Goal: Task Accomplishment & Management: Complete application form

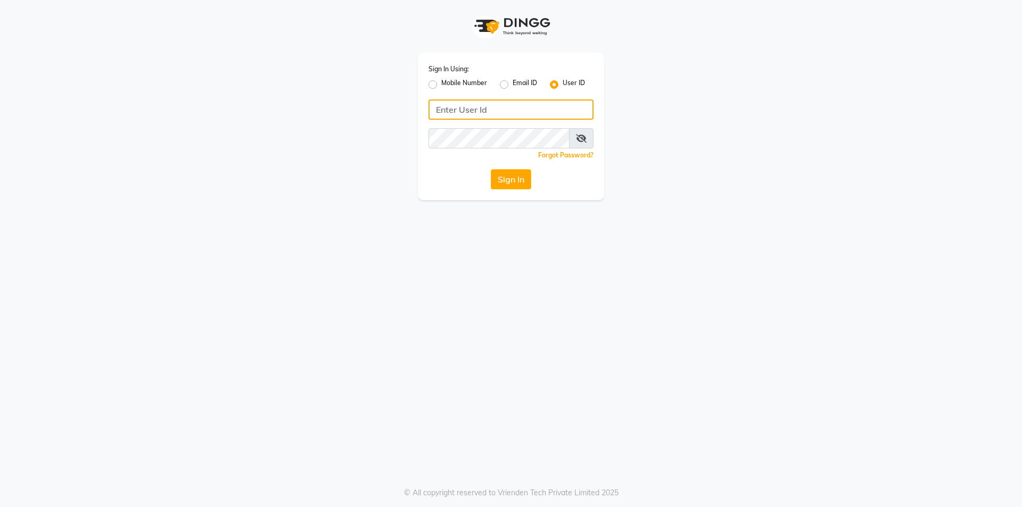
type input "Skinsmiths@123"
click at [511, 178] on button "Sign In" at bounding box center [511, 179] width 40 height 20
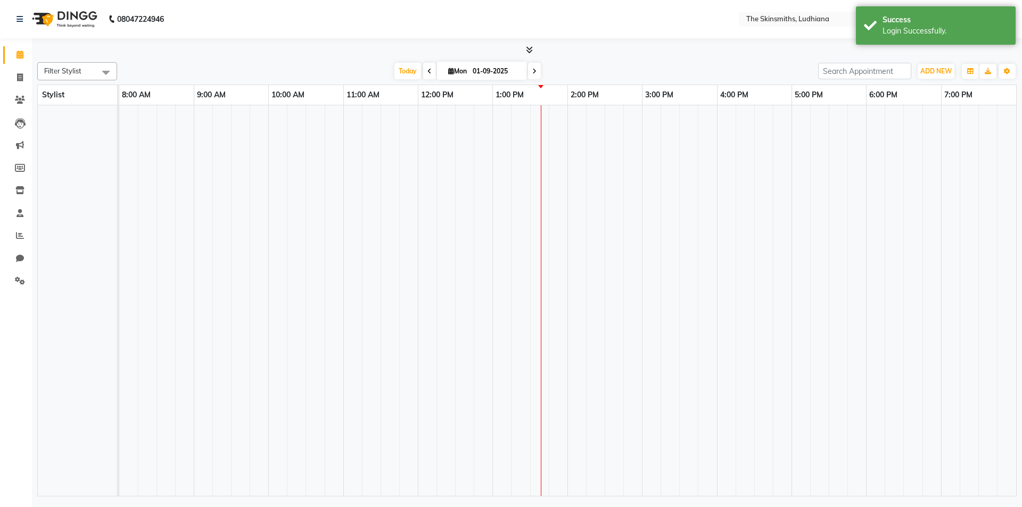
click at [509, 189] on td at bounding box center [502, 300] width 19 height 391
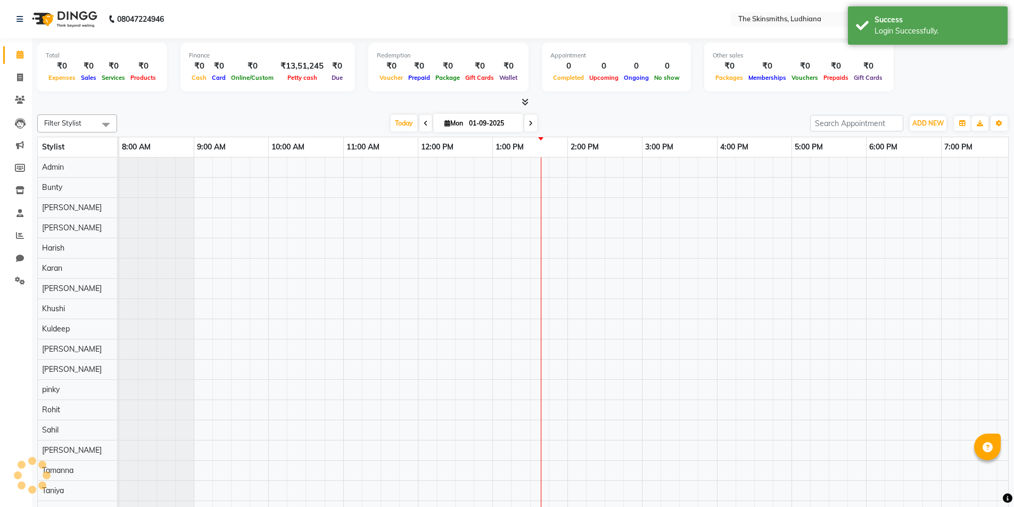
select select "en"
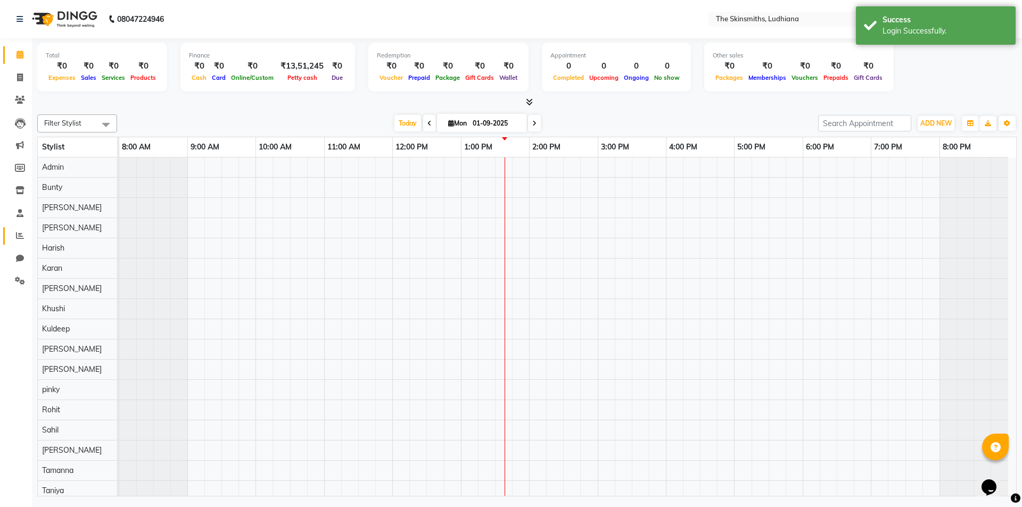
click at [21, 236] on icon at bounding box center [20, 235] width 8 height 8
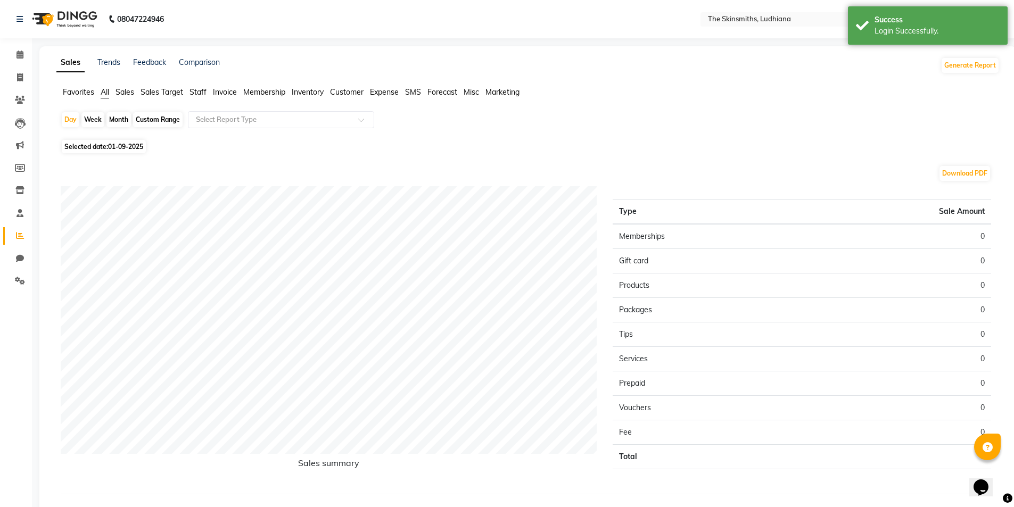
click at [143, 145] on span "01-09-2025" at bounding box center [125, 147] width 35 height 8
select select "9"
select select "2025"
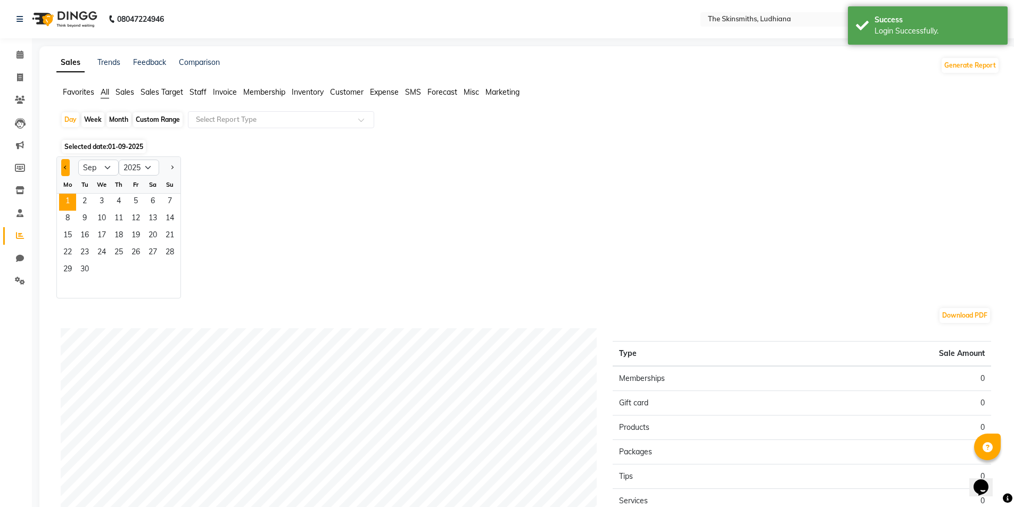
click at [68, 164] on button "Previous month" at bounding box center [65, 167] width 9 height 17
select select "8"
click at [172, 271] on span "31" at bounding box center [169, 270] width 17 height 17
click at [285, 120] on input "text" at bounding box center [270, 119] width 153 height 11
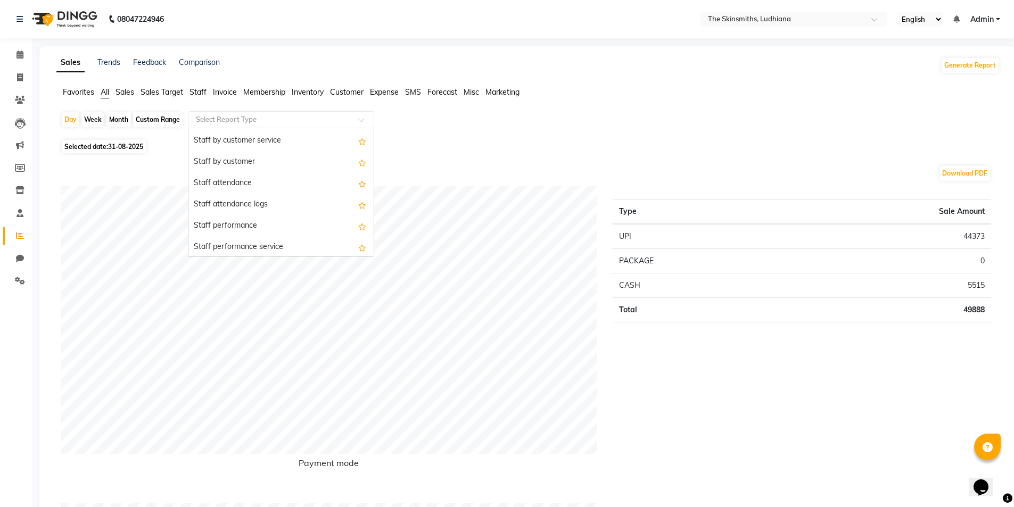
scroll to position [483, 0]
click at [254, 142] on div "Staff by customer" at bounding box center [280, 145] width 185 height 21
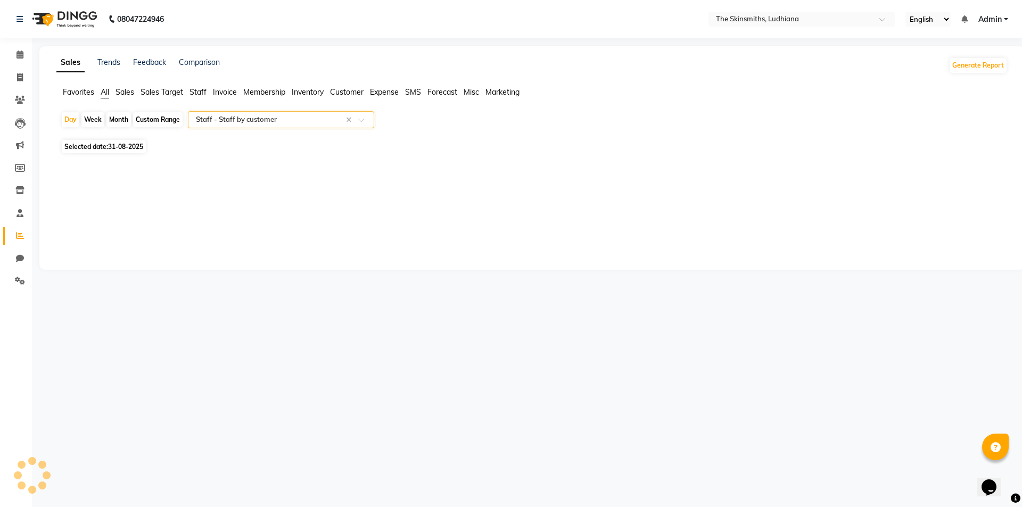
select select "full_report"
select select "csv"
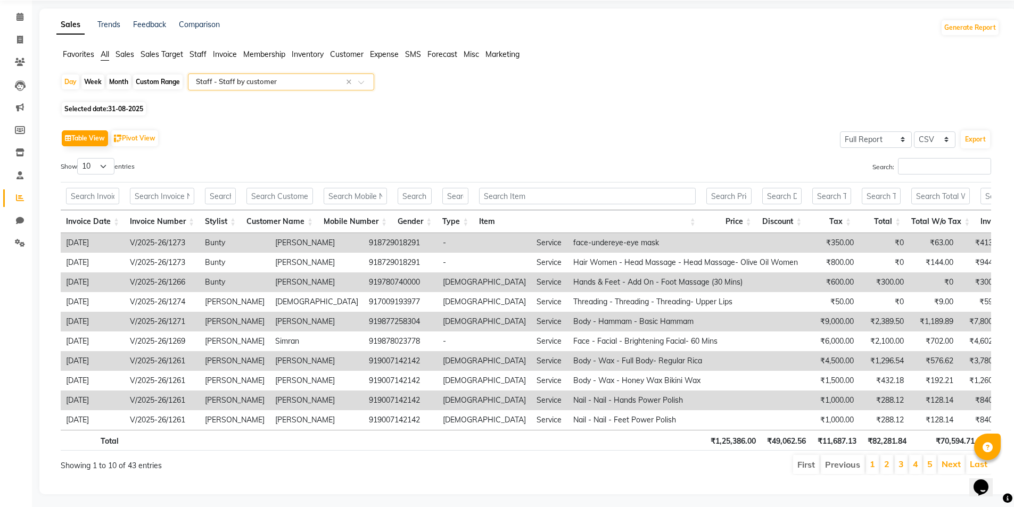
scroll to position [57, 0]
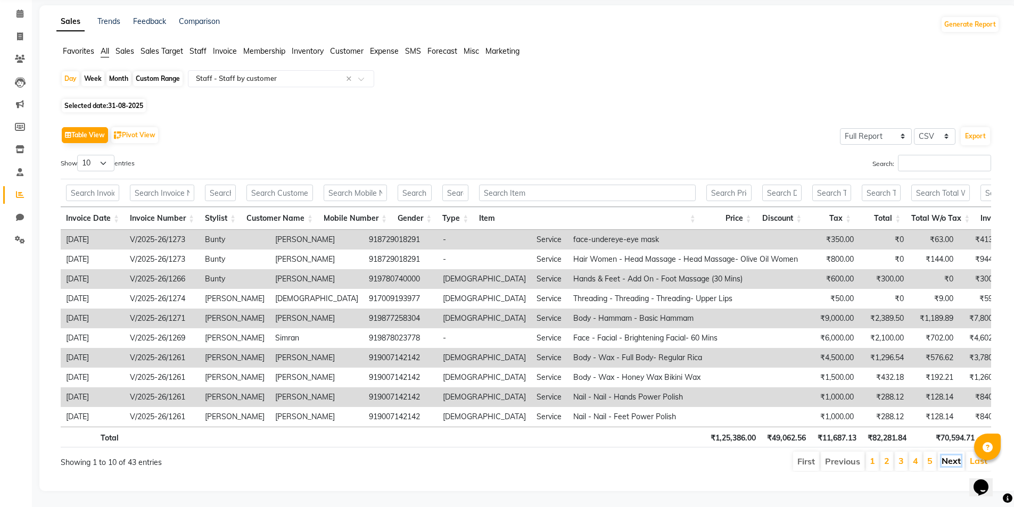
click at [951, 456] on link "Next" at bounding box center [950, 461] width 19 height 11
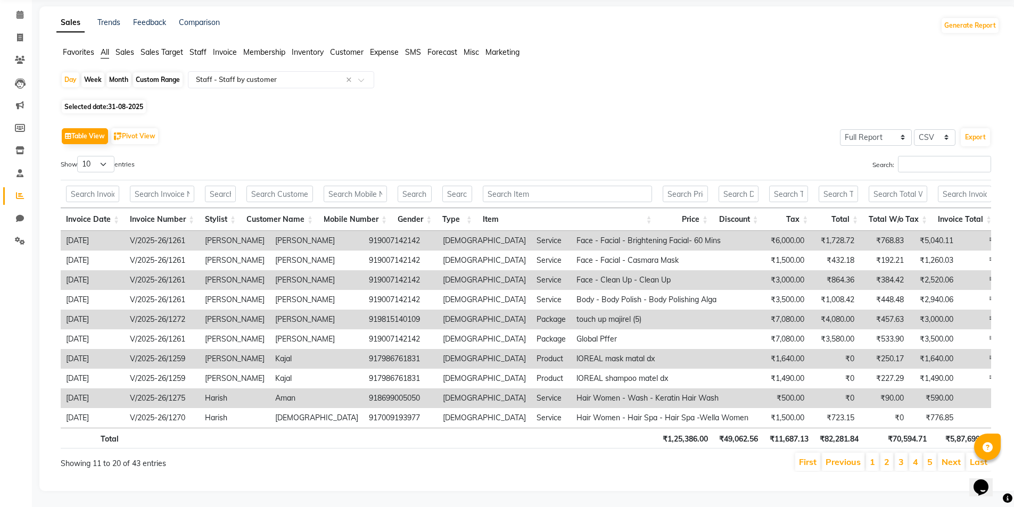
scroll to position [56, 0]
click at [950, 457] on link "Next" at bounding box center [950, 462] width 19 height 11
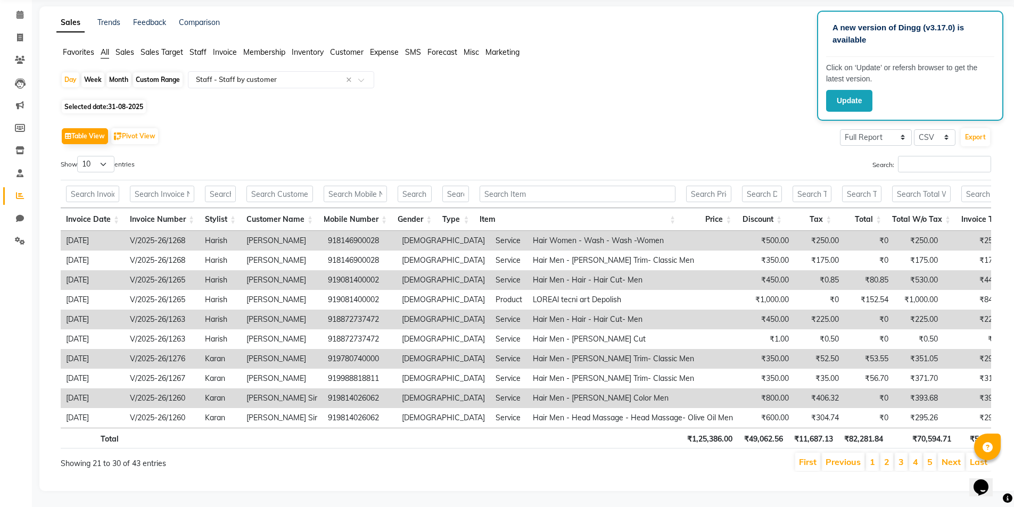
click at [950, 457] on link "Next" at bounding box center [950, 462] width 19 height 11
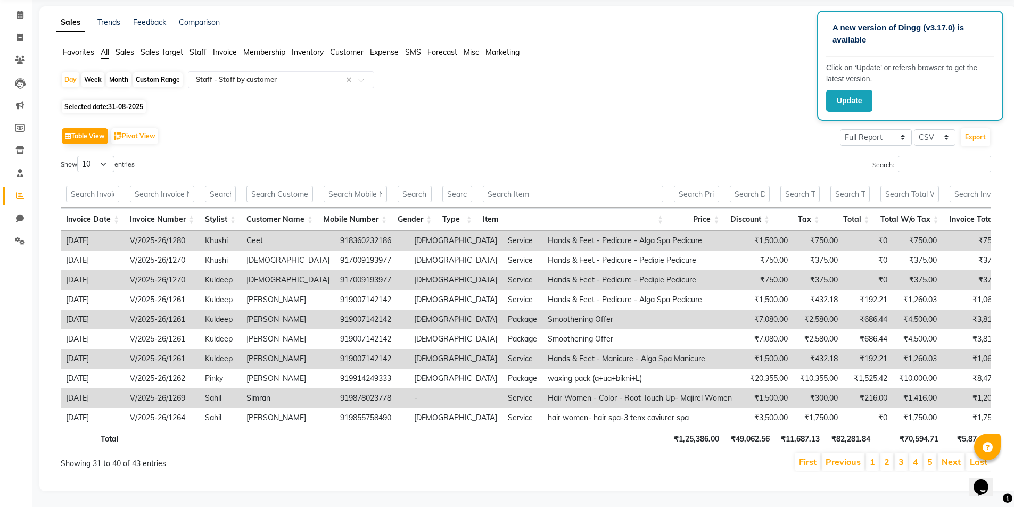
click at [950, 457] on link "Next" at bounding box center [950, 462] width 19 height 11
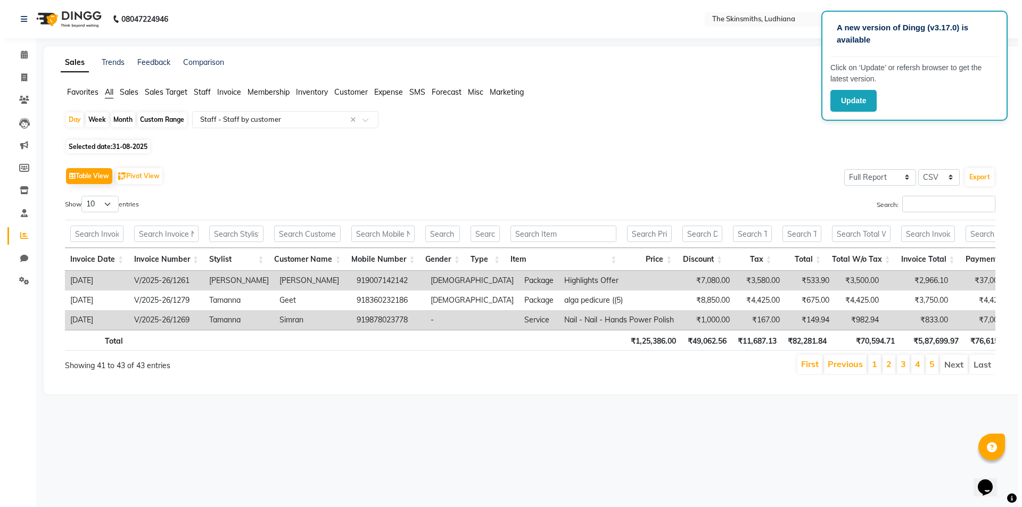
scroll to position [0, 0]
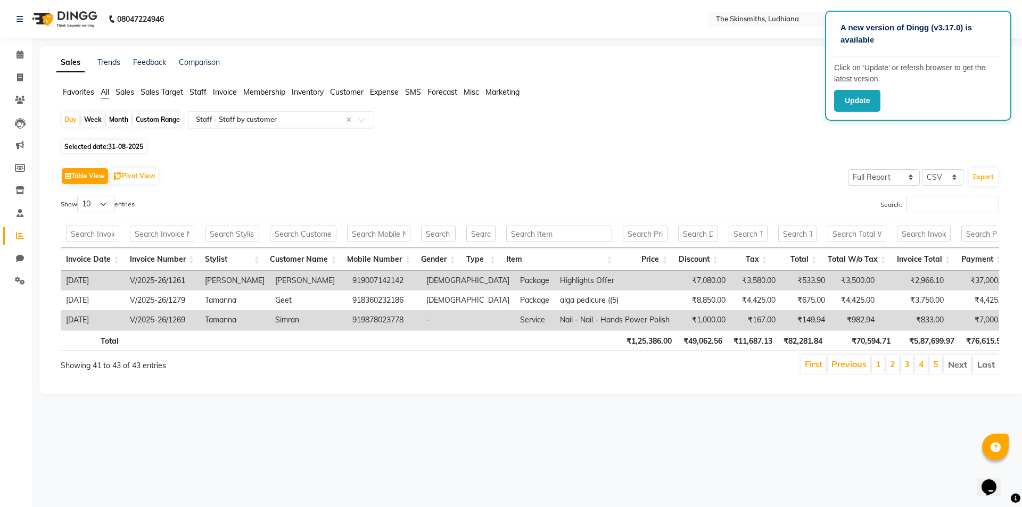
click at [239, 119] on input "text" at bounding box center [270, 119] width 153 height 11
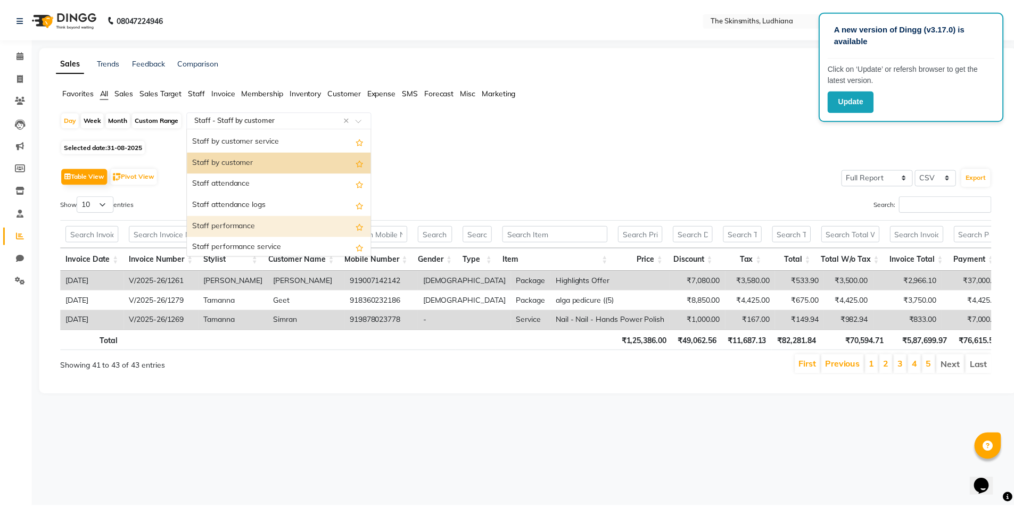
scroll to position [454, 0]
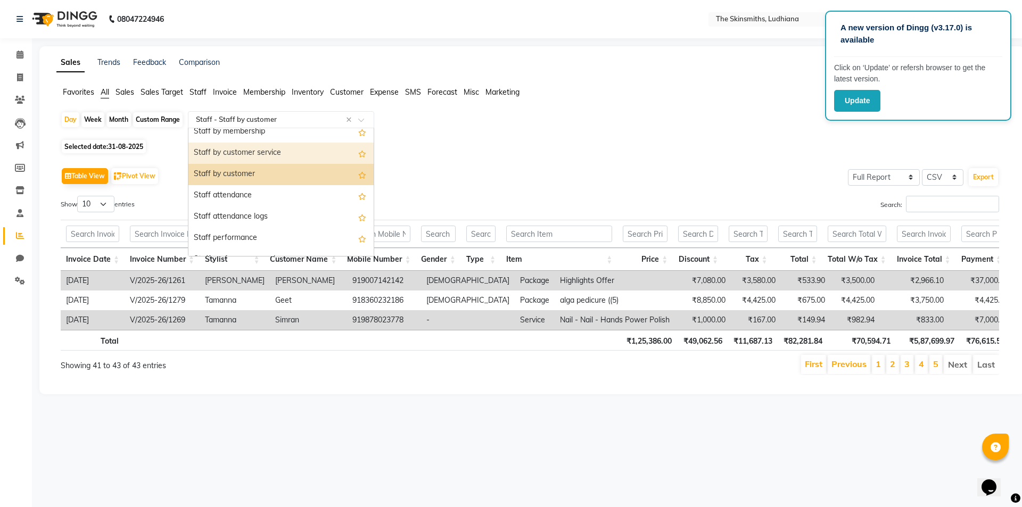
click at [307, 156] on div "Staff by customer service" at bounding box center [280, 153] width 185 height 21
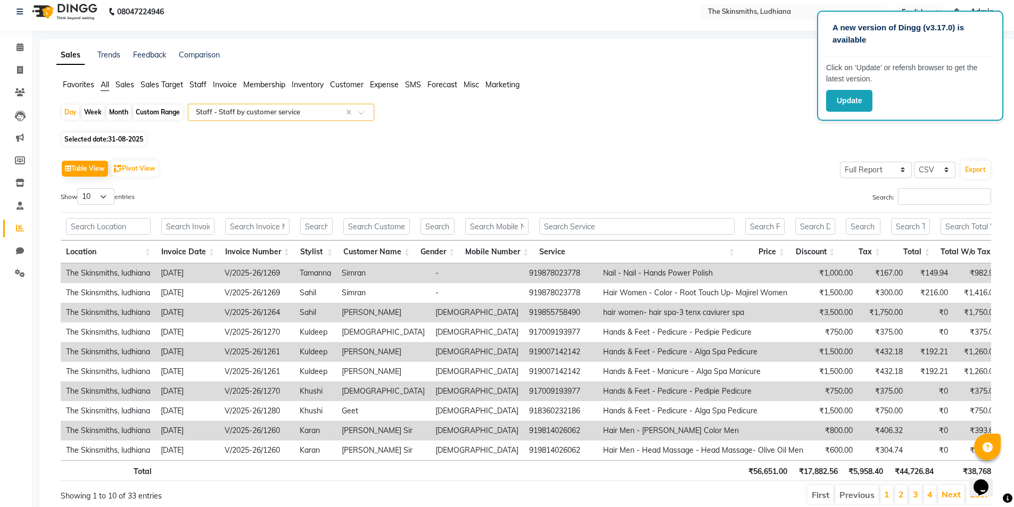
scroll to position [57, 0]
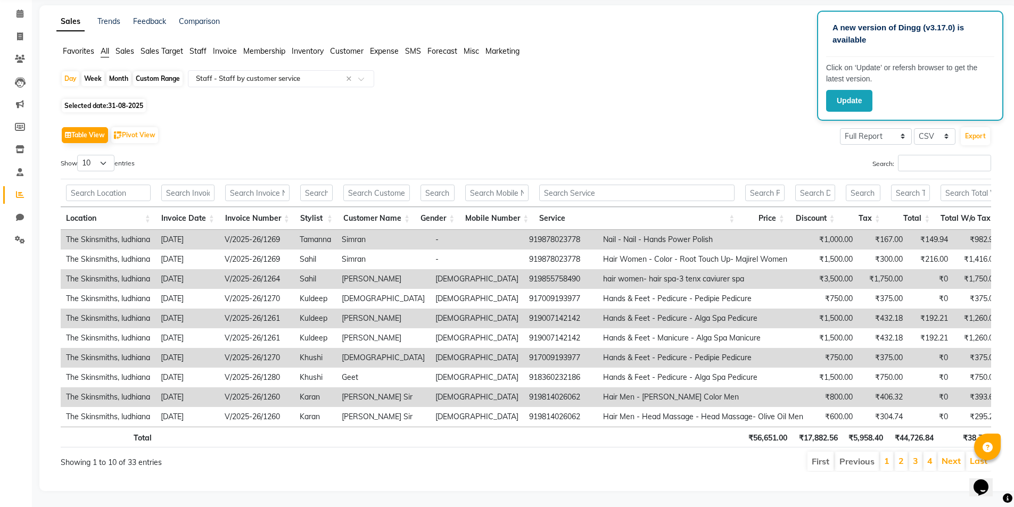
click at [961, 452] on li "Next" at bounding box center [951, 461] width 27 height 19
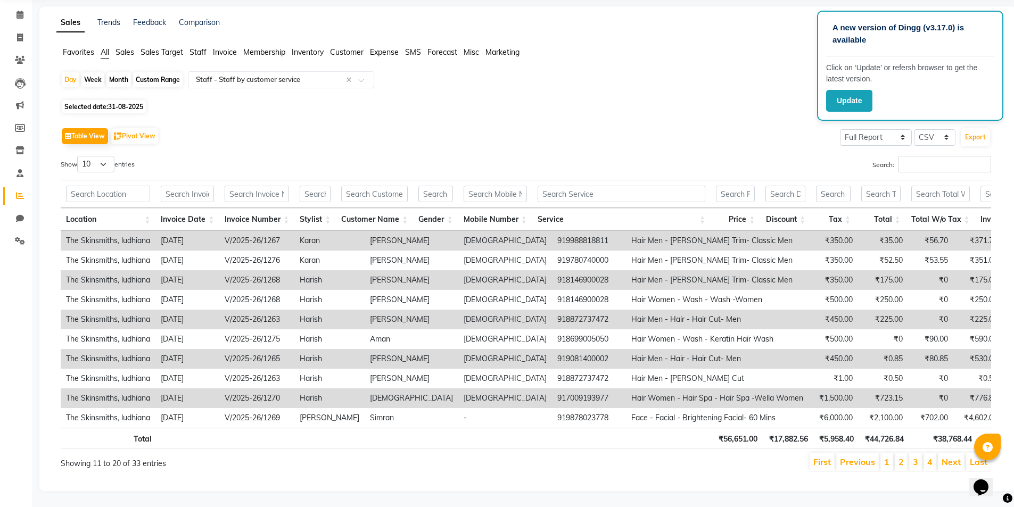
scroll to position [56, 0]
click at [961, 453] on li "Next" at bounding box center [951, 462] width 27 height 18
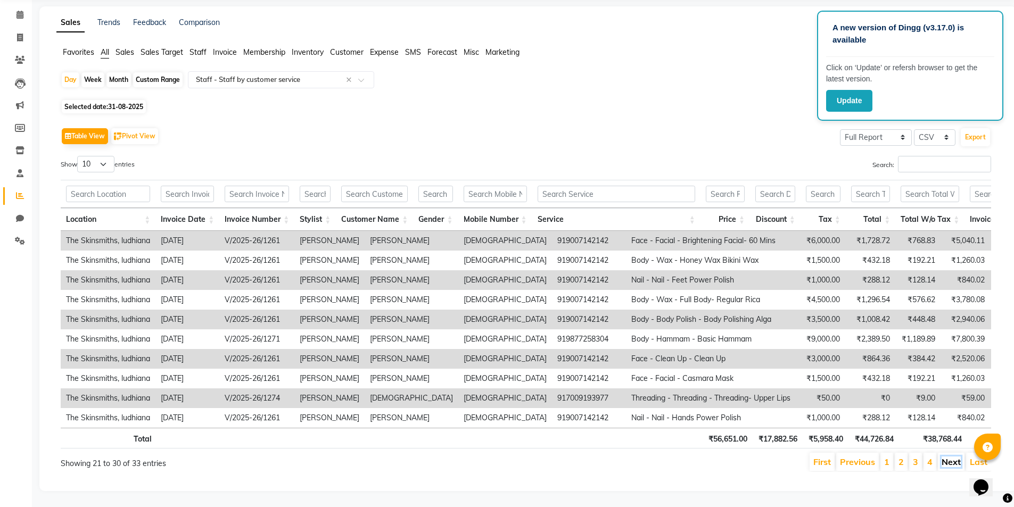
click at [960, 457] on link "Next" at bounding box center [950, 462] width 19 height 11
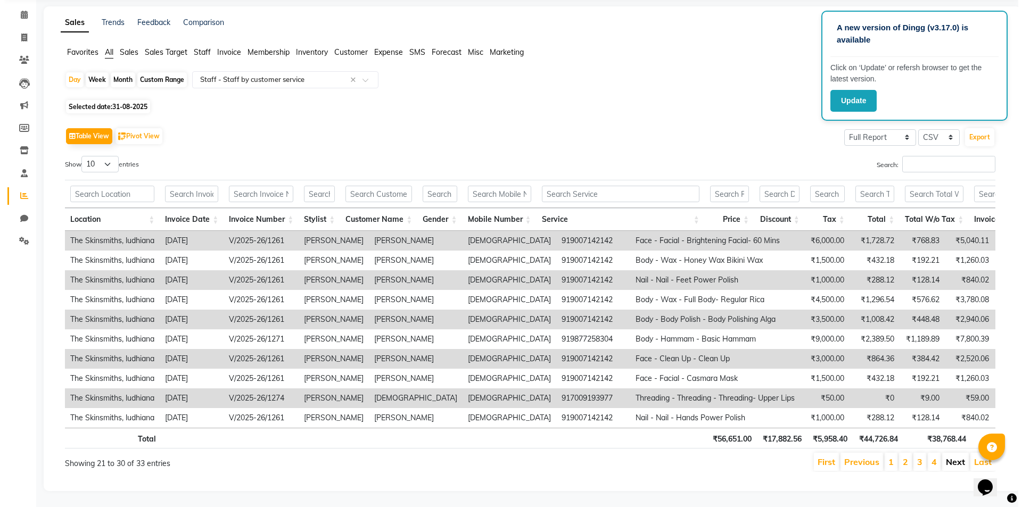
scroll to position [0, 0]
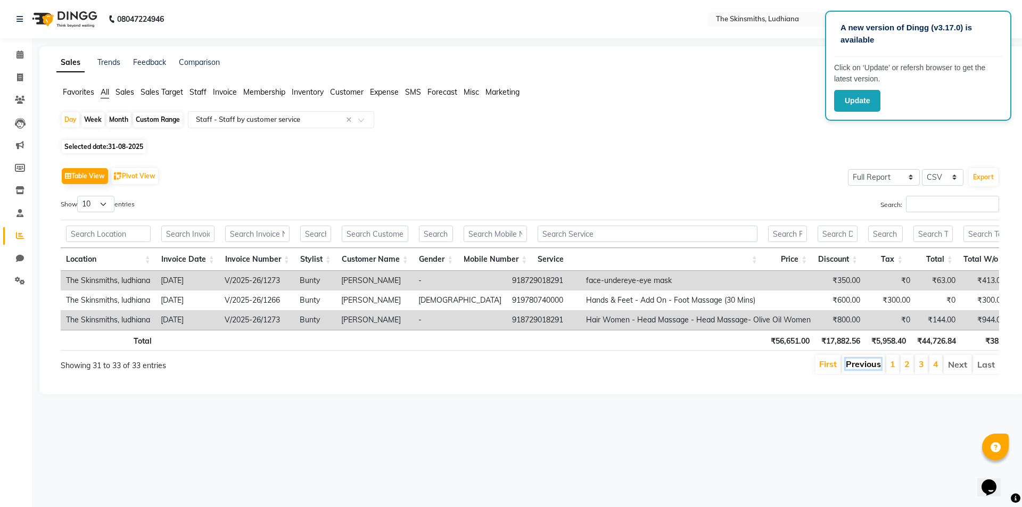
click at [864, 369] on link "Previous" at bounding box center [863, 364] width 35 height 11
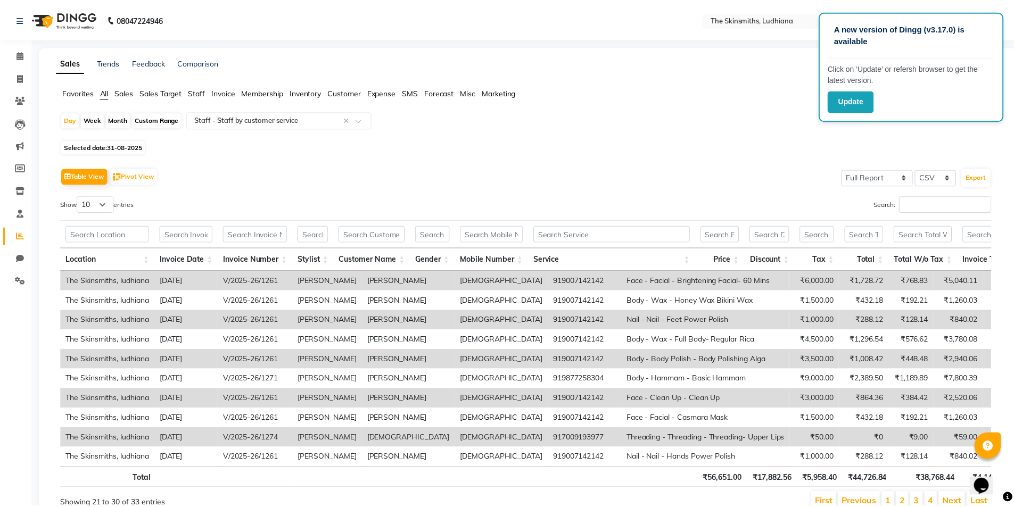
scroll to position [8, 0]
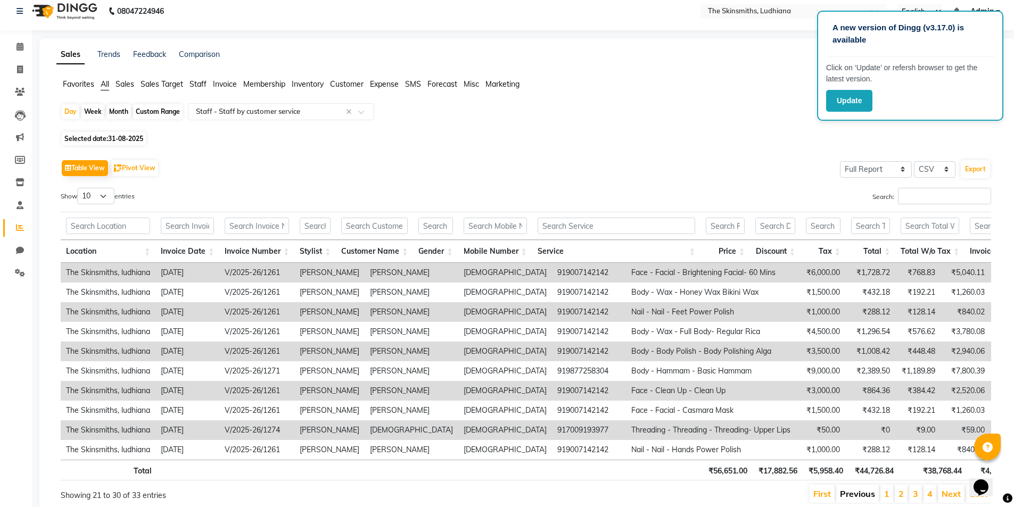
click at [848, 499] on link "Previous" at bounding box center [857, 493] width 35 height 11
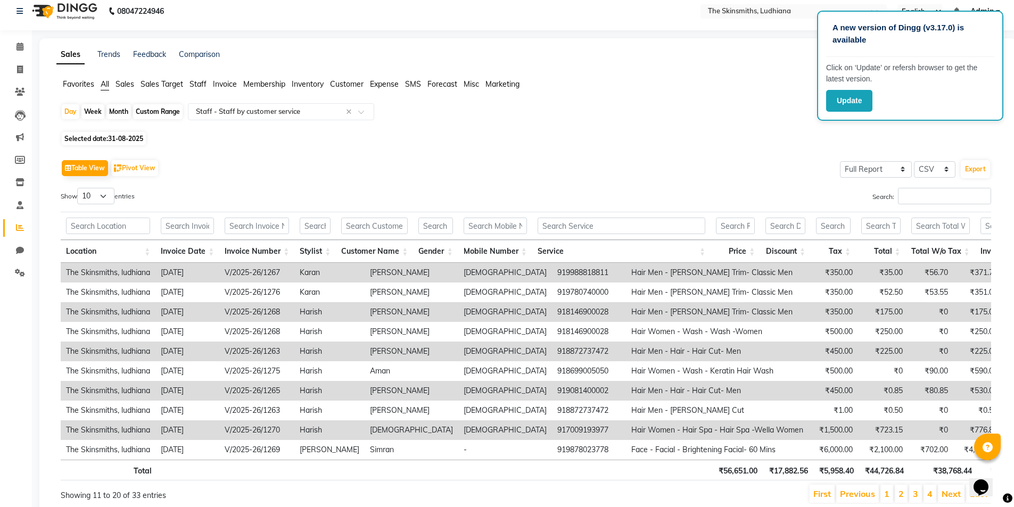
click at [848, 499] on link "Previous" at bounding box center [857, 493] width 35 height 11
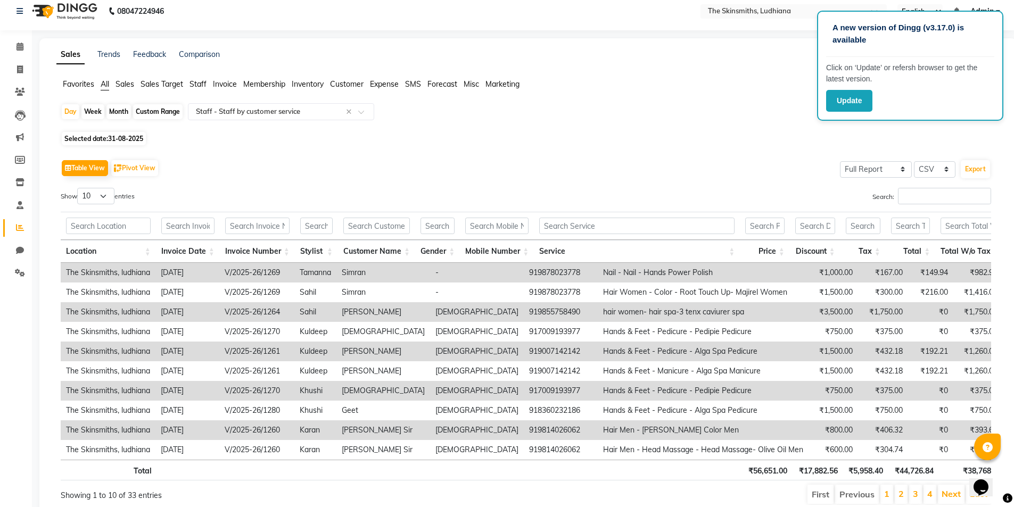
scroll to position [9, 0]
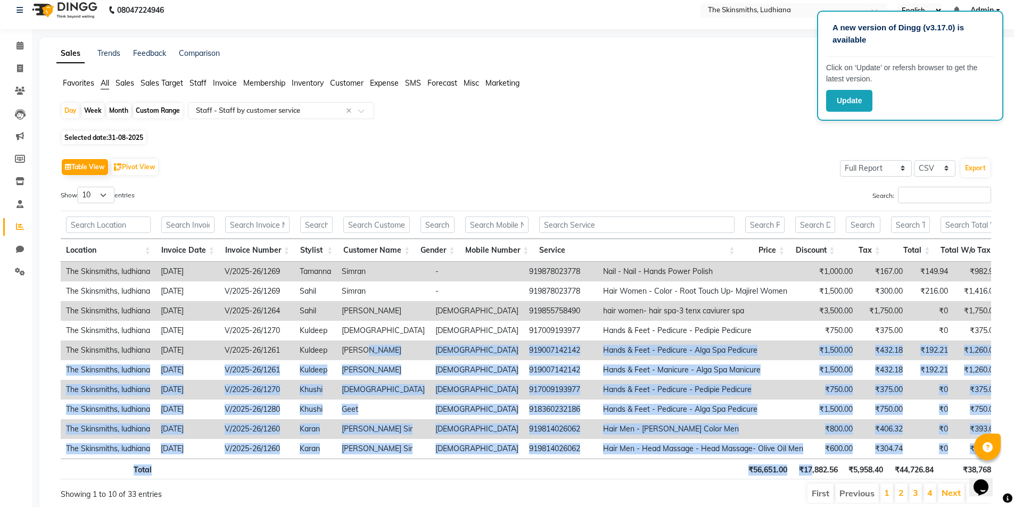
drag, startPoint x: 361, startPoint y: 346, endPoint x: 808, endPoint y: 472, distance: 464.3
click at [809, 473] on div "Location Invoice Date Invoice Number Stylist Customer Name Gender Mobile Number…" at bounding box center [526, 345] width 930 height 275
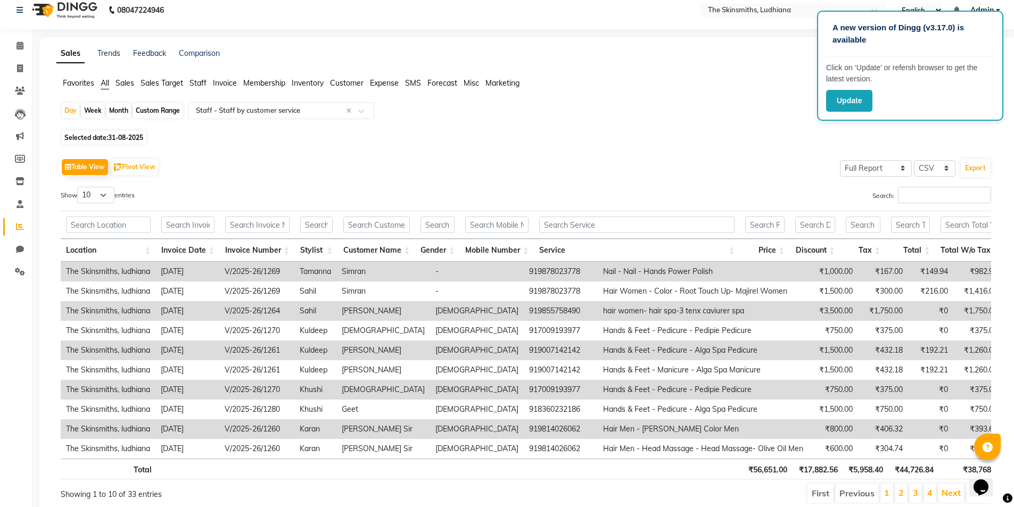
drag, startPoint x: 612, startPoint y: 127, endPoint x: 385, endPoint y: 140, distance: 227.1
click at [610, 127] on div "Day Week Month Custom Range Select Report Type × Staff - Staff by customer serv…" at bounding box center [528, 115] width 934 height 26
click at [19, 72] on icon at bounding box center [20, 68] width 6 height 8
select select "service"
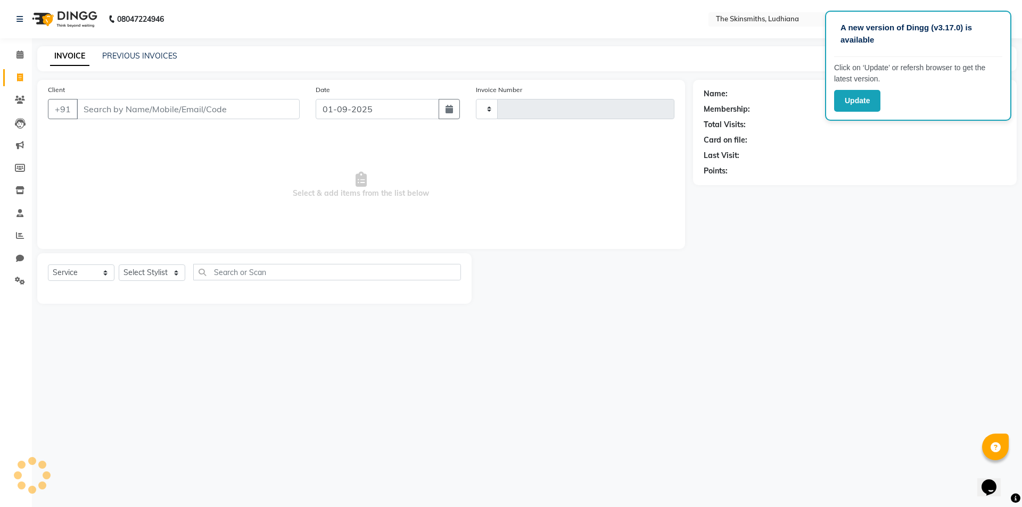
type input "1281"
select select "8115"
click at [15, 98] on icon at bounding box center [20, 100] width 10 height 8
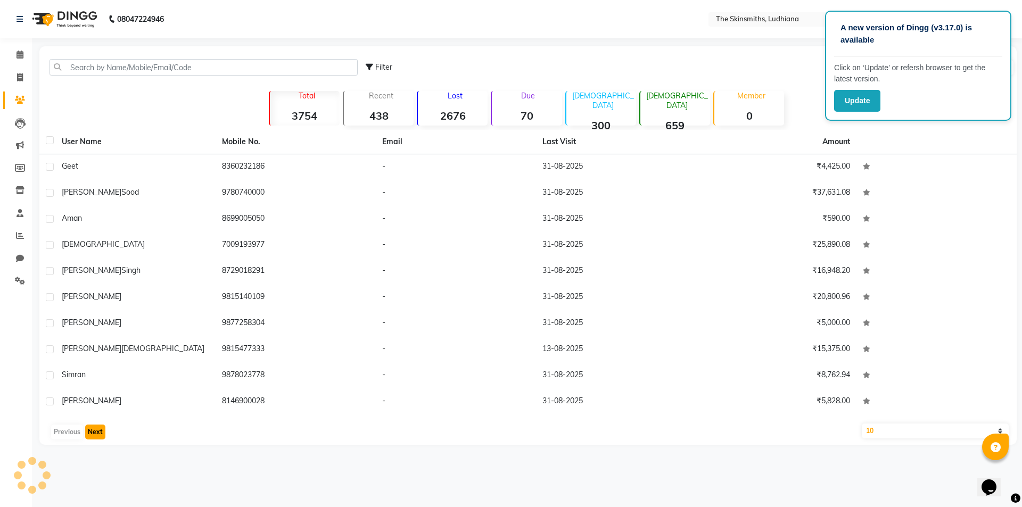
click at [103, 431] on button "Next" at bounding box center [95, 432] width 20 height 15
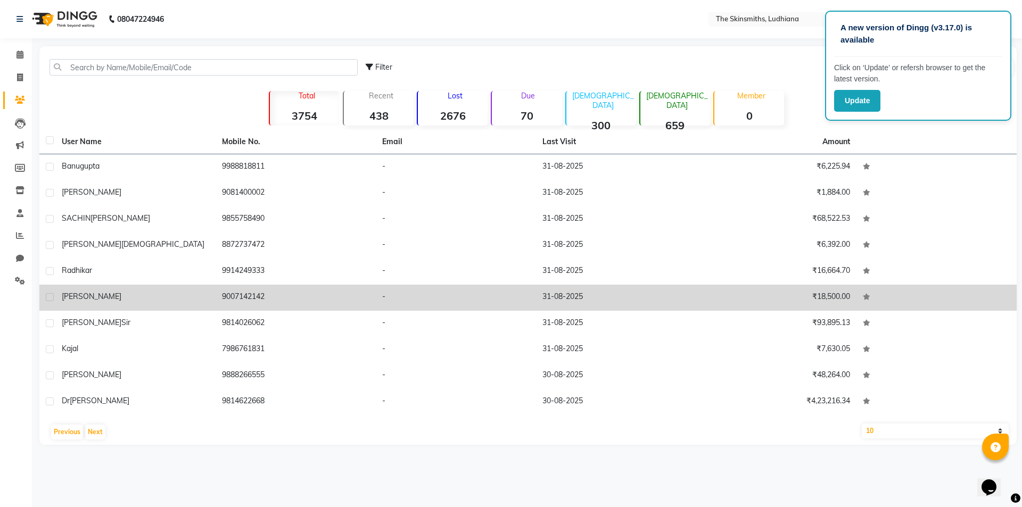
click at [830, 296] on td "₹18,500.00" at bounding box center [776, 298] width 160 height 26
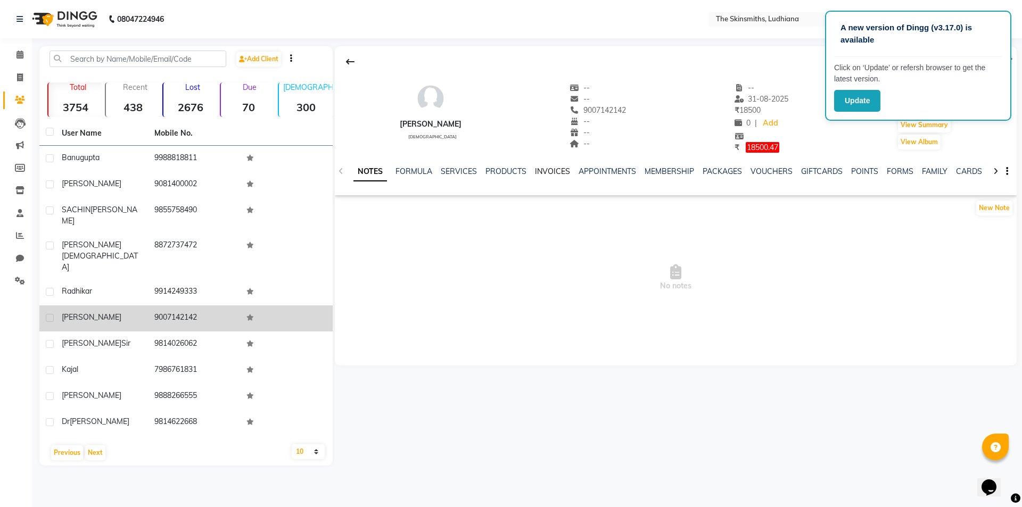
click at [546, 172] on link "INVOICES" at bounding box center [552, 172] width 35 height 10
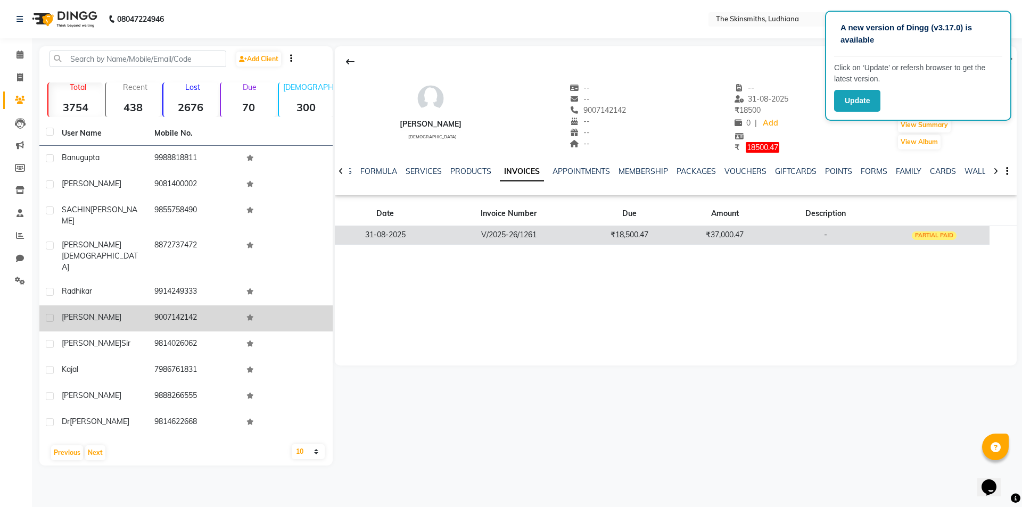
click at [960, 238] on td "PARTIAL PAID" at bounding box center [934, 235] width 111 height 19
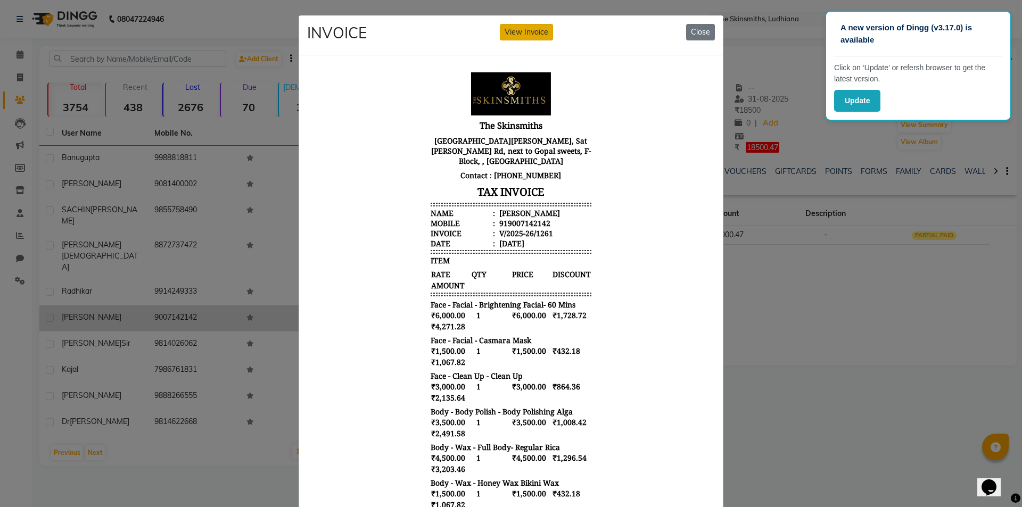
click at [536, 36] on button "View Invoice" at bounding box center [526, 32] width 53 height 16
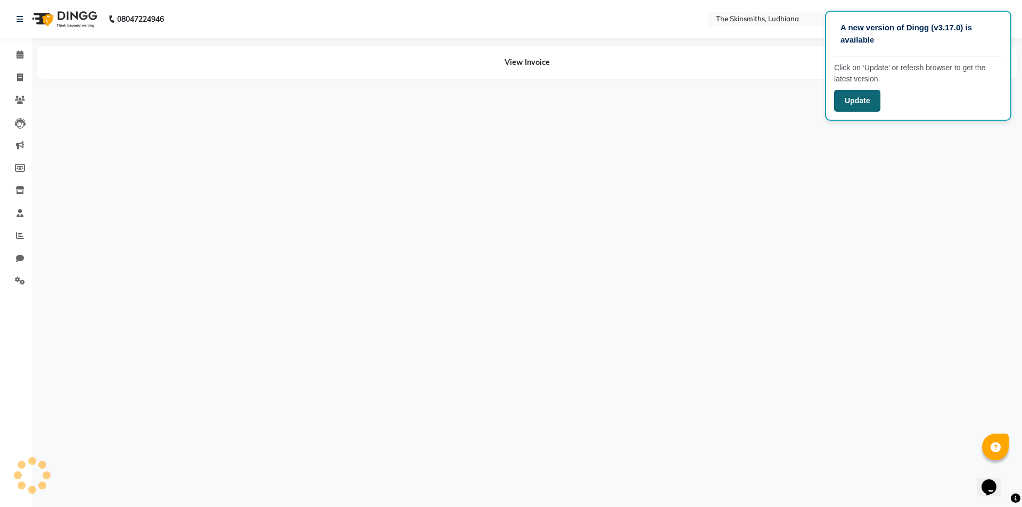
click at [865, 100] on button "Update" at bounding box center [857, 101] width 46 height 22
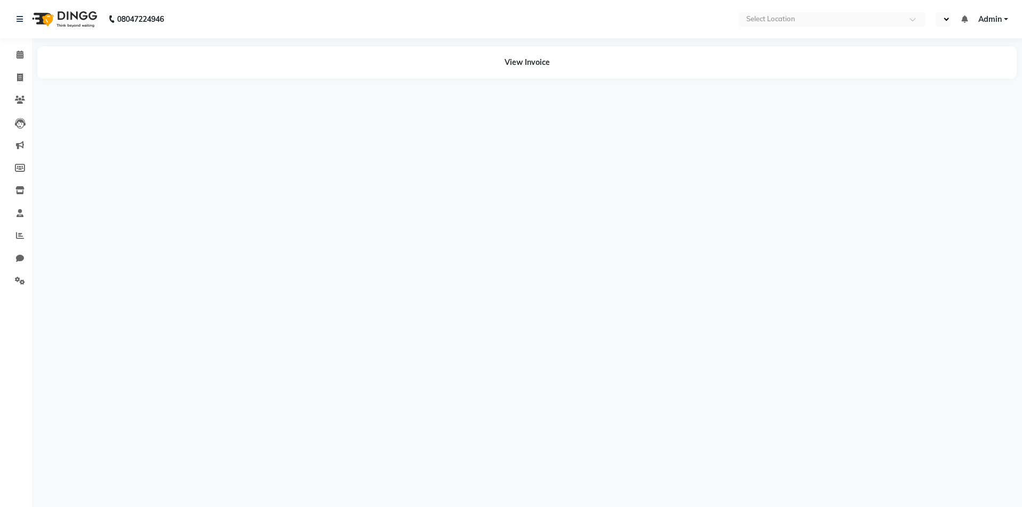
select select "en"
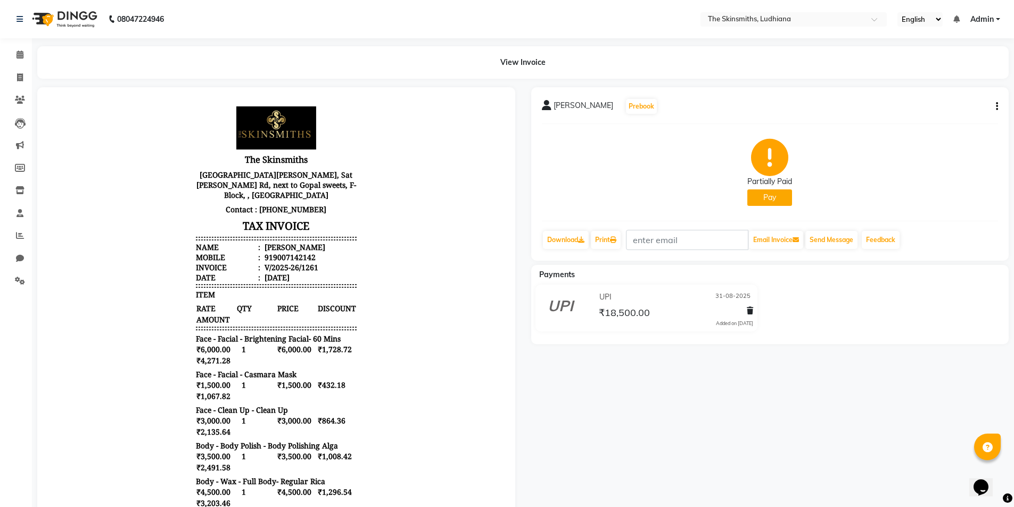
click at [993, 103] on button "button" at bounding box center [994, 106] width 6 height 11
click at [933, 117] on div "Edit Invoice" at bounding box center [943, 119] width 73 height 13
select select "service"
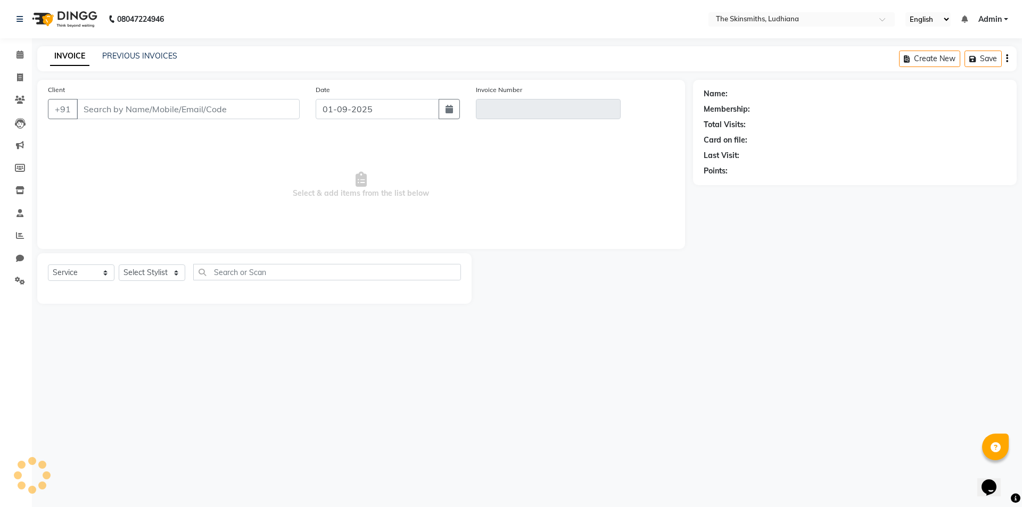
type input "9007142142"
type input "V/2025-26/1261"
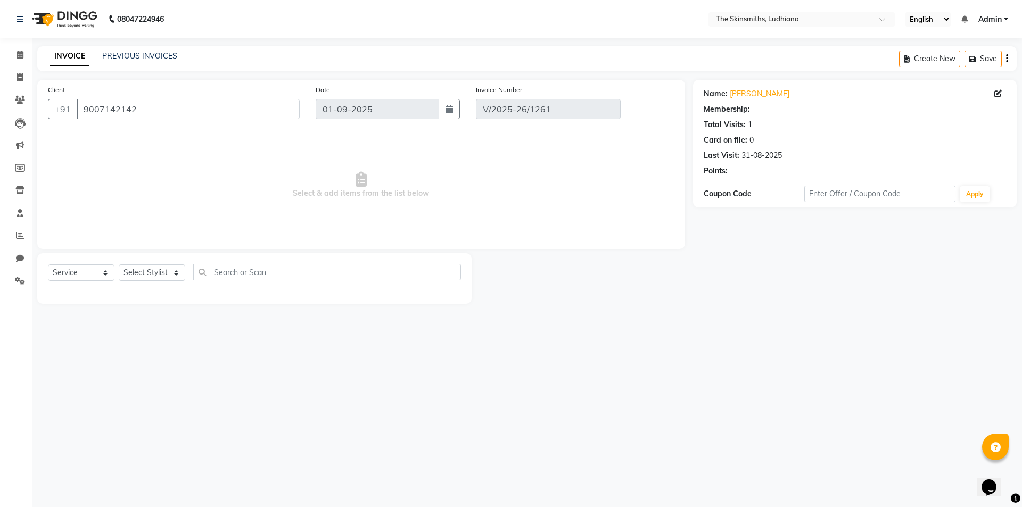
select select "1: Object"
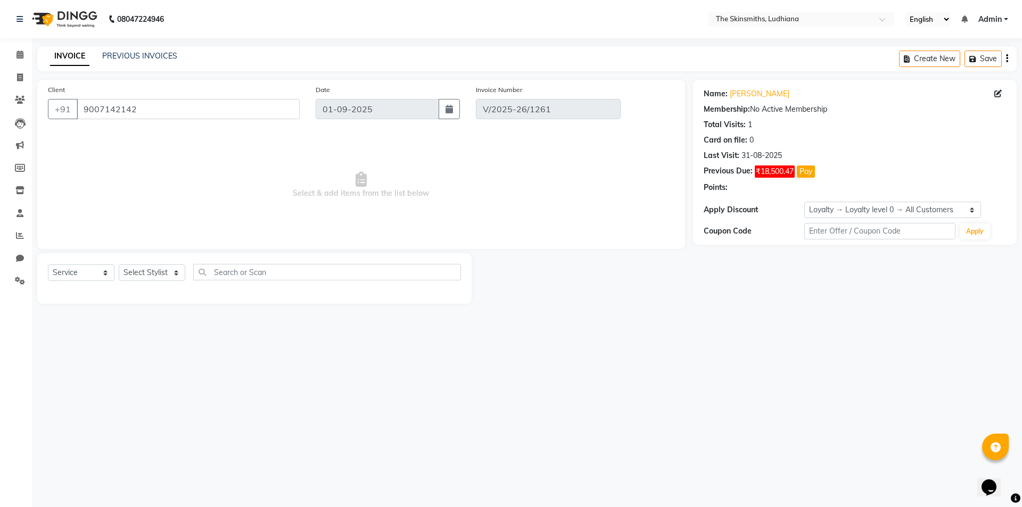
type input "31-08-2025"
select select "select"
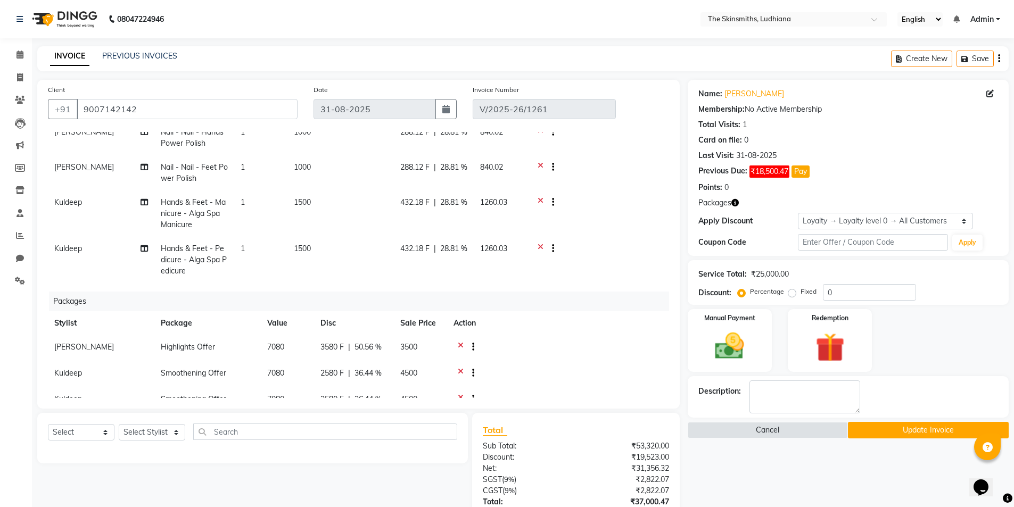
scroll to position [346, 0]
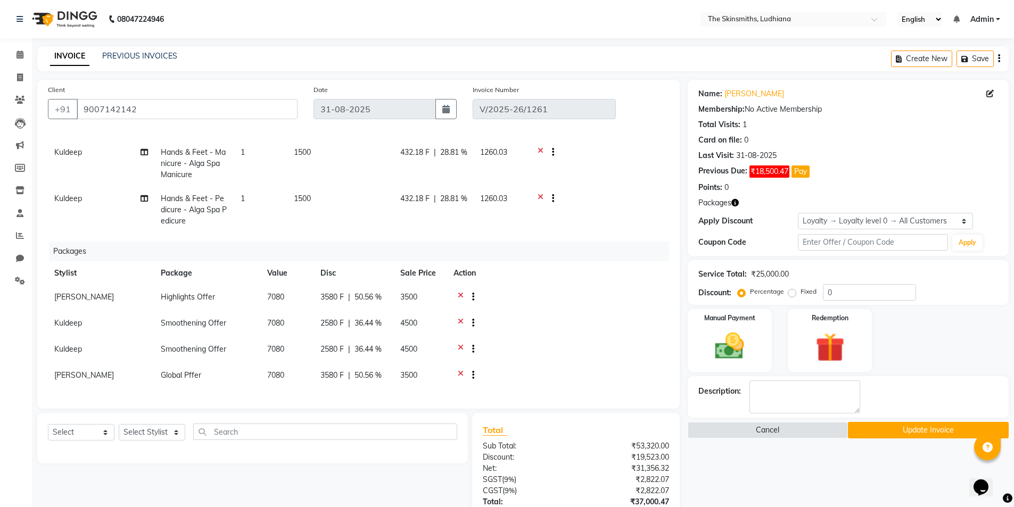
click at [89, 311] on td "Kuldeep" at bounding box center [101, 324] width 106 height 26
select select "76553"
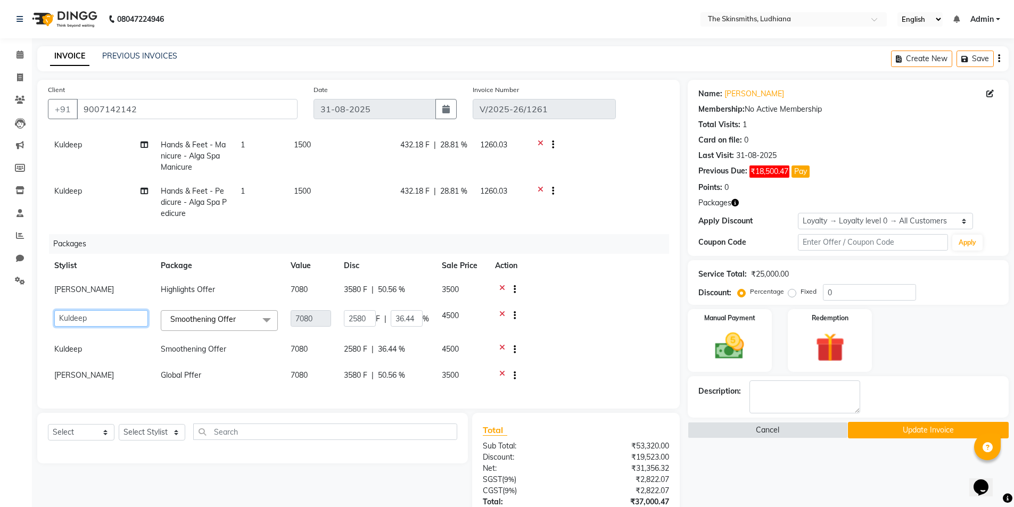
click at [88, 317] on select "Admin Ashu Bunty Dishika DIWAKAR Harish Karan Kawal Oberoi Khushi Kuldeep Monik…" at bounding box center [101, 318] width 94 height 16
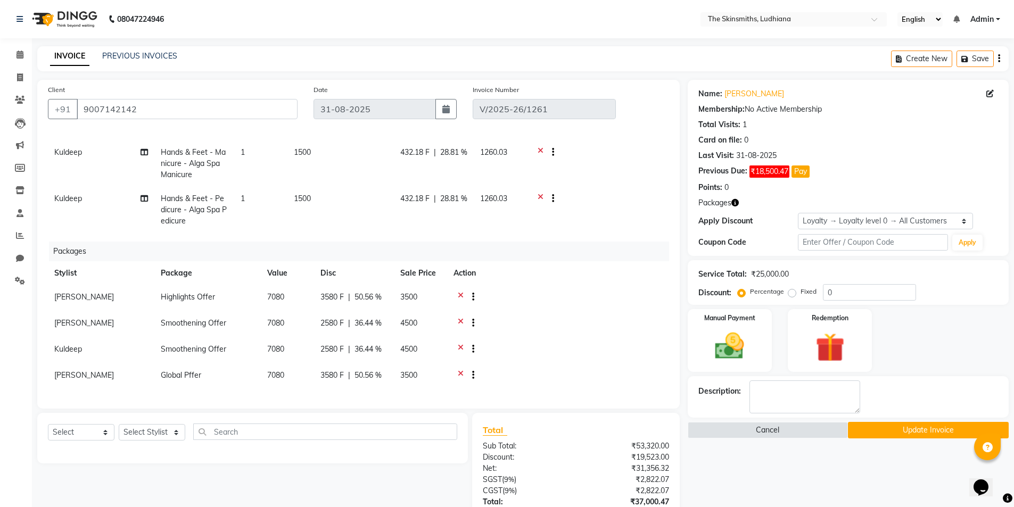
click at [86, 313] on td "[PERSON_NAME]" at bounding box center [101, 324] width 106 height 26
select select "88179"
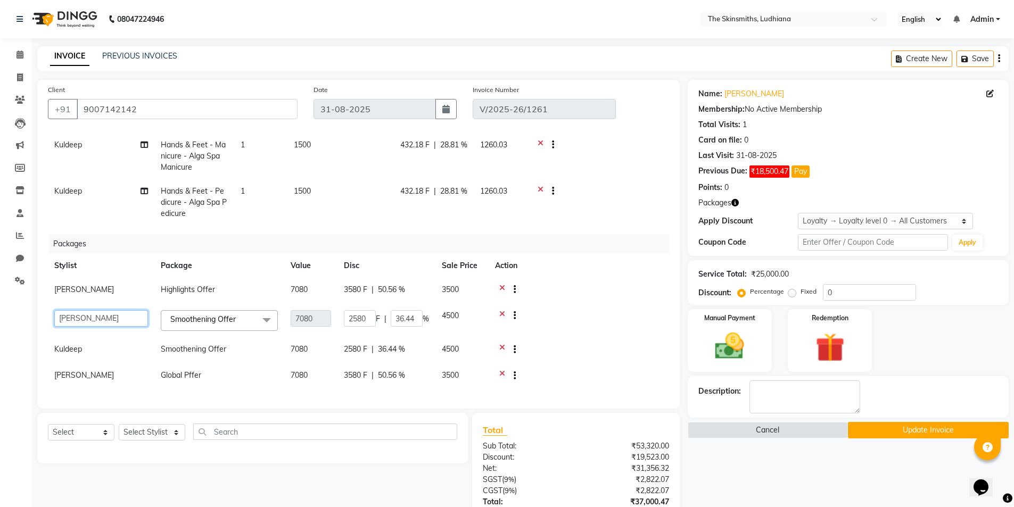
click at [88, 314] on select "Admin Ashu Bunty Dishika DIWAKAR Harish Karan Kawal Oberoi Khushi Kuldeep Monik…" at bounding box center [101, 318] width 94 height 16
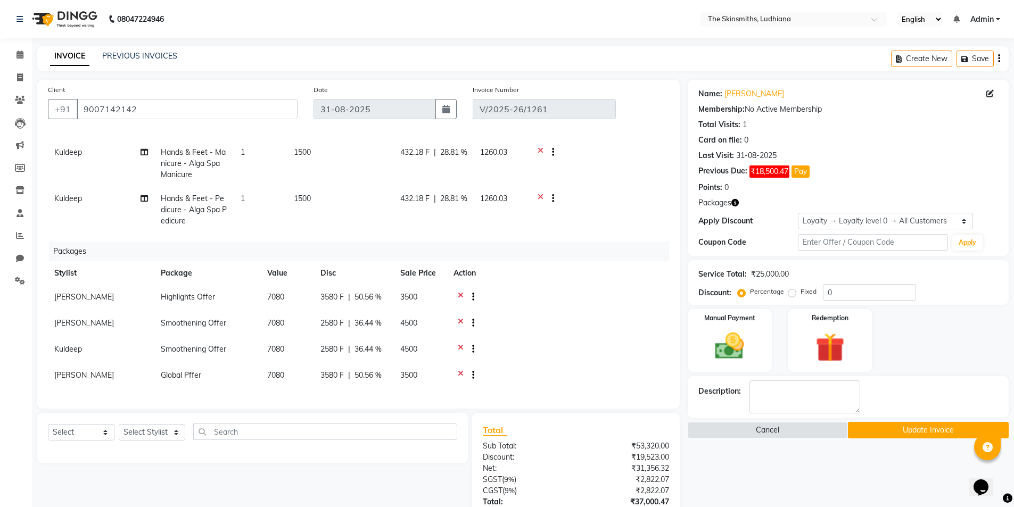
click at [82, 346] on td "Kuldeep" at bounding box center [101, 350] width 106 height 26
select select "76553"
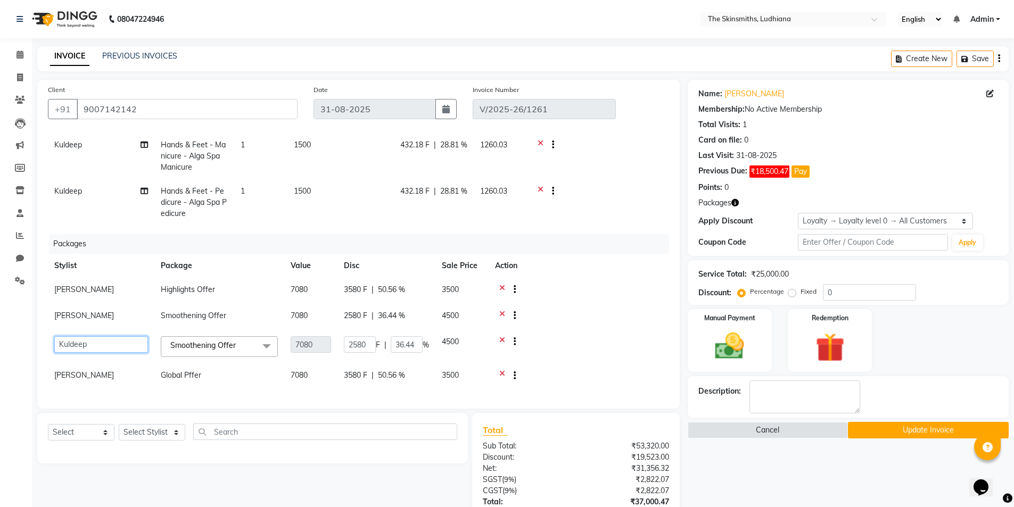
click at [81, 343] on select "Admin Ashu Bunty Dishika DIWAKAR Harish Karan Kawal Oberoi Khushi Kuldeep Monik…" at bounding box center [101, 344] width 94 height 16
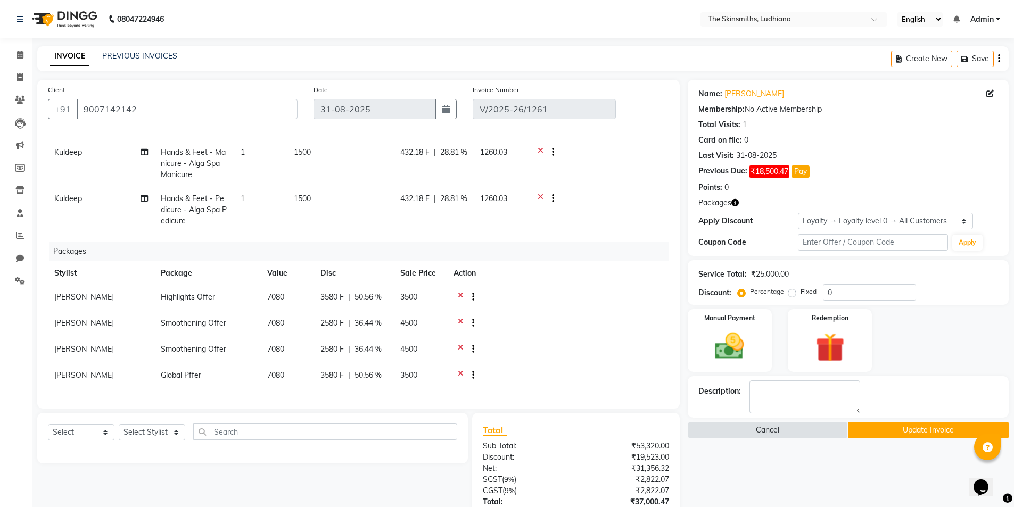
click at [960, 425] on button "Update Invoice" at bounding box center [928, 430] width 161 height 16
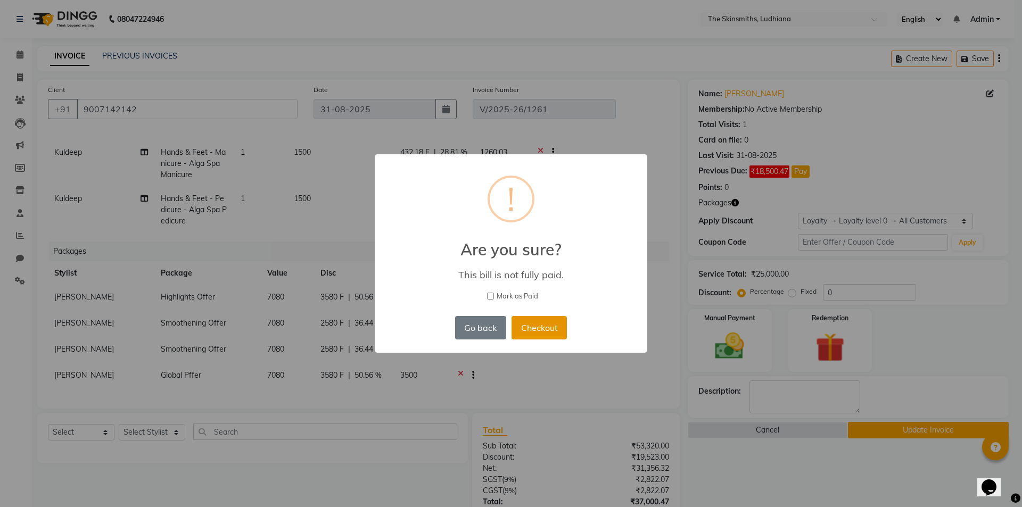
click at [544, 326] on button "Checkout" at bounding box center [538, 327] width 55 height 23
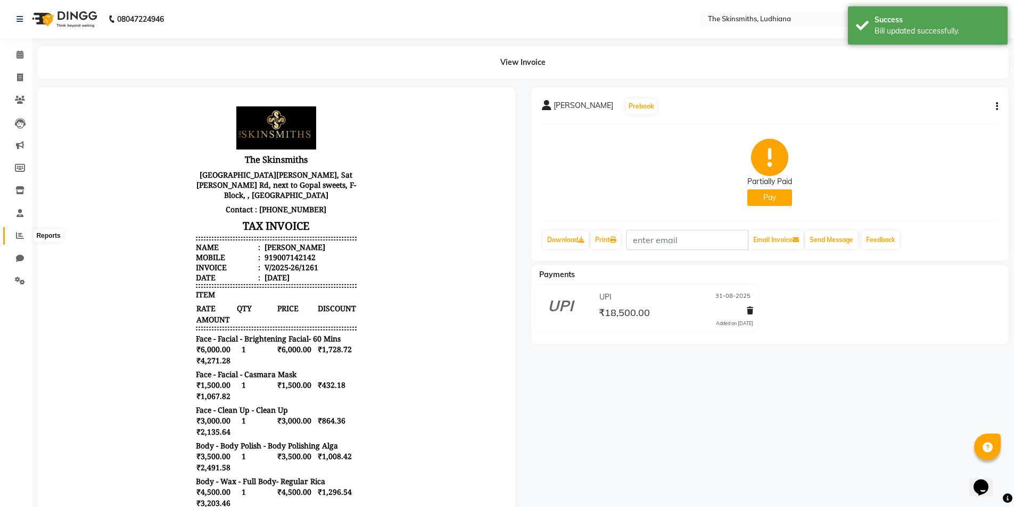
click at [21, 239] on icon at bounding box center [20, 235] width 8 height 8
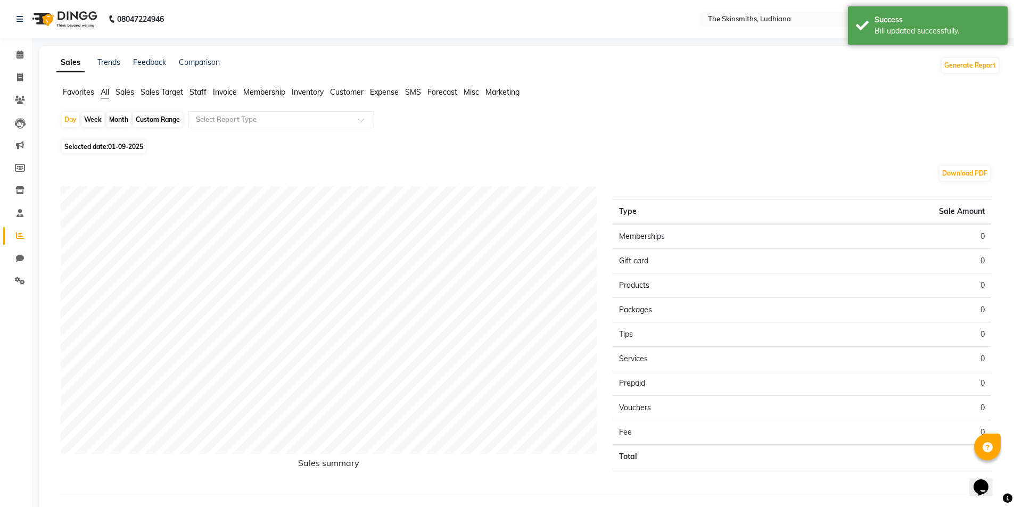
click at [194, 94] on span "Staff" at bounding box center [197, 92] width 17 height 10
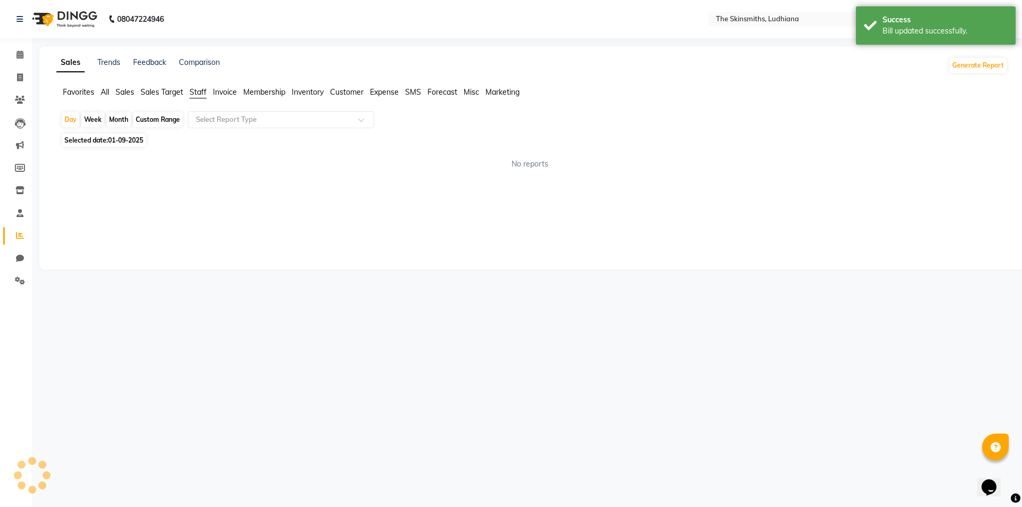
click at [159, 119] on div "Custom Range" at bounding box center [157, 119] width 49 height 15
select select "9"
select select "2025"
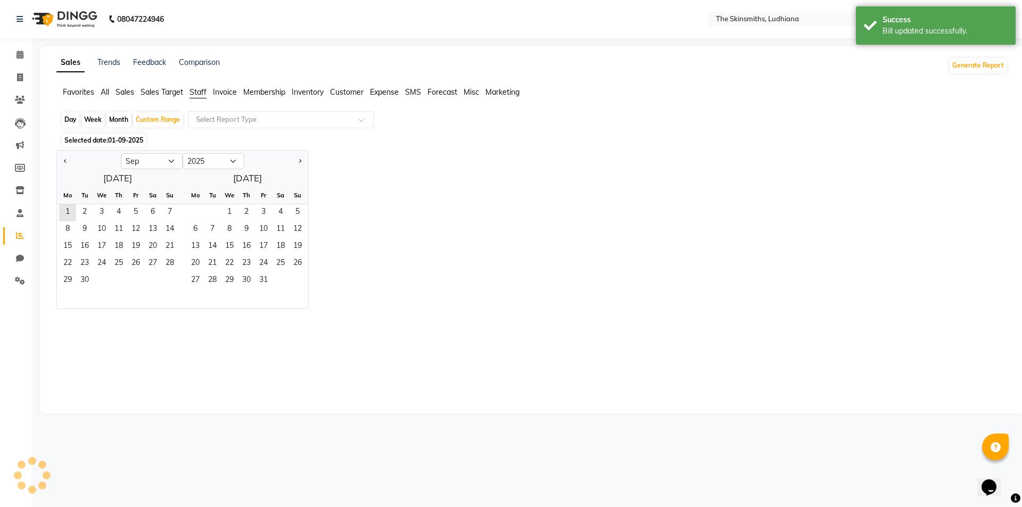
click at [60, 162] on div at bounding box center [89, 161] width 64 height 17
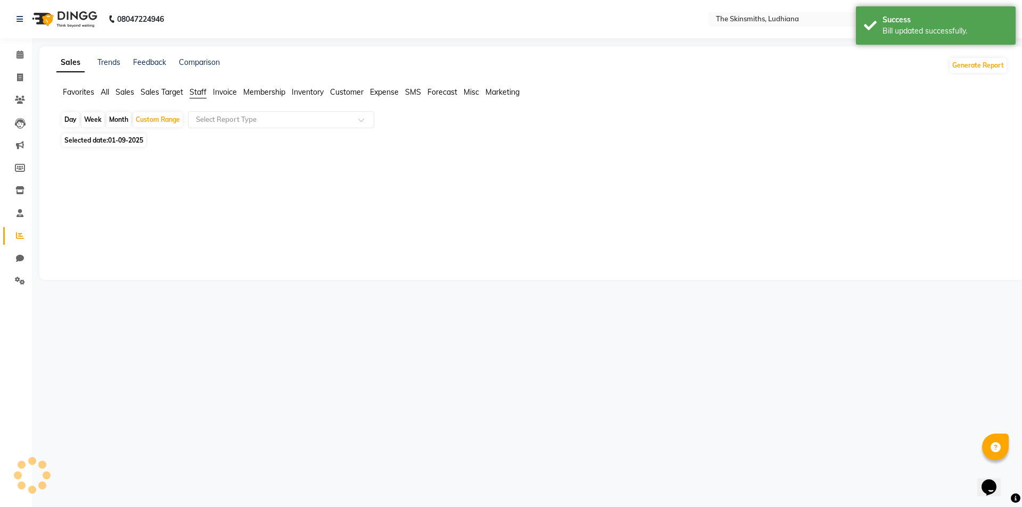
click at [63, 163] on div at bounding box center [529, 209] width 955 height 119
click at [144, 123] on div "Custom Range" at bounding box center [157, 119] width 49 height 15
select select "9"
select select "2025"
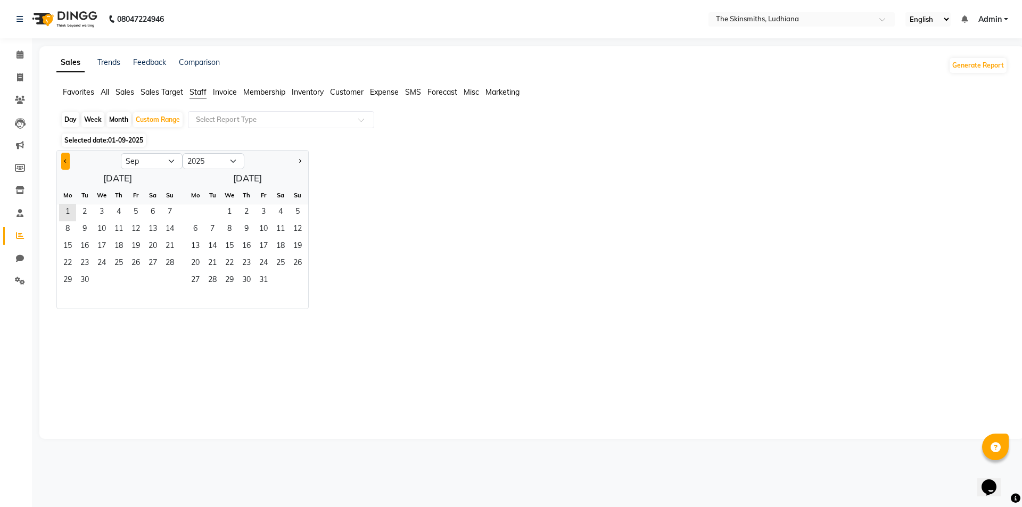
click at [67, 165] on button "Previous month" at bounding box center [65, 161] width 9 height 17
select select "8"
click at [139, 208] on span "1" at bounding box center [135, 212] width 17 height 17
click at [171, 280] on span "31" at bounding box center [169, 280] width 17 height 17
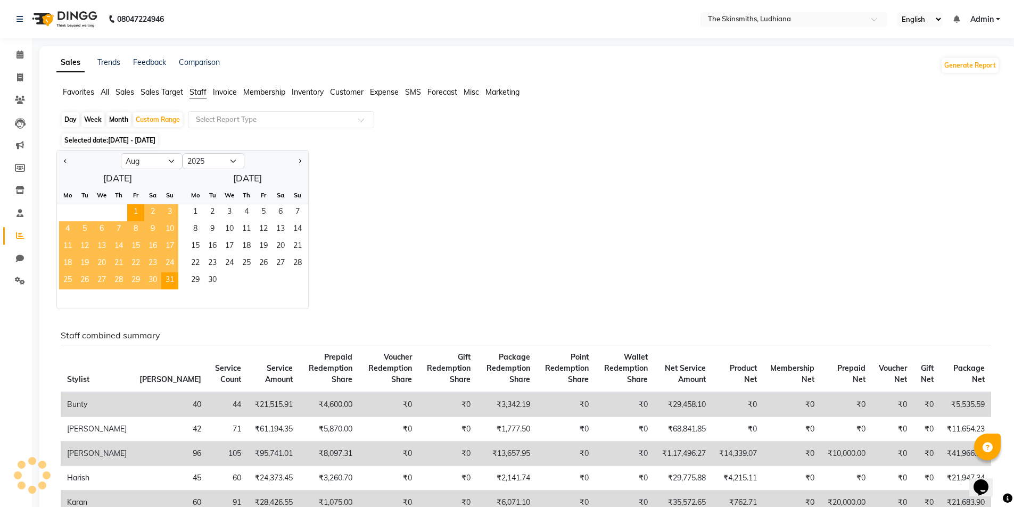
click at [585, 250] on div "Jan Feb Mar Apr May Jun Jul Aug Sep Oct Nov Dec 2015 2016 2017 2018 2019 2020 2…" at bounding box center [527, 229] width 943 height 159
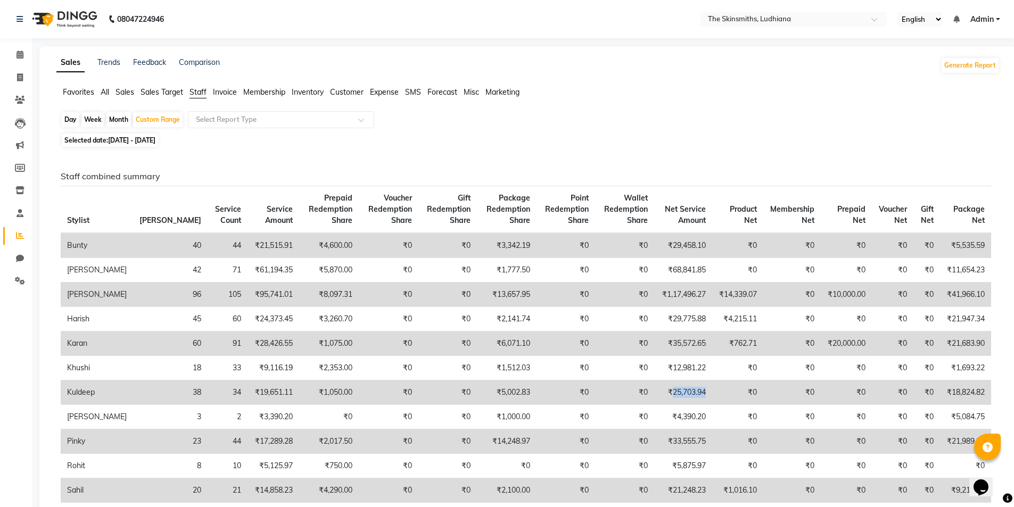
drag, startPoint x: 658, startPoint y: 393, endPoint x: 698, endPoint y: 401, distance: 40.8
click at [698, 401] on td "₹25,703.94" at bounding box center [683, 392] width 58 height 24
click at [20, 76] on icon at bounding box center [20, 77] width 6 height 8
select select "service"
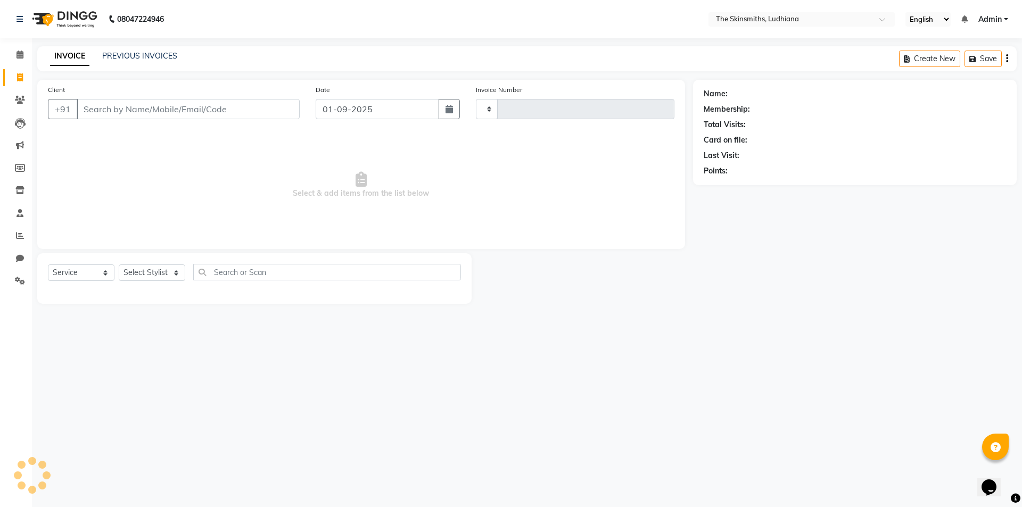
type input "1281"
select select "8115"
click at [22, 127] on icon at bounding box center [20, 123] width 11 height 11
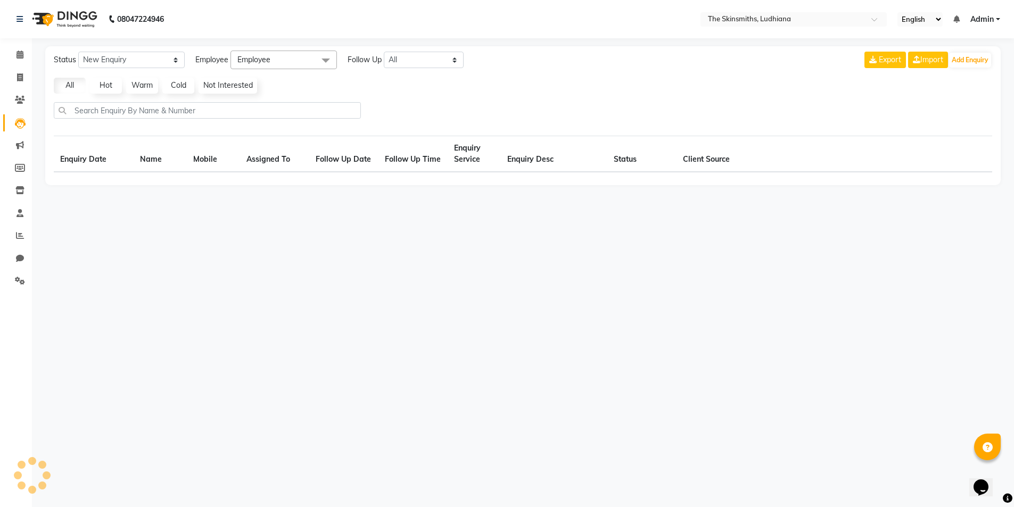
select select "10"
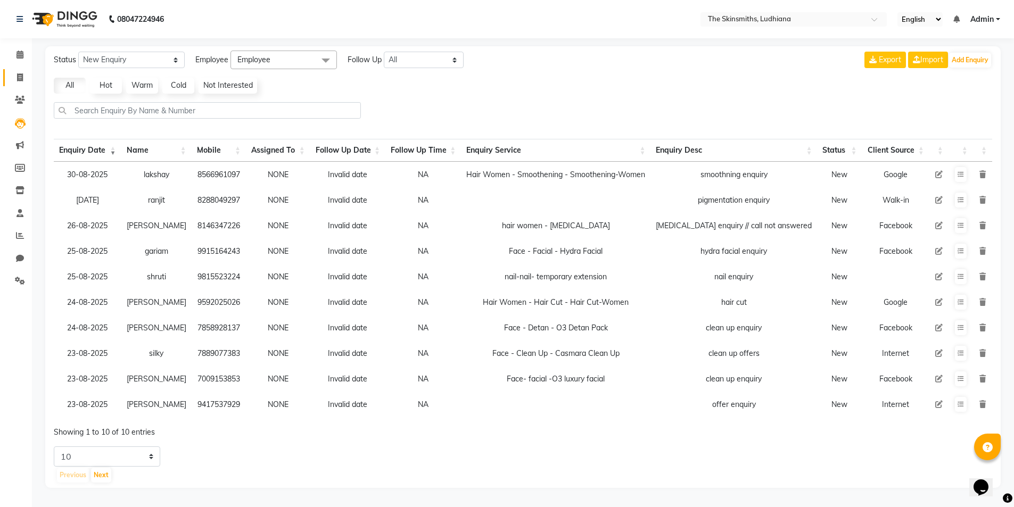
click at [20, 78] on icon at bounding box center [20, 77] width 6 height 8
select select "service"
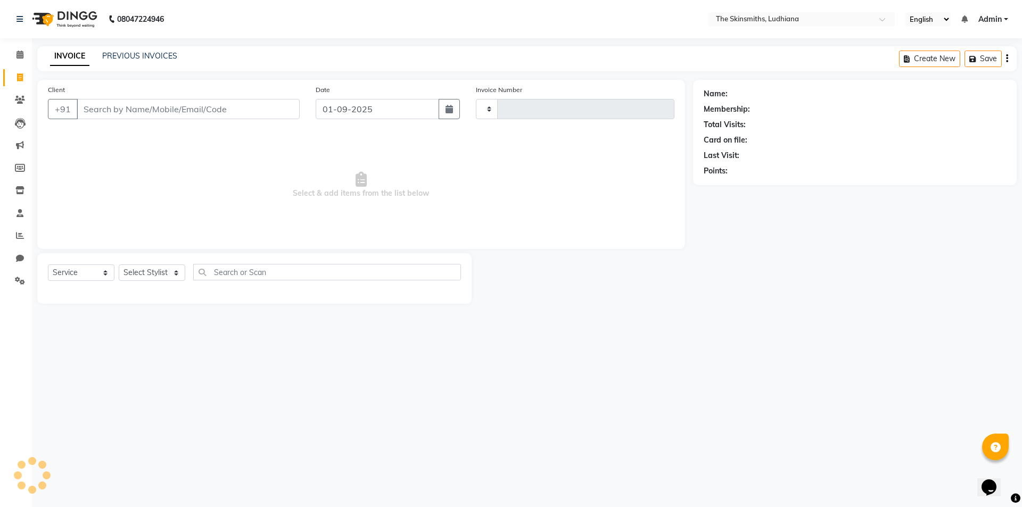
type input "1281"
select select "8115"
click at [23, 102] on icon at bounding box center [20, 100] width 10 height 8
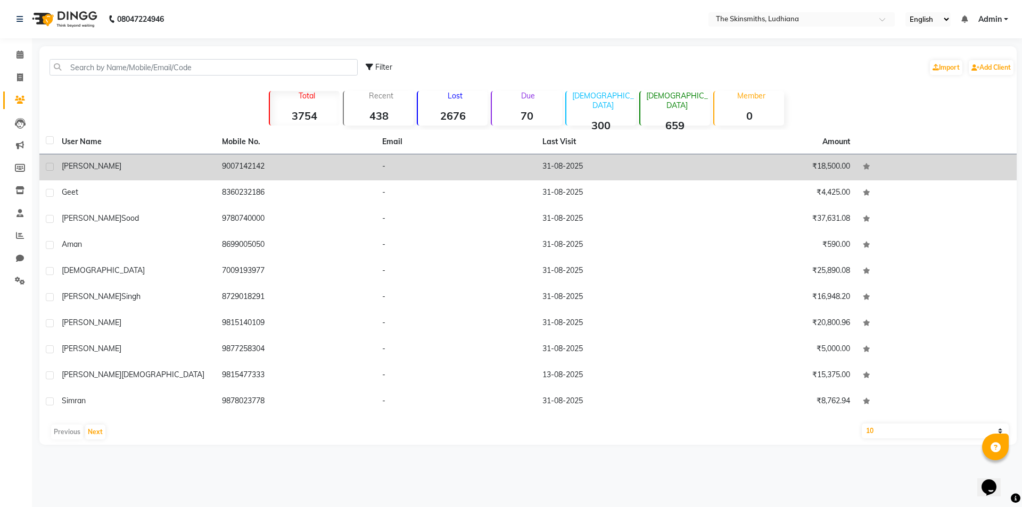
click at [122, 167] on div "[PERSON_NAME]" at bounding box center [135, 166] width 147 height 11
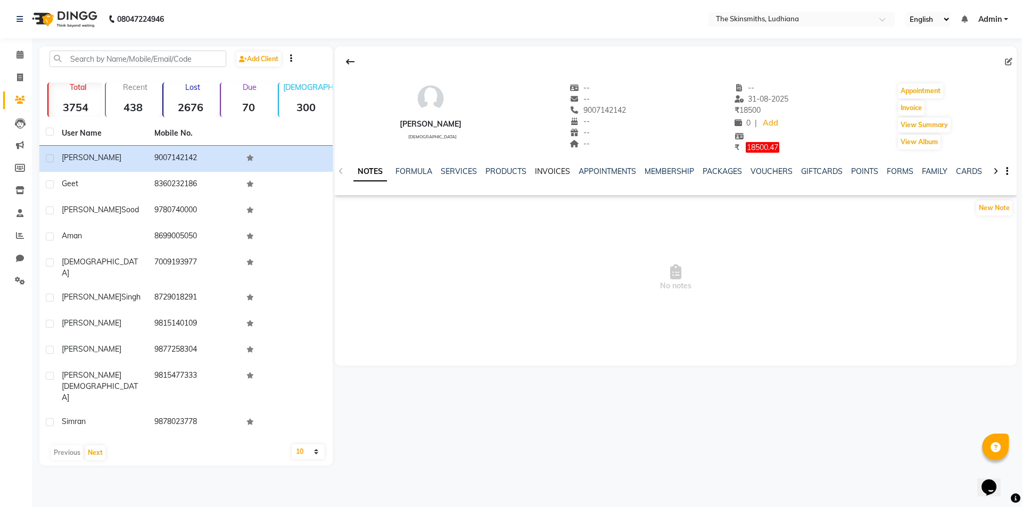
click at [546, 171] on link "INVOICES" at bounding box center [552, 172] width 35 height 10
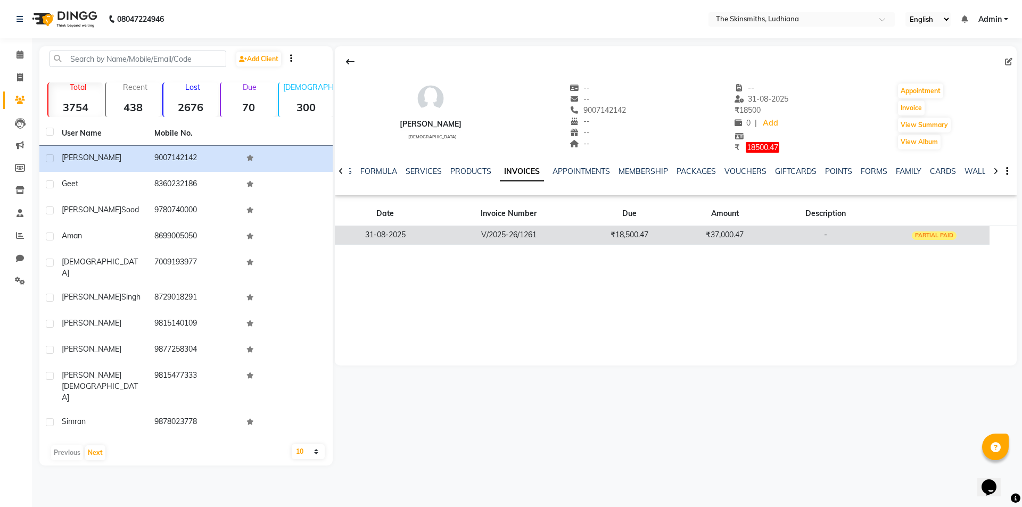
click at [660, 231] on td "₹18,500.47" at bounding box center [629, 235] width 95 height 19
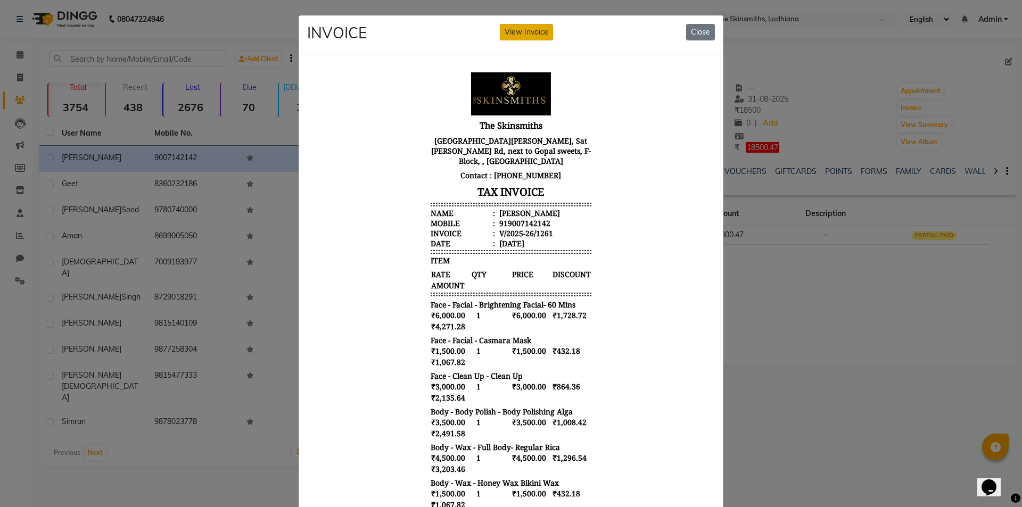
click at [521, 36] on button "View Invoice" at bounding box center [526, 32] width 53 height 16
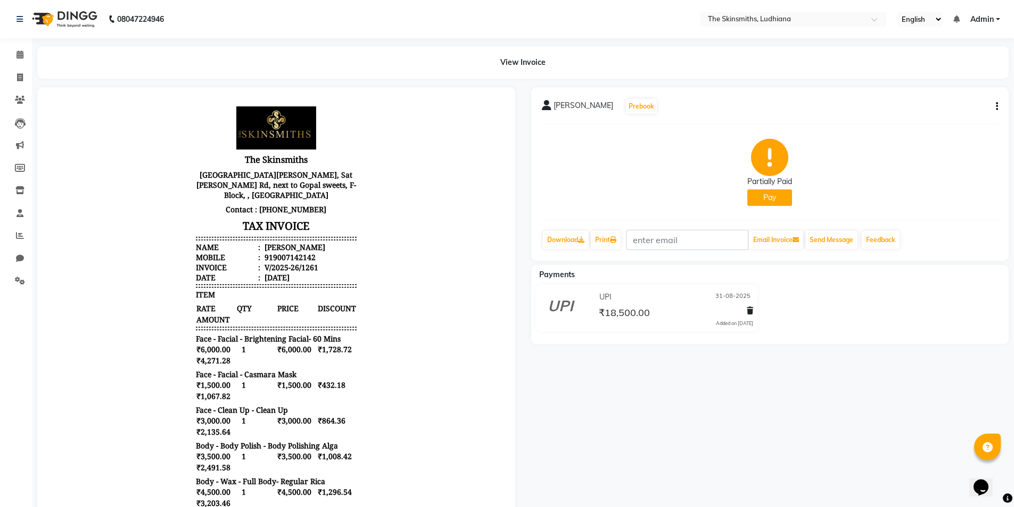
click at [982, 109] on div "jaskiran Prebook" at bounding box center [770, 106] width 457 height 17
click at [996, 107] on icon "button" at bounding box center [997, 106] width 2 height 1
click at [942, 123] on div "Edit Invoice" at bounding box center [943, 119] width 73 height 13
select select "service"
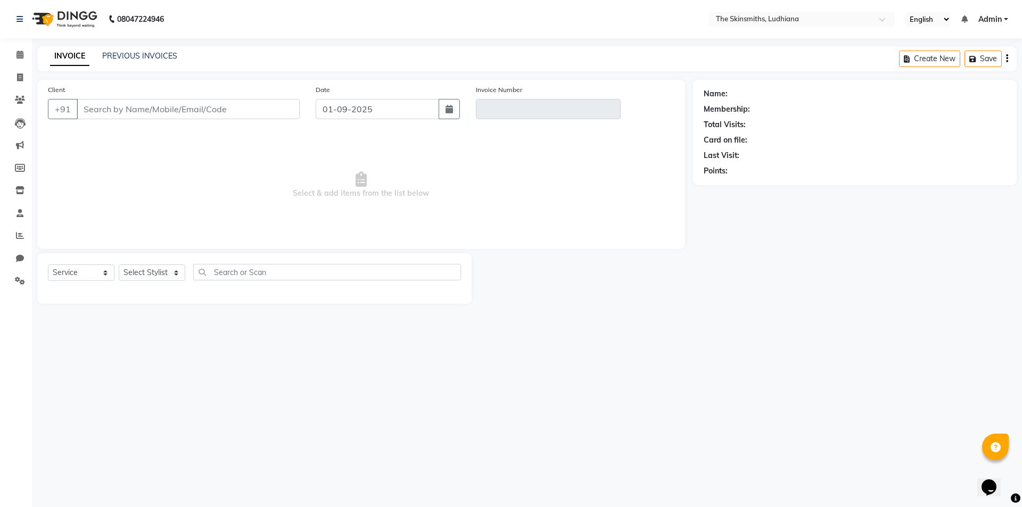
type input "9007142142"
type input "V/2025-26/1261"
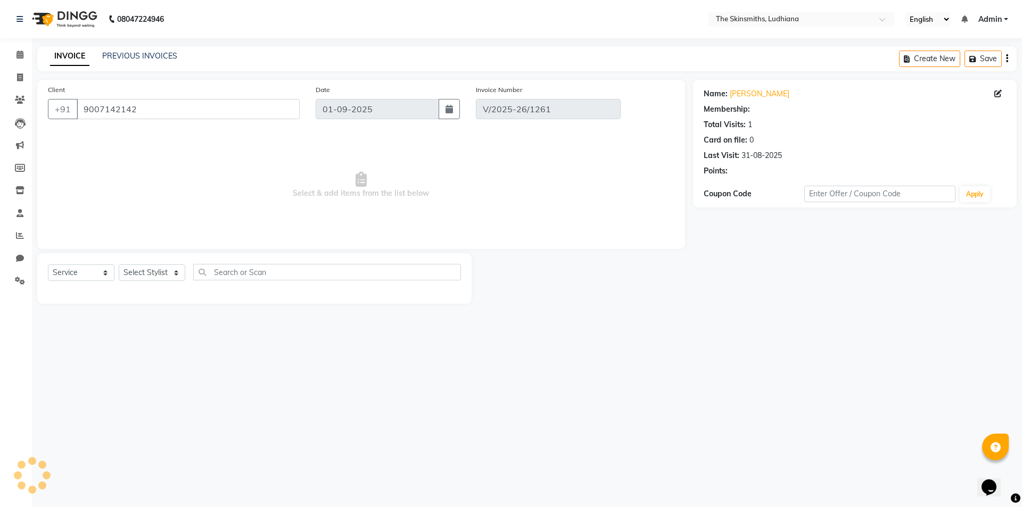
select select "1: Object"
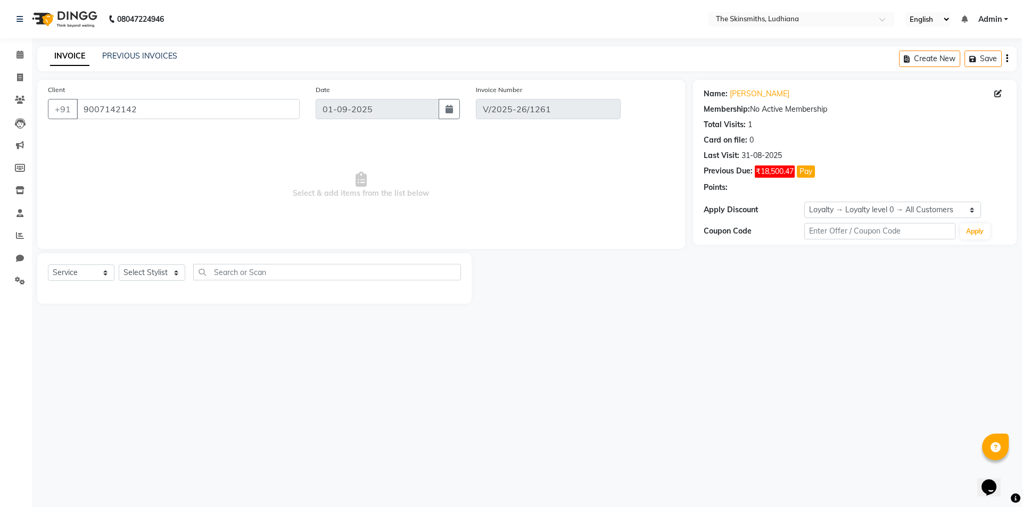
type input "31-08-2025"
select select "select"
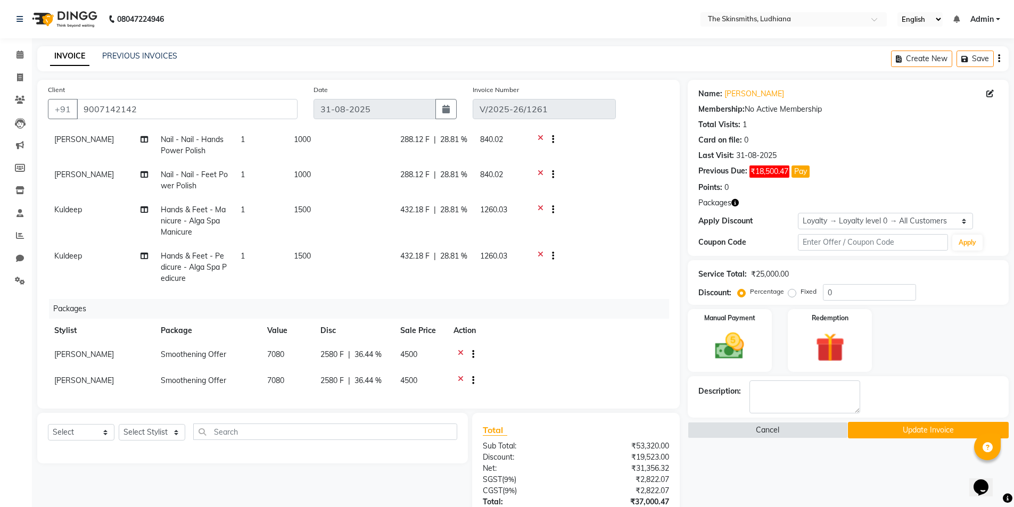
scroll to position [346, 0]
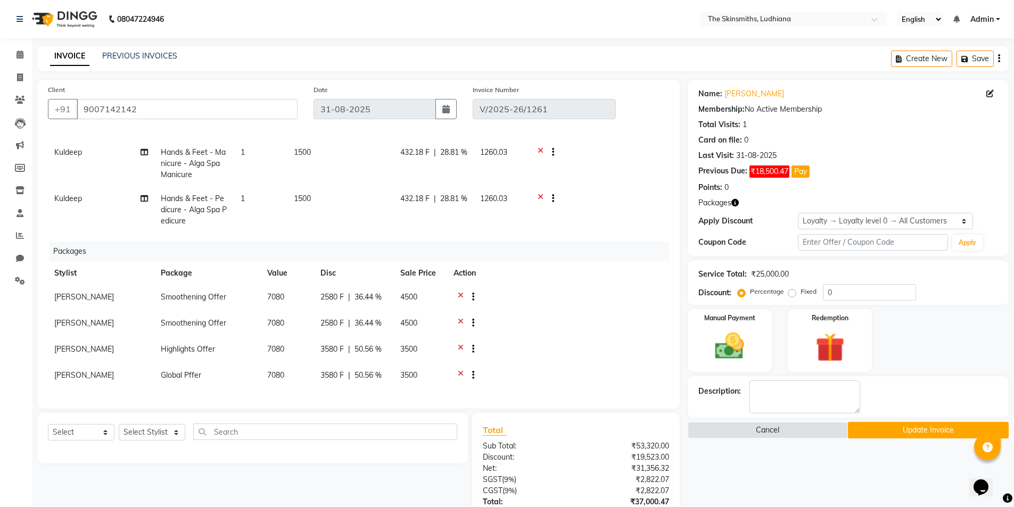
click at [102, 318] on span "[PERSON_NAME]" at bounding box center [84, 323] width 60 height 10
select select "76547"
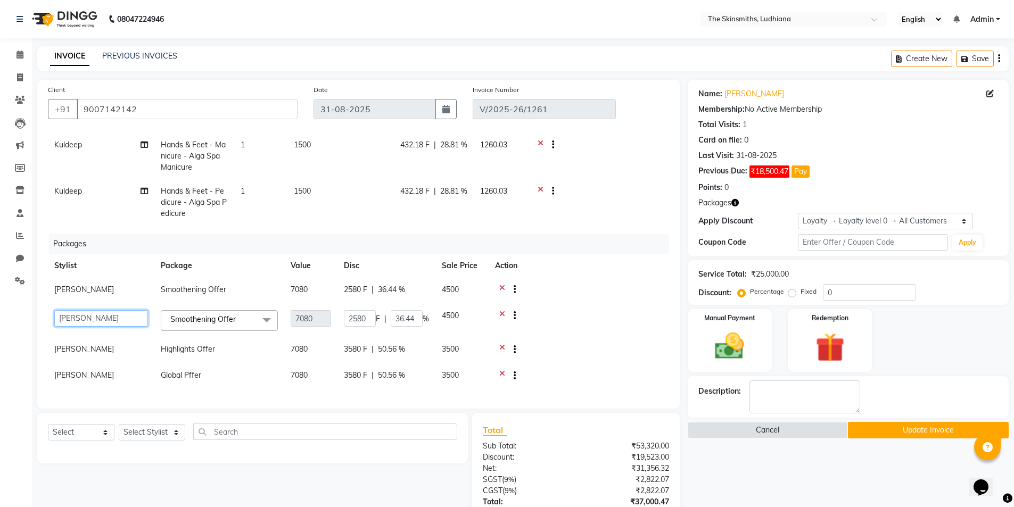
click at [106, 316] on select "Admin Ashu Bunty Dishika DIWAKAR Harish Karan Kawal Oberoi Khushi Kuldeep Monik…" at bounding box center [101, 318] width 94 height 16
click at [54, 310] on select "Admin Ashu Bunty Dishika DIWAKAR Harish Karan Kawal Oberoi Khushi Kuldeep Monik…" at bounding box center [101, 318] width 94 height 16
click at [137, 320] on select "Admin Ashu Bunty Dishika DIWAKAR Harish Karan Kawal Oberoi Khushi Kuldeep Monik…" at bounding box center [101, 318] width 94 height 16
click at [513, 312] on div at bounding box center [579, 316] width 168 height 13
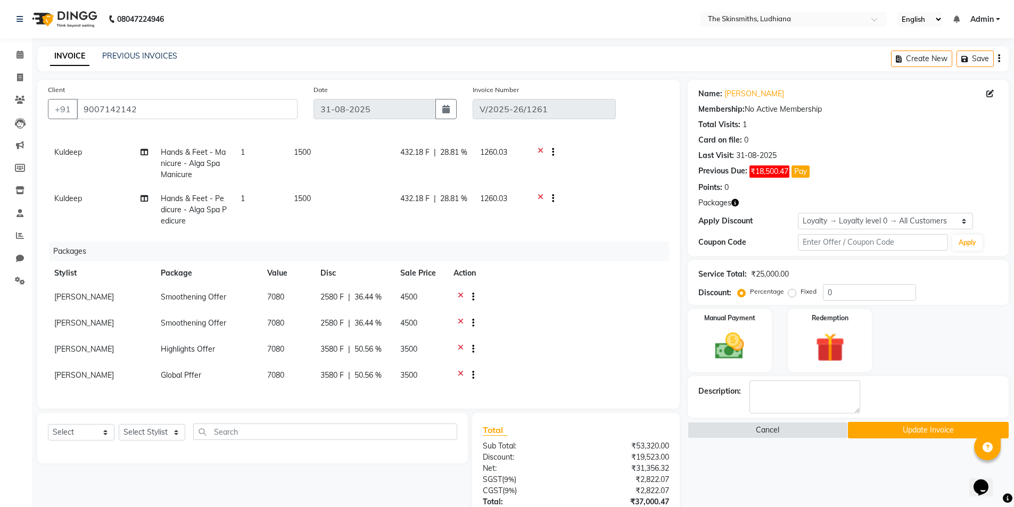
click at [470, 318] on button "button" at bounding box center [471, 323] width 6 height 11
click at [103, 344] on span "[PERSON_NAME]" at bounding box center [84, 349] width 60 height 10
select select "76547"
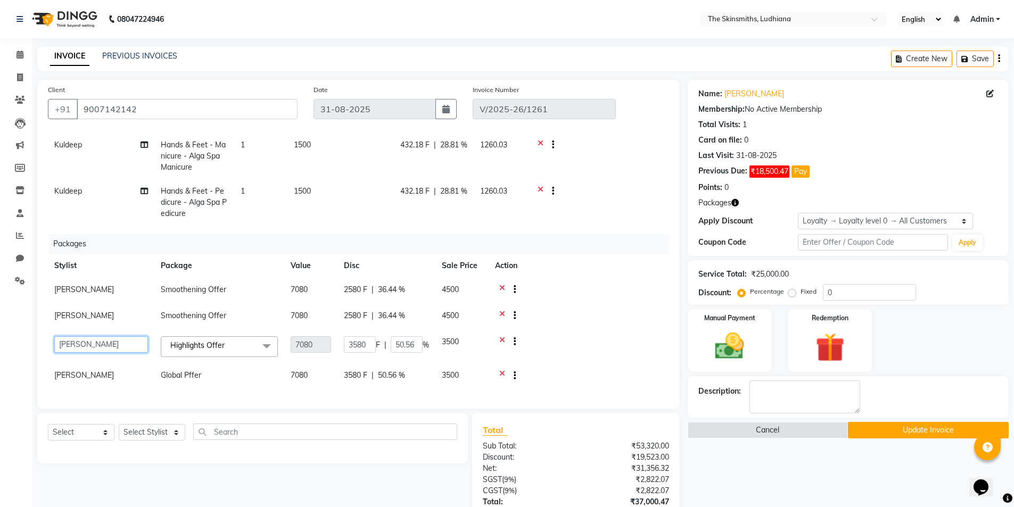
click at [112, 347] on select "Admin Ashu Bunty Dishika DIWAKAR Harish Karan Kawal Oberoi Khushi Kuldeep Monik…" at bounding box center [101, 344] width 94 height 16
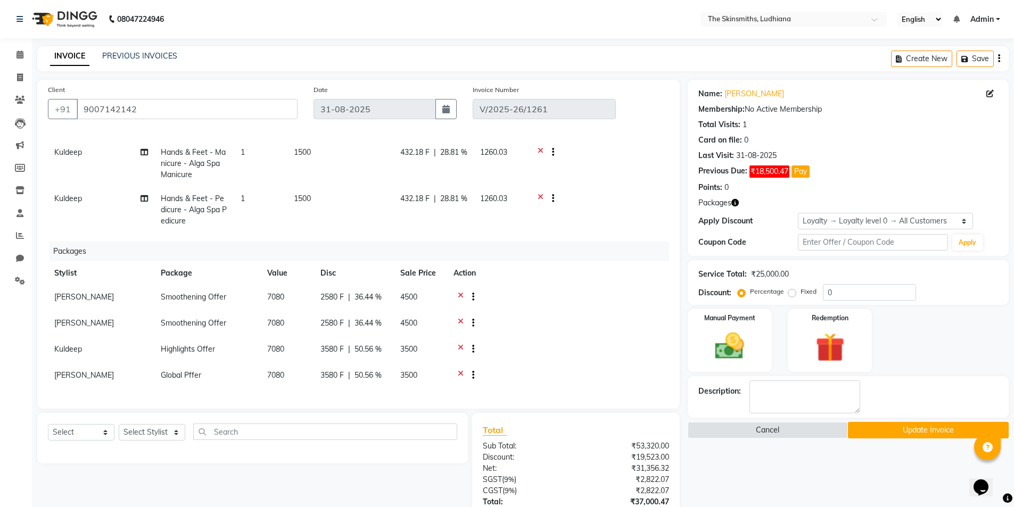
click at [940, 429] on button "Update Invoice" at bounding box center [928, 430] width 161 height 16
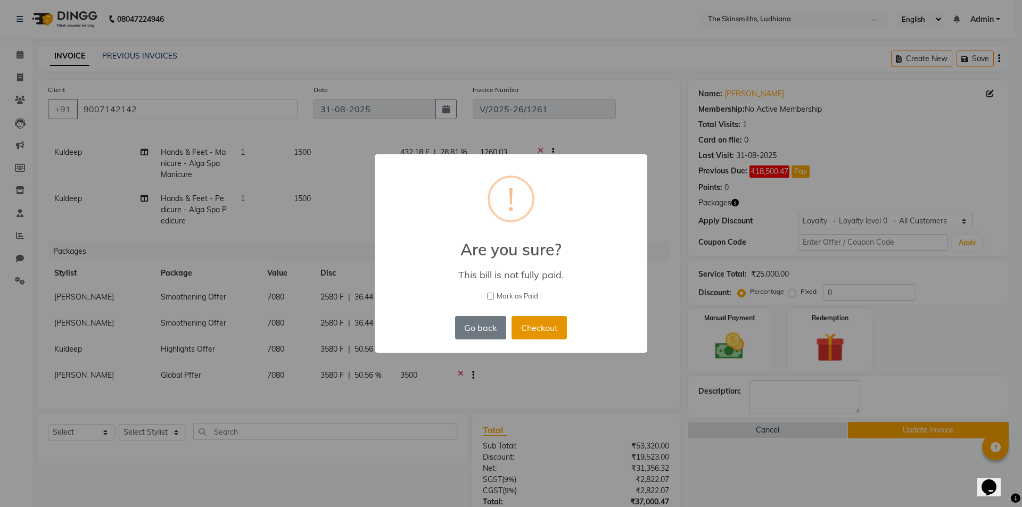
click at [547, 327] on button "Checkout" at bounding box center [538, 327] width 55 height 23
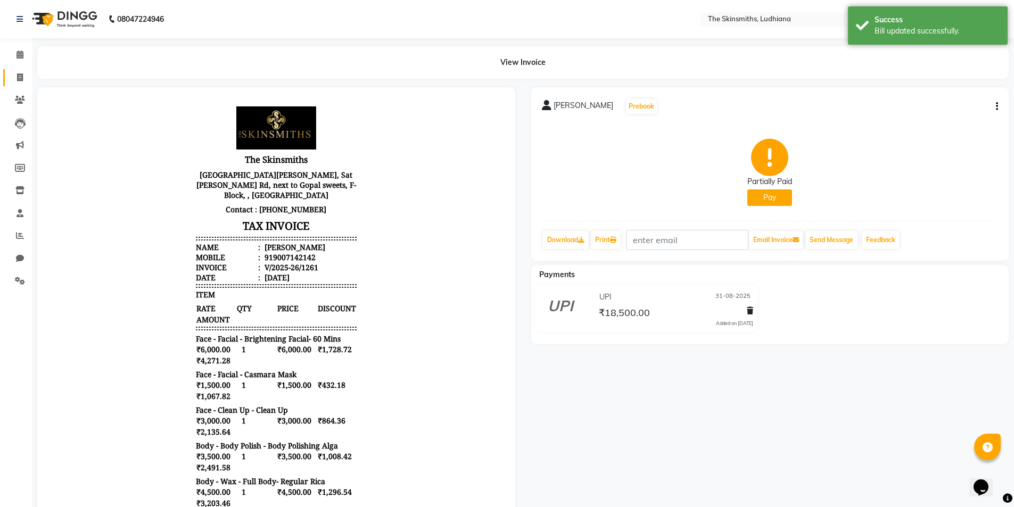
click at [17, 77] on icon at bounding box center [20, 77] width 6 height 8
select select "service"
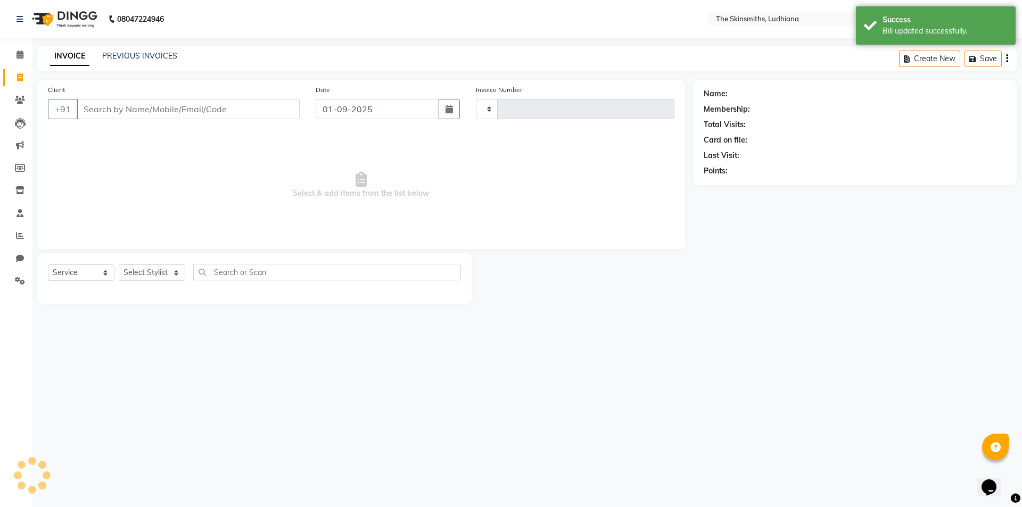
type input "1281"
select select "8115"
click at [21, 126] on icon at bounding box center [20, 123] width 11 height 11
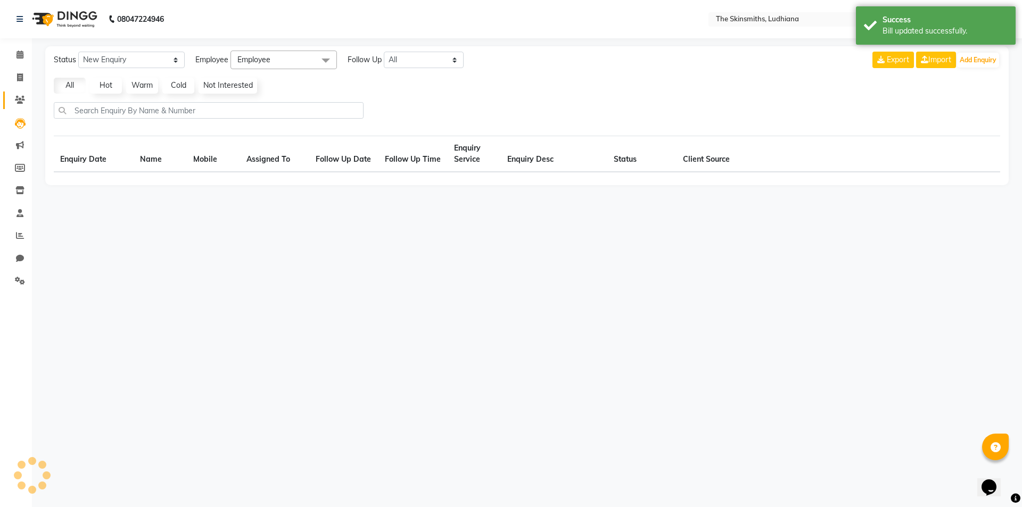
click at [19, 100] on icon at bounding box center [20, 100] width 10 height 8
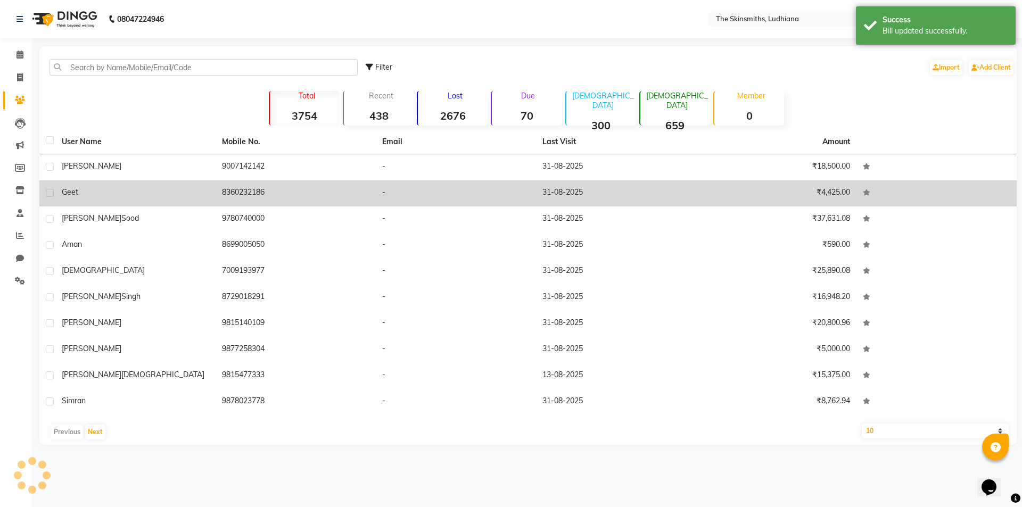
click at [230, 194] on td "8360232186" at bounding box center [296, 193] width 160 height 26
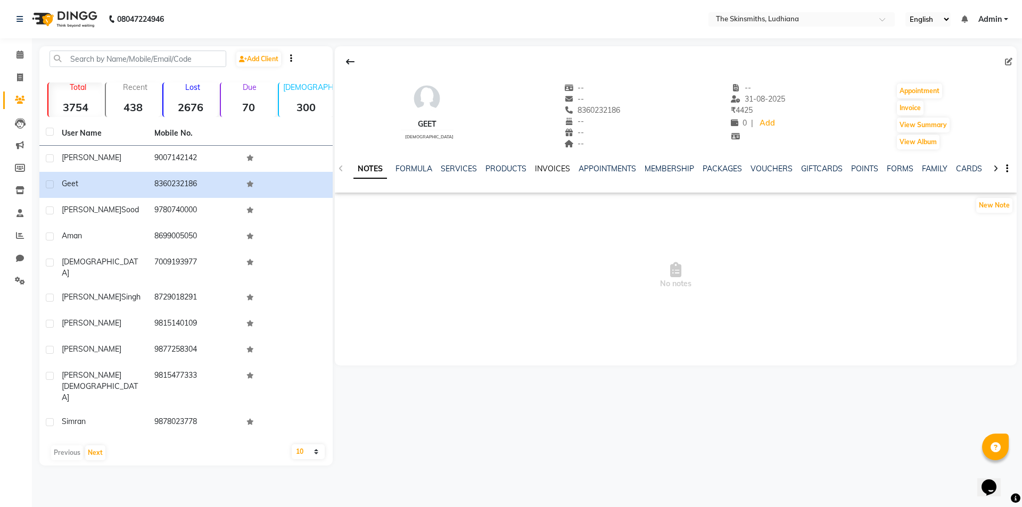
click at [552, 171] on link "INVOICES" at bounding box center [552, 169] width 35 height 10
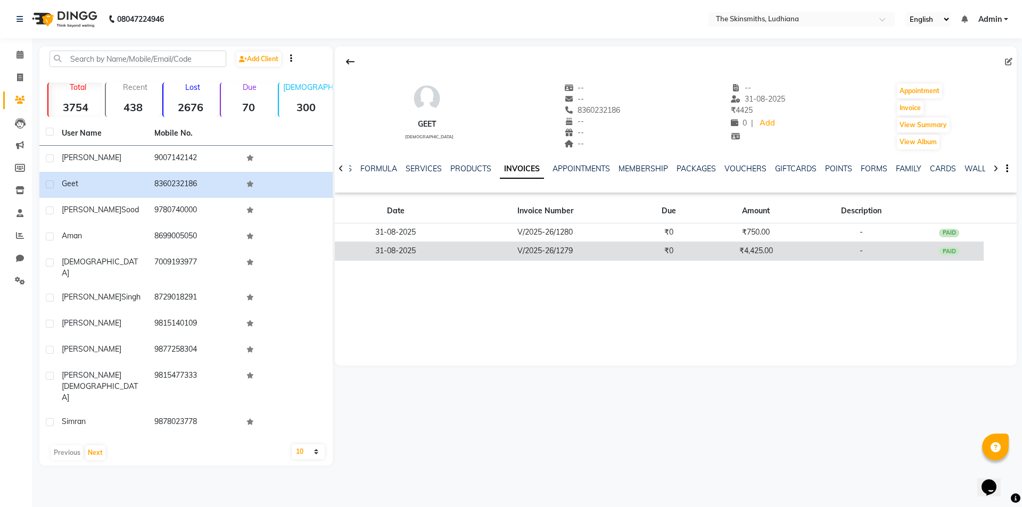
click at [766, 254] on td "₹4,425.00" at bounding box center [755, 251] width 104 height 19
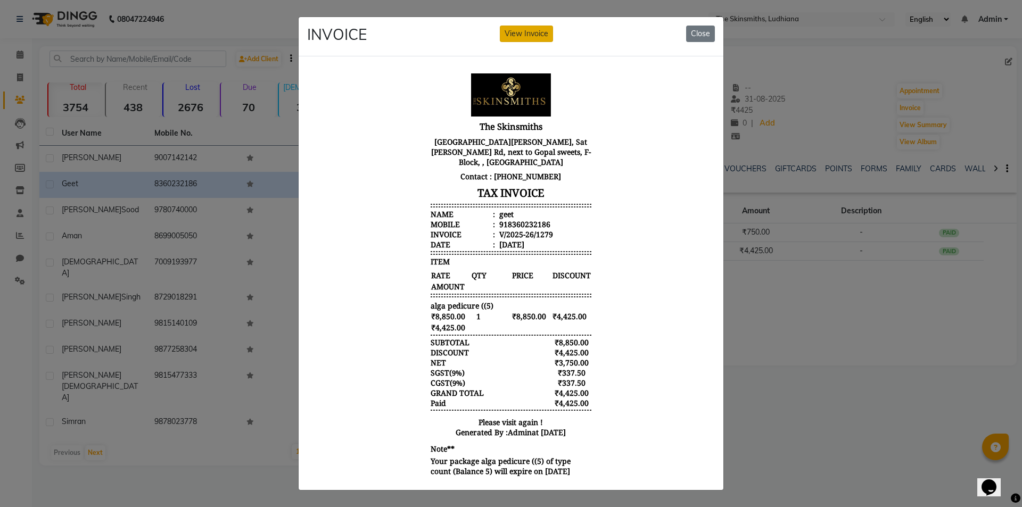
click at [517, 32] on button "View Invoice" at bounding box center [526, 34] width 53 height 16
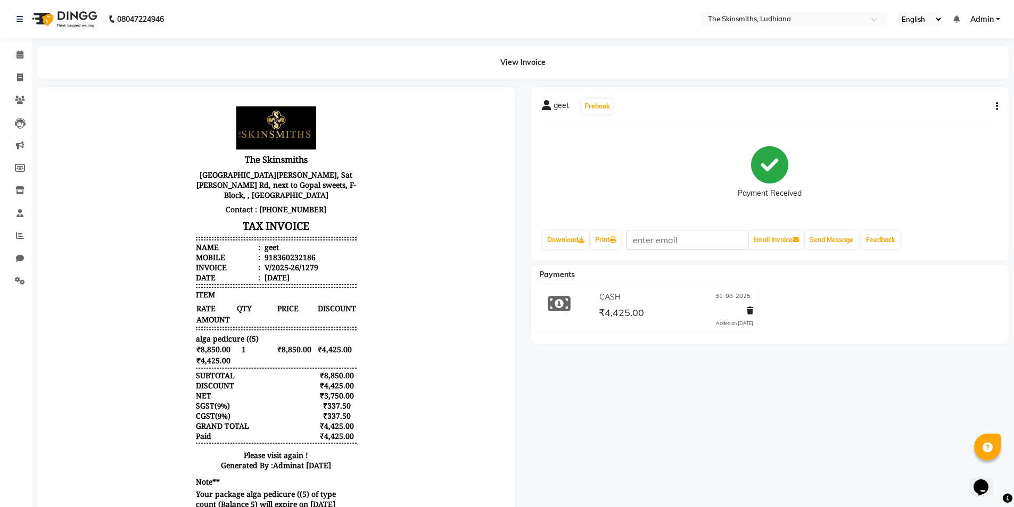
click at [996, 106] on icon "button" at bounding box center [997, 106] width 2 height 1
click at [20, 96] on icon at bounding box center [20, 100] width 10 height 8
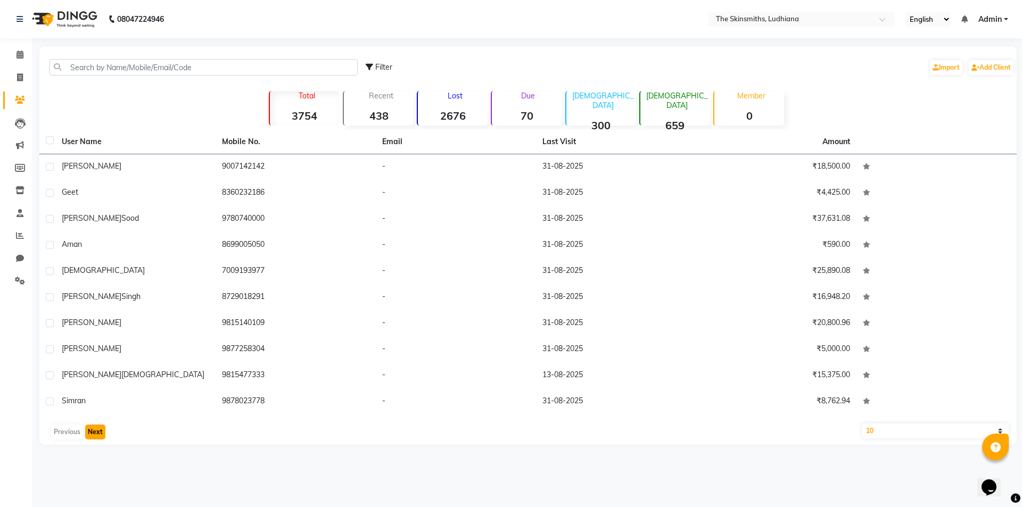
click at [100, 435] on button "Next" at bounding box center [95, 432] width 20 height 15
click at [102, 433] on button "Next" at bounding box center [95, 432] width 20 height 15
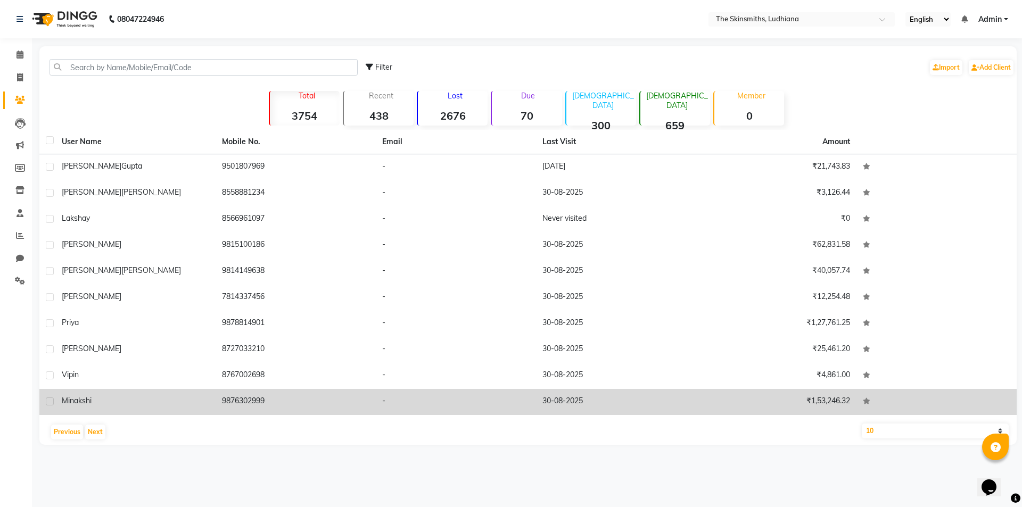
click at [84, 404] on span "minakshi" at bounding box center [77, 401] width 30 height 10
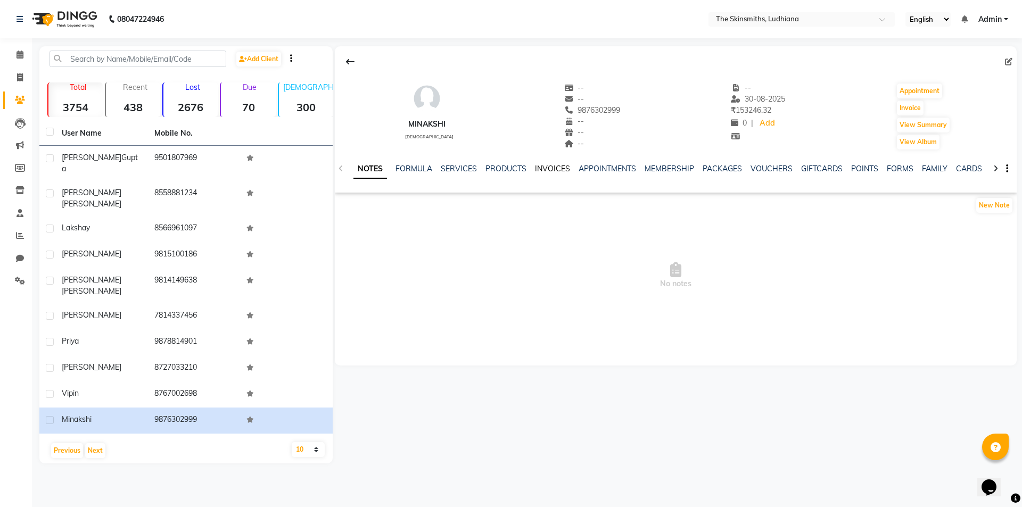
click at [557, 173] on link "INVOICES" at bounding box center [552, 169] width 35 height 10
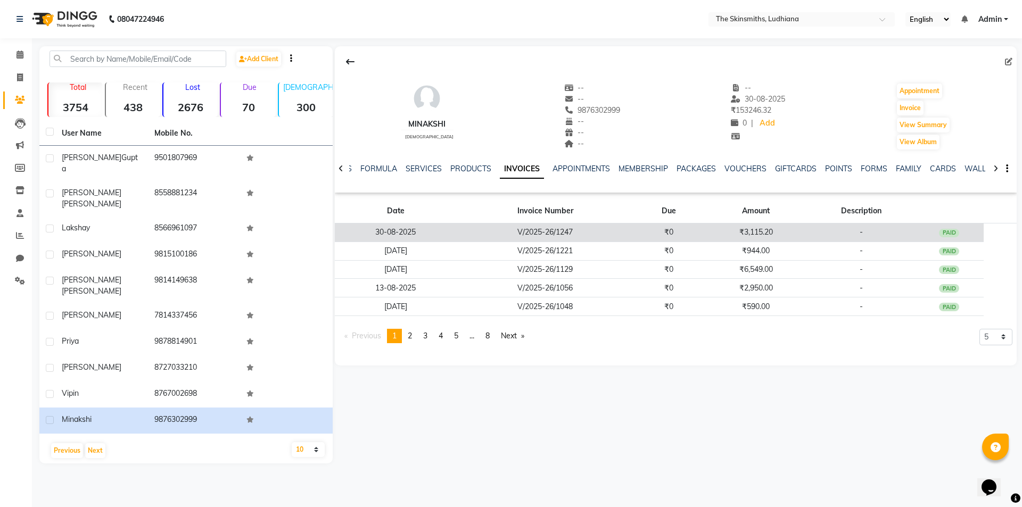
click at [946, 235] on div "PAID" at bounding box center [949, 233] width 20 height 9
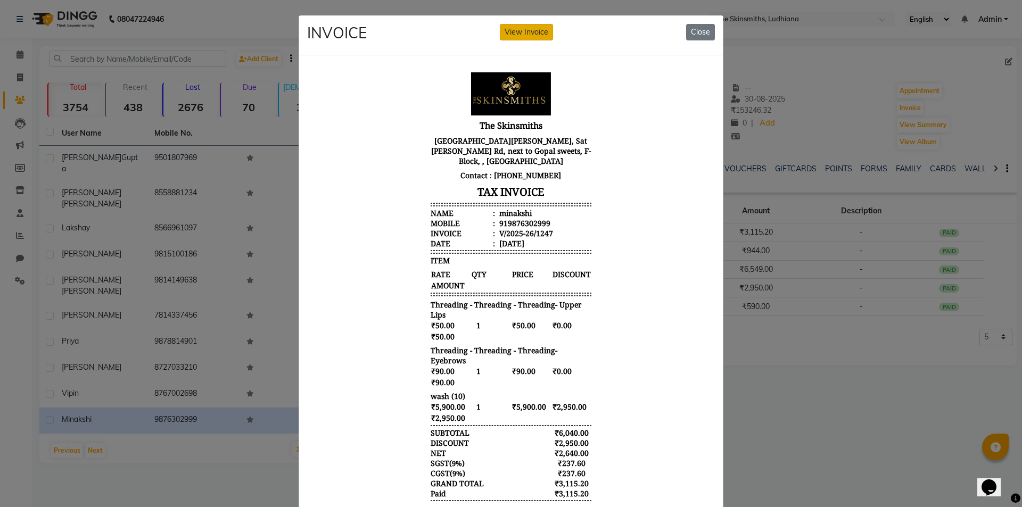
click at [537, 34] on button "View Invoice" at bounding box center [526, 32] width 53 height 16
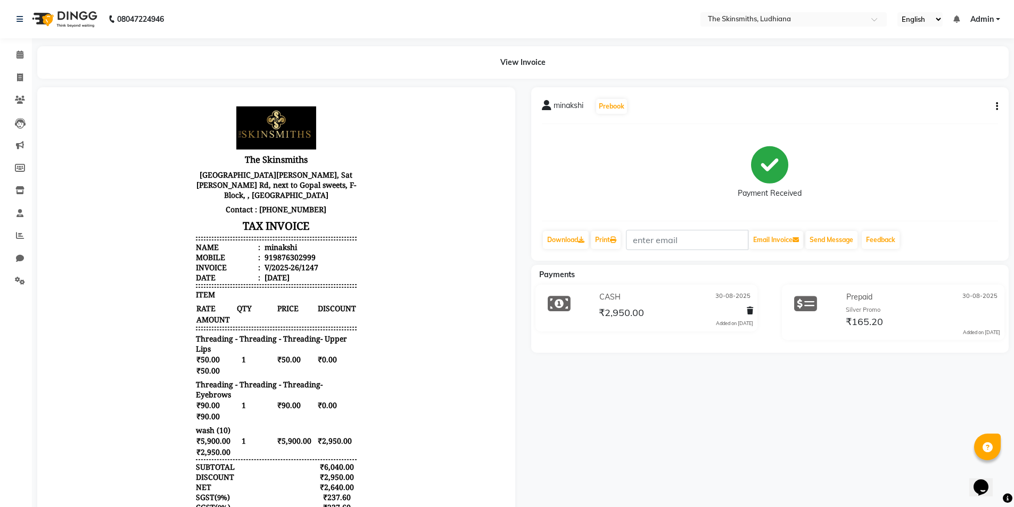
click at [996, 106] on icon "button" at bounding box center [997, 106] width 2 height 1
click at [948, 120] on div "Edit Invoice" at bounding box center [943, 119] width 73 height 13
select select "service"
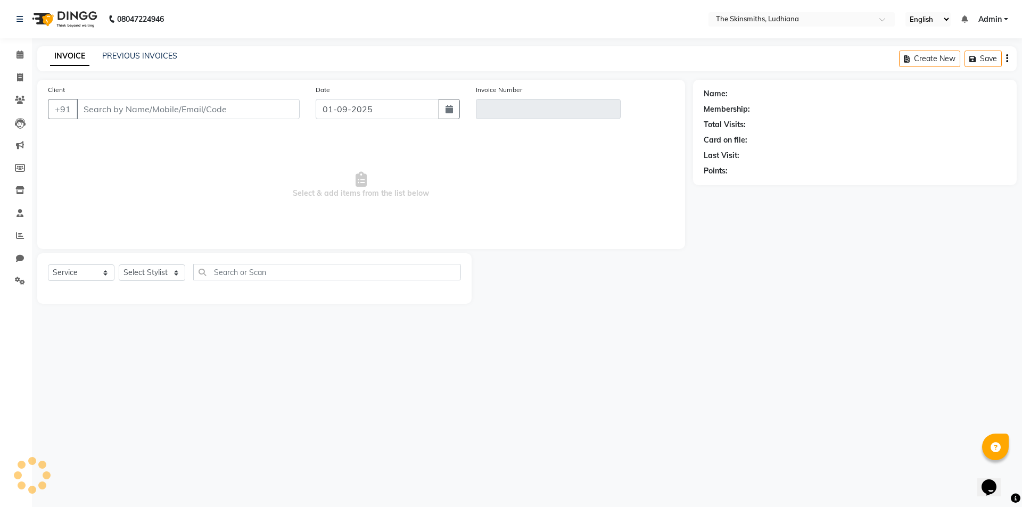
type input "9876302999"
type input "V/2025-26/1247"
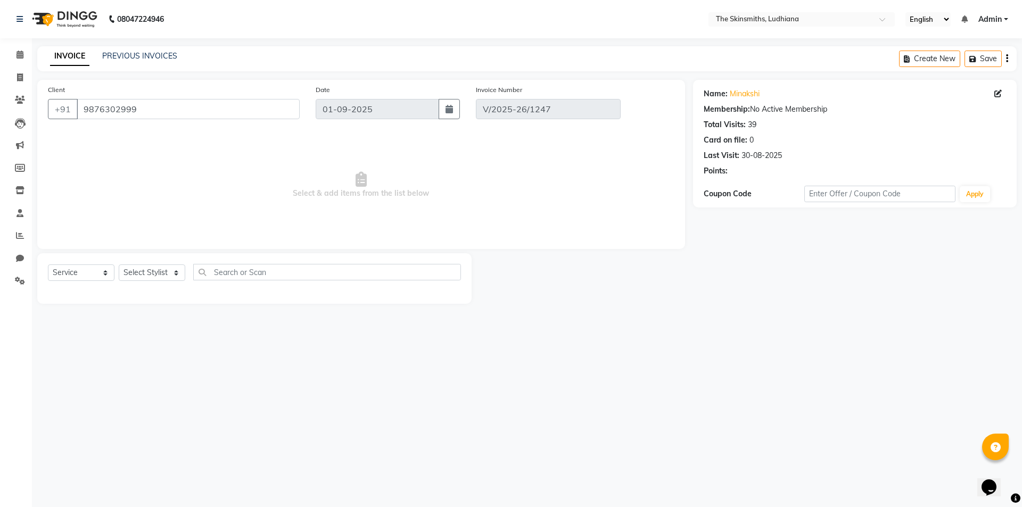
type input "30-08-2025"
select select "select"
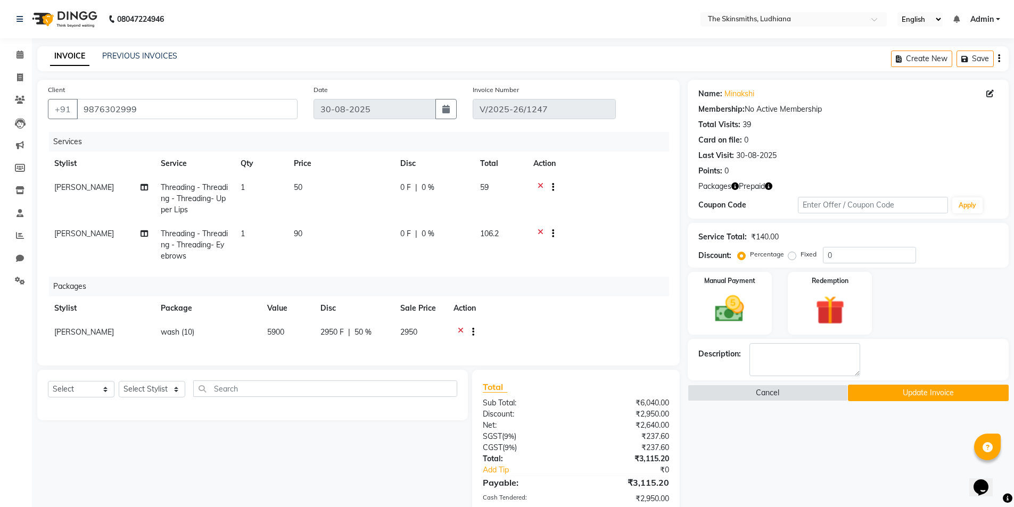
click at [101, 334] on span "[PERSON_NAME]" at bounding box center [84, 332] width 60 height 10
select select "76547"
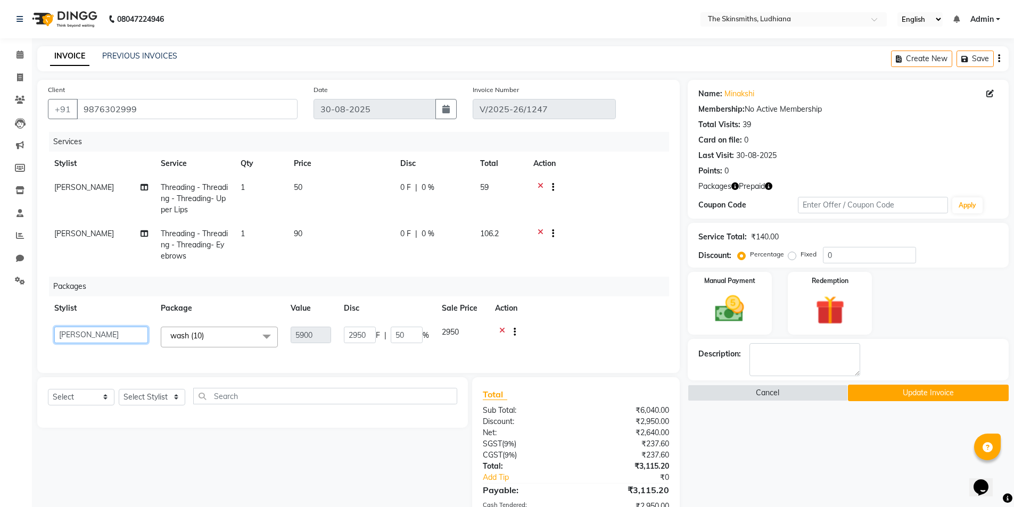
click at [109, 332] on select "Admin Ashu Bunty Dishika DIWAKAR Harish Karan Kawal Oberoi Khushi Kuldeep Monik…" at bounding box center [101, 335] width 94 height 16
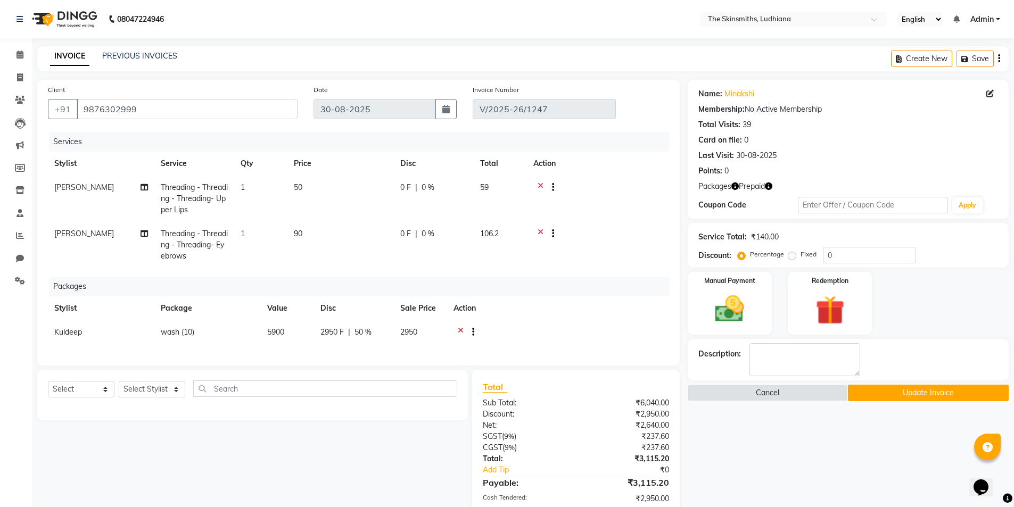
click at [937, 388] on button "Update Invoice" at bounding box center [928, 393] width 161 height 16
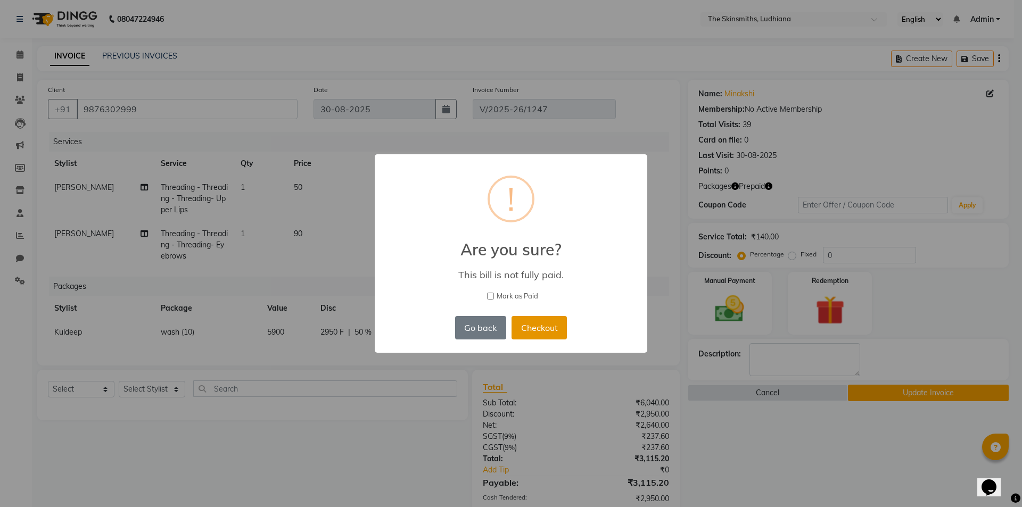
click at [536, 336] on button "Checkout" at bounding box center [538, 327] width 55 height 23
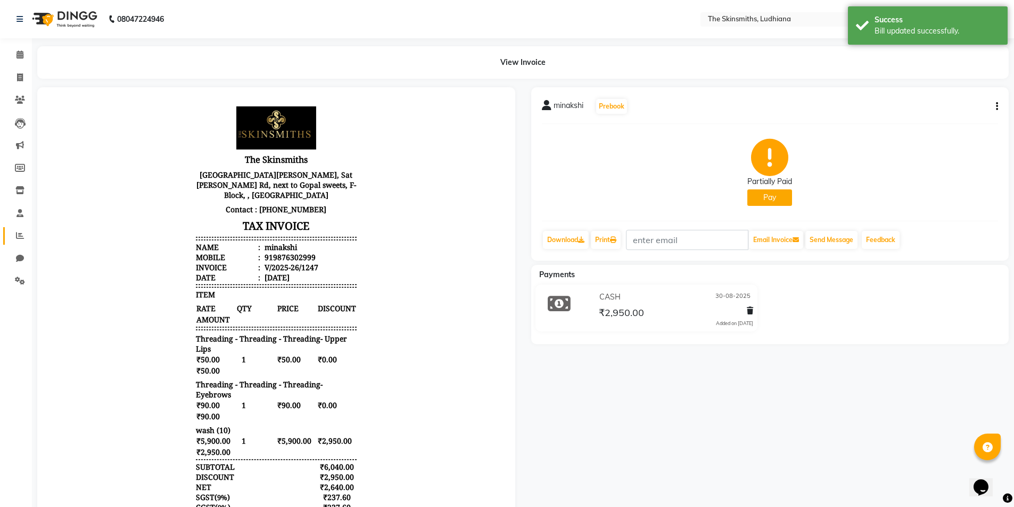
click at [18, 237] on icon at bounding box center [20, 235] width 8 height 8
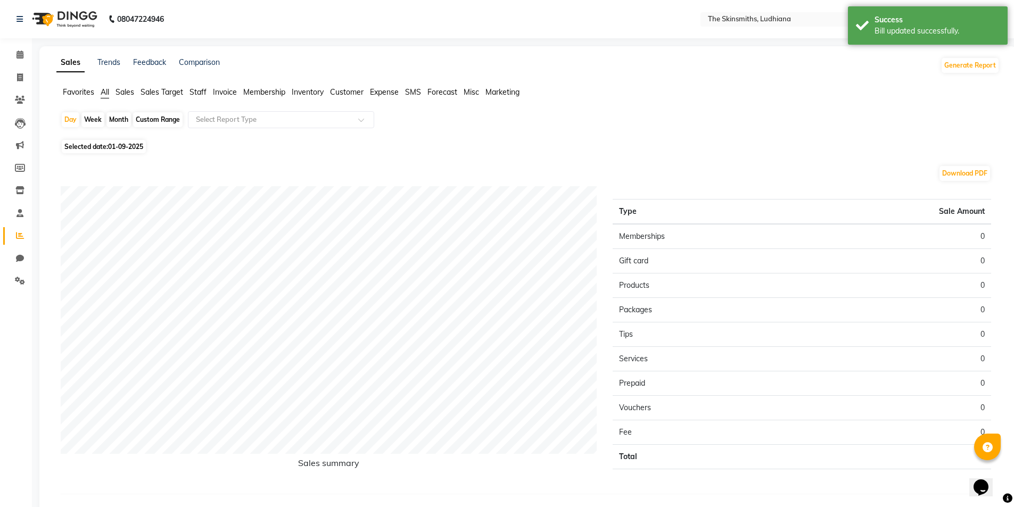
click at [197, 92] on span "Staff" at bounding box center [197, 92] width 17 height 10
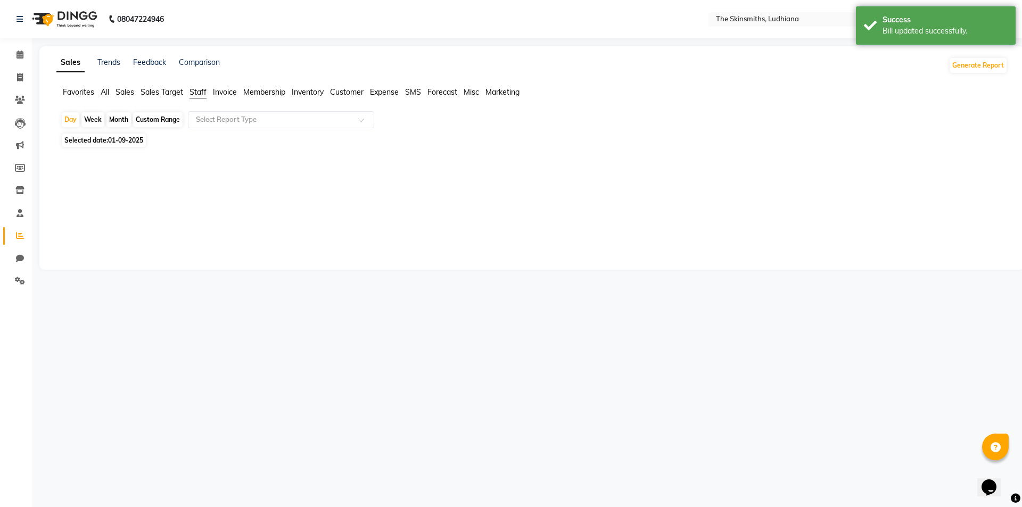
click at [165, 119] on div "Custom Range" at bounding box center [157, 119] width 49 height 15
select select "9"
select select "2025"
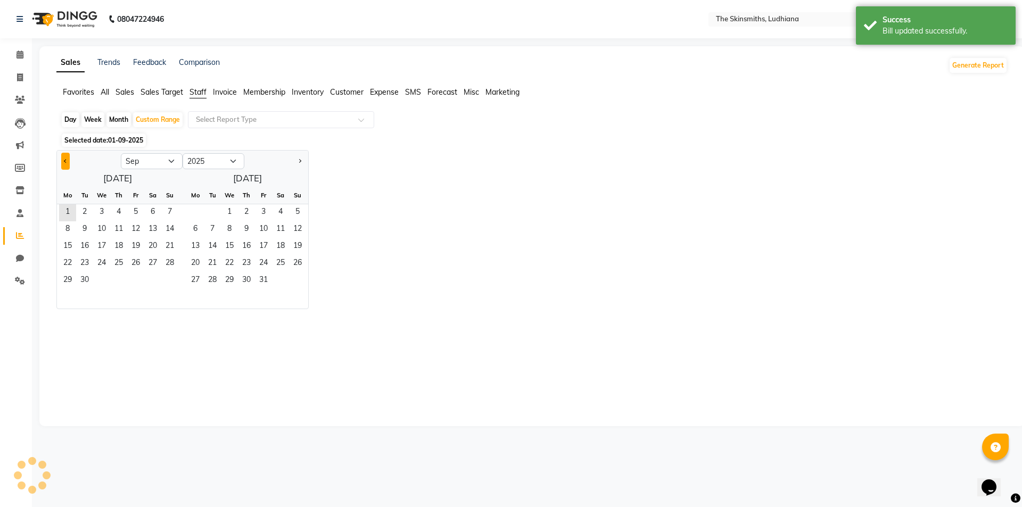
click at [65, 161] on span "Previous month" at bounding box center [66, 161] width 4 height 4
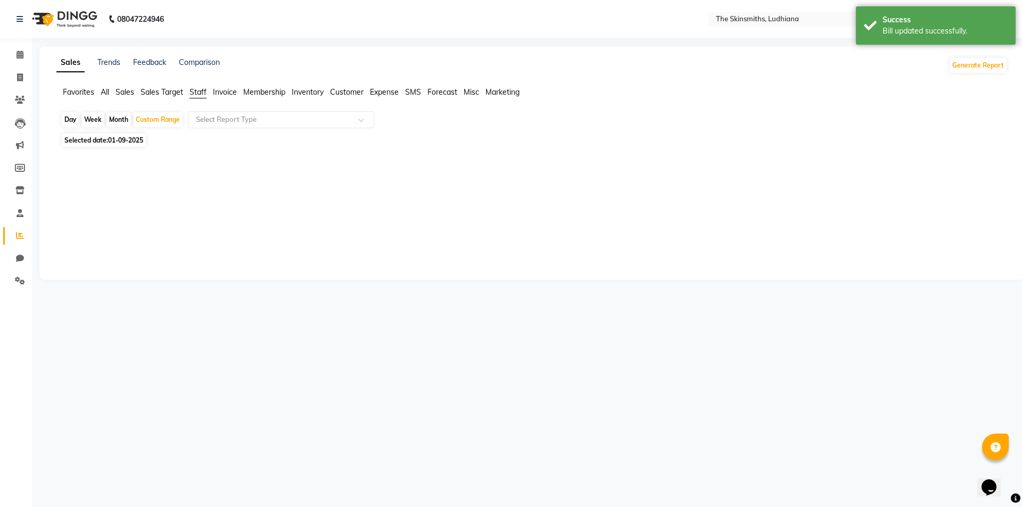
click at [136, 143] on span "01-09-2025" at bounding box center [125, 140] width 35 height 8
select select "9"
select select "2025"
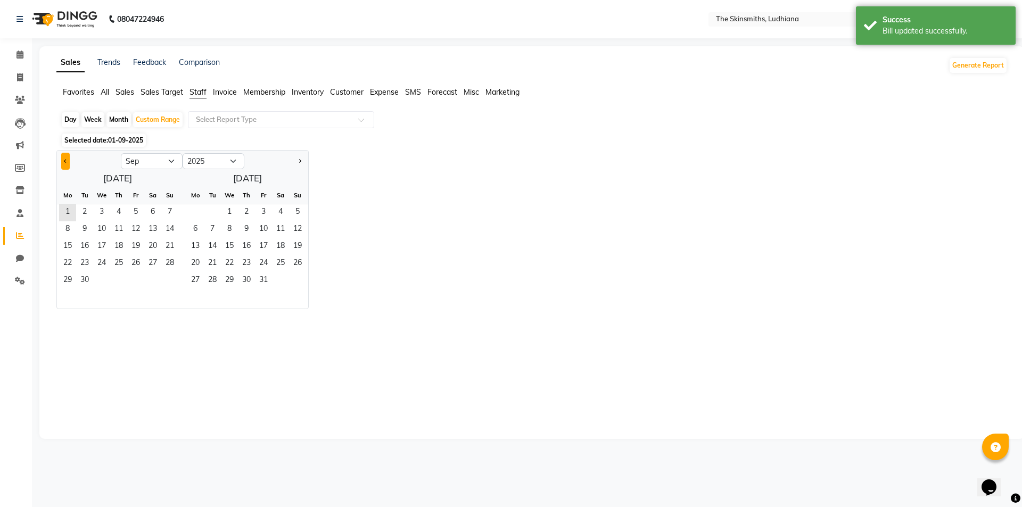
click at [65, 161] on span "Previous month" at bounding box center [66, 161] width 4 height 4
select select "8"
click at [136, 216] on span "1" at bounding box center [135, 212] width 17 height 17
click at [169, 278] on span "31" at bounding box center [169, 280] width 17 height 17
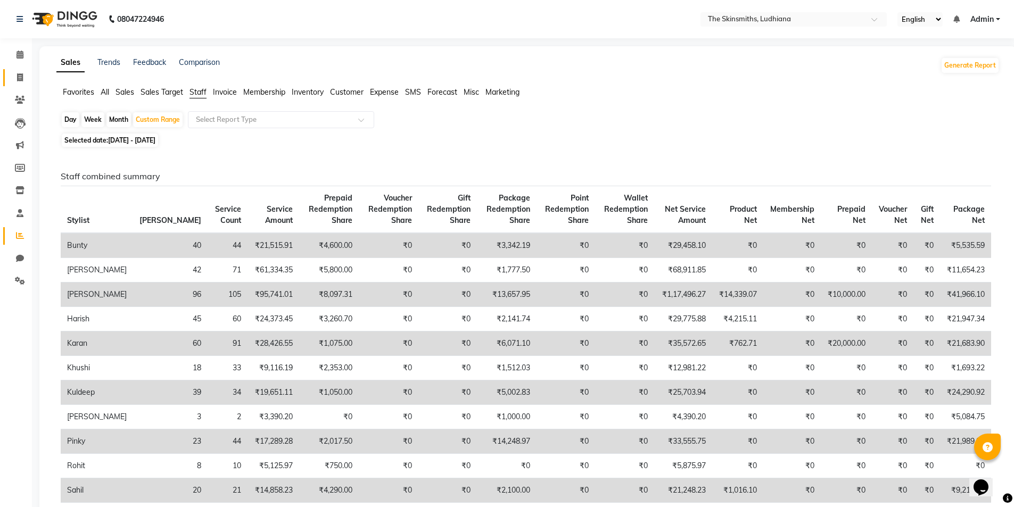
click at [20, 78] on icon at bounding box center [20, 77] width 6 height 8
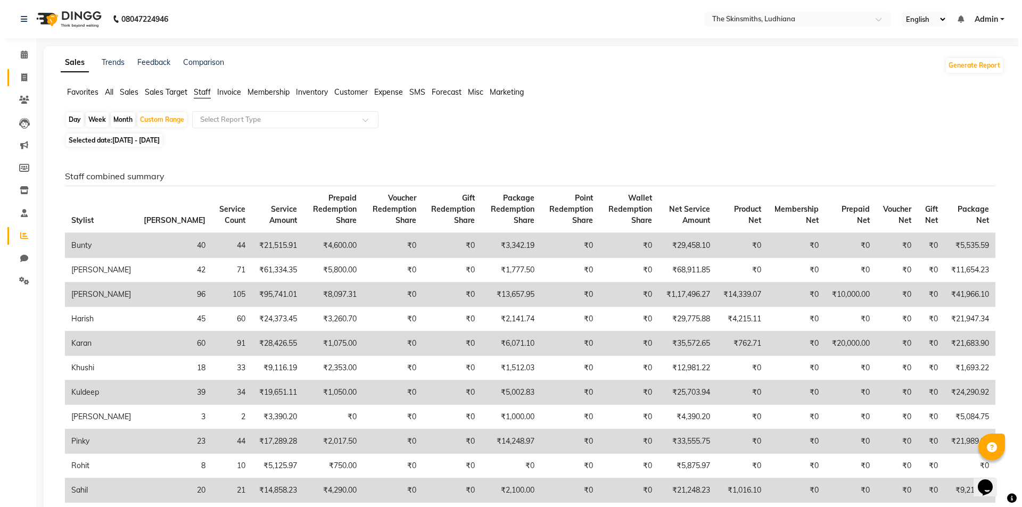
select select "service"
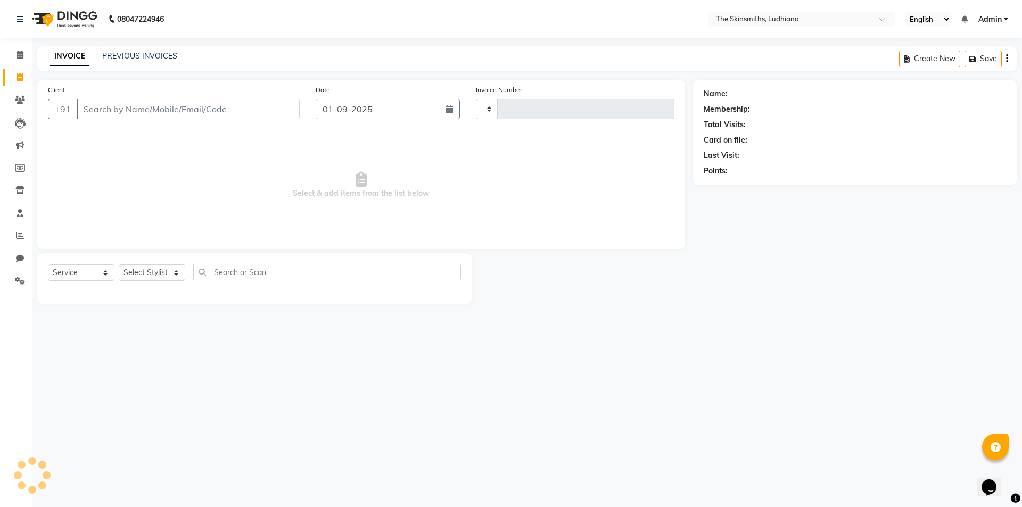
type input "1281"
select select "8115"
click at [21, 235] on icon at bounding box center [20, 235] width 8 height 8
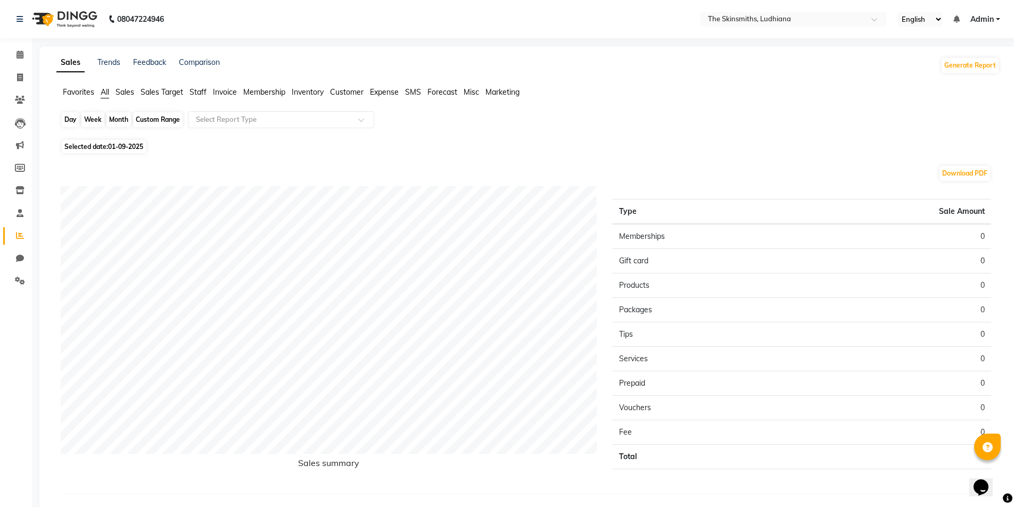
click at [69, 122] on div "Day" at bounding box center [71, 119] width 18 height 15
select select "9"
select select "2025"
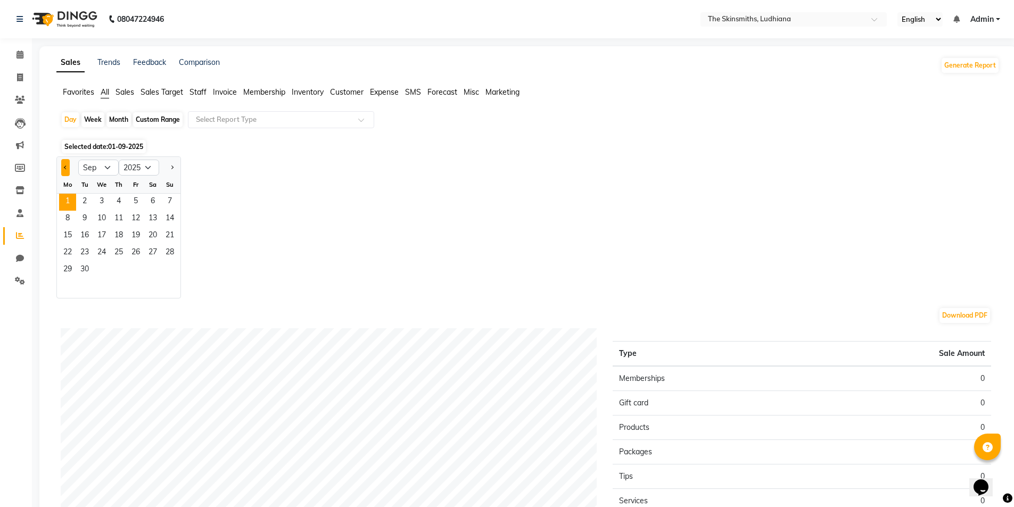
click at [65, 167] on span "Previous month" at bounding box center [66, 167] width 4 height 4
select select "8"
click at [171, 266] on span "31" at bounding box center [169, 270] width 17 height 17
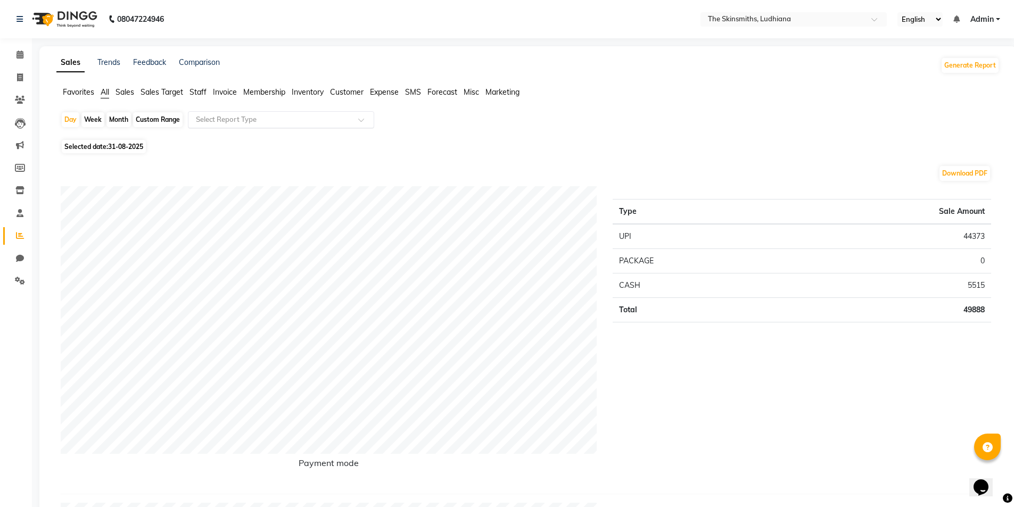
click at [217, 121] on input "text" at bounding box center [270, 119] width 153 height 11
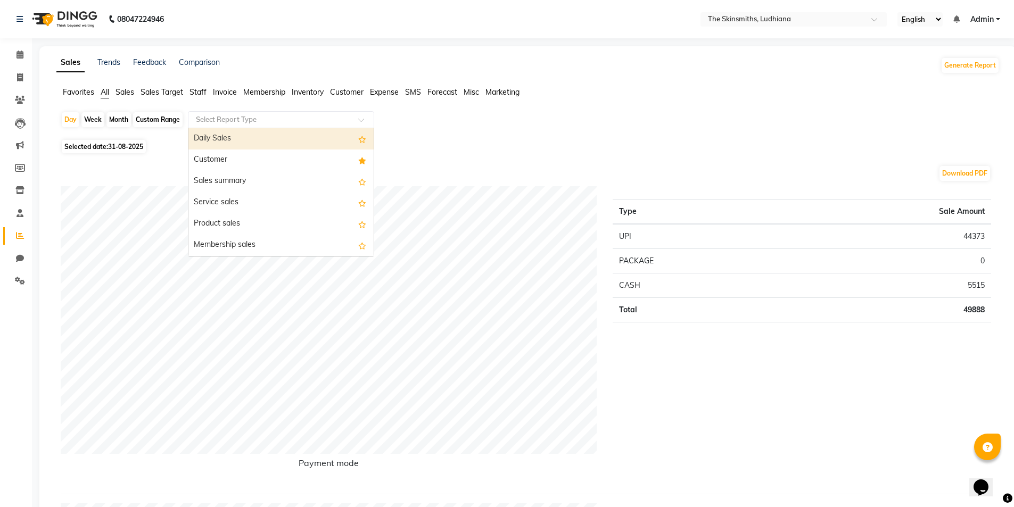
click at [206, 164] on div "Customer" at bounding box center [280, 160] width 185 height 21
select select "full_report"
select select "csv"
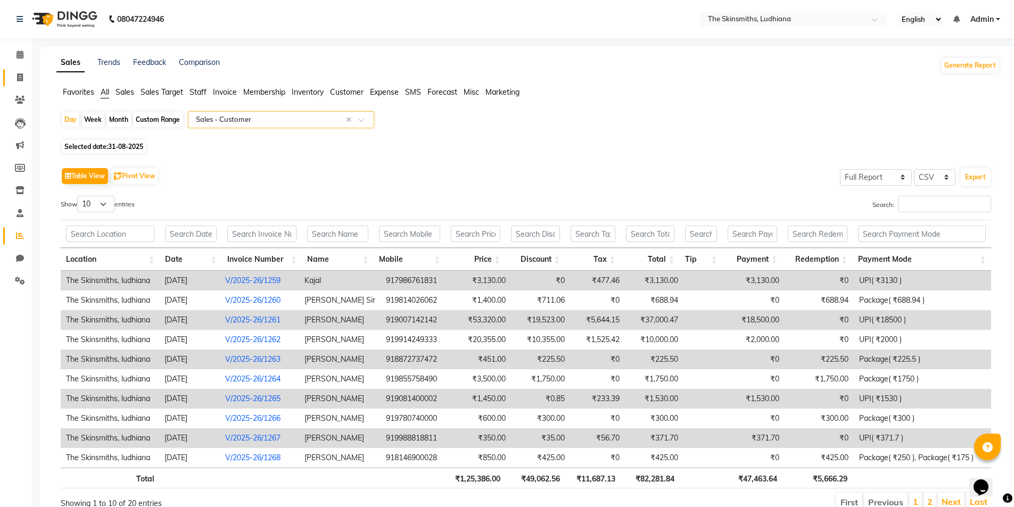
click at [16, 86] on link "Invoice" at bounding box center [16, 78] width 26 height 18
select select "service"
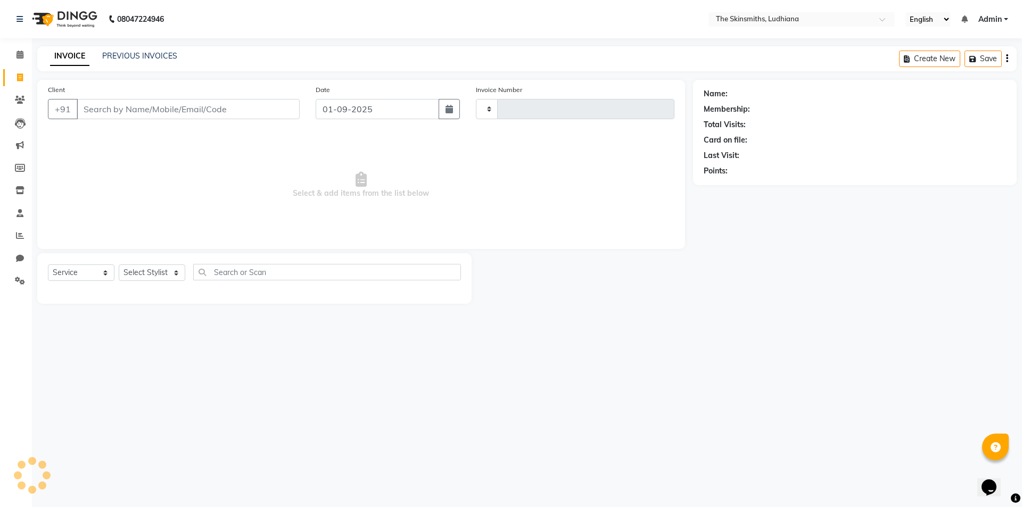
type input "1281"
select select "8115"
click at [21, 125] on icon at bounding box center [20, 123] width 11 height 11
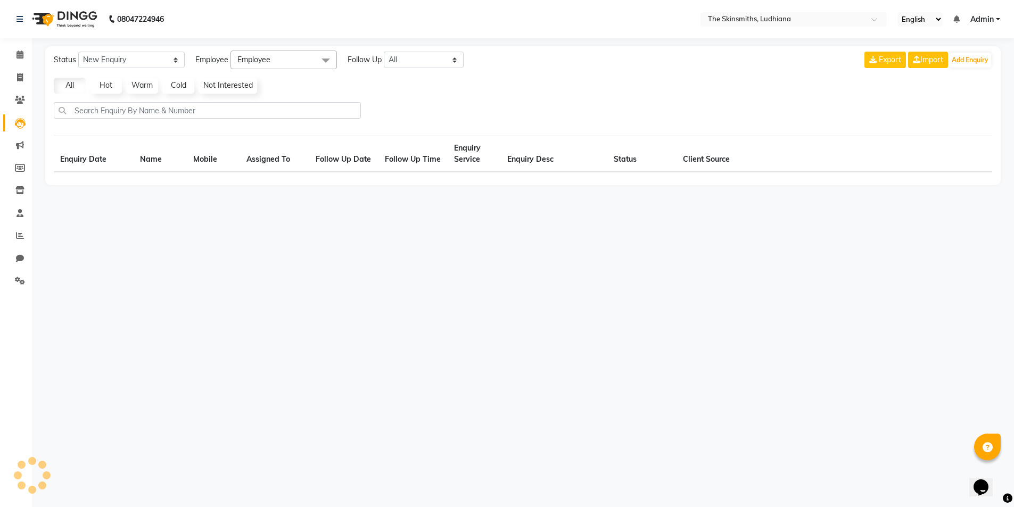
select select "10"
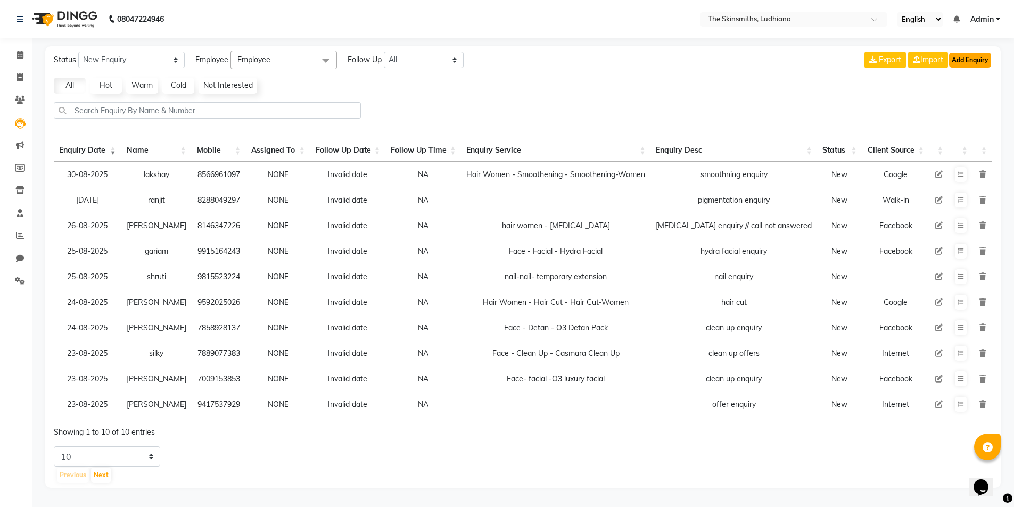
click at [987, 64] on button "Add Enquiry" at bounding box center [970, 60] width 42 height 15
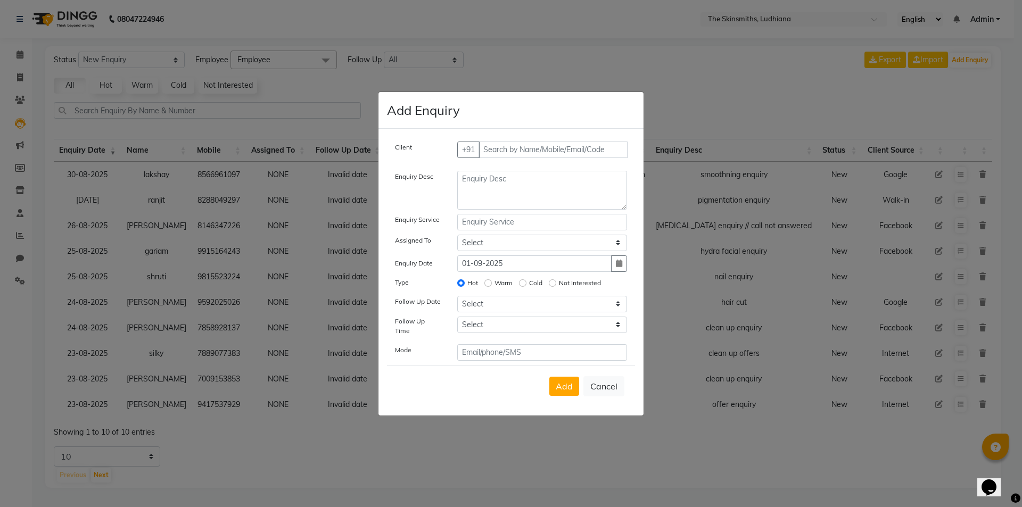
click at [564, 42] on ngb-modal-window "Add Enquiry Client +91 Enquiry Desc Enquiry Service Assigned To Select Admin As…" at bounding box center [511, 253] width 1022 height 507
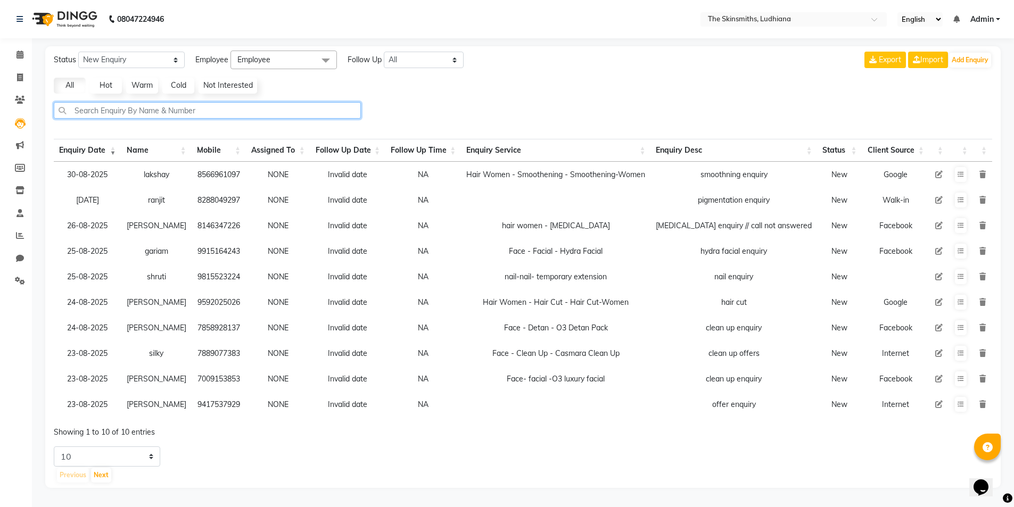
click at [199, 112] on input "text" at bounding box center [207, 110] width 307 height 16
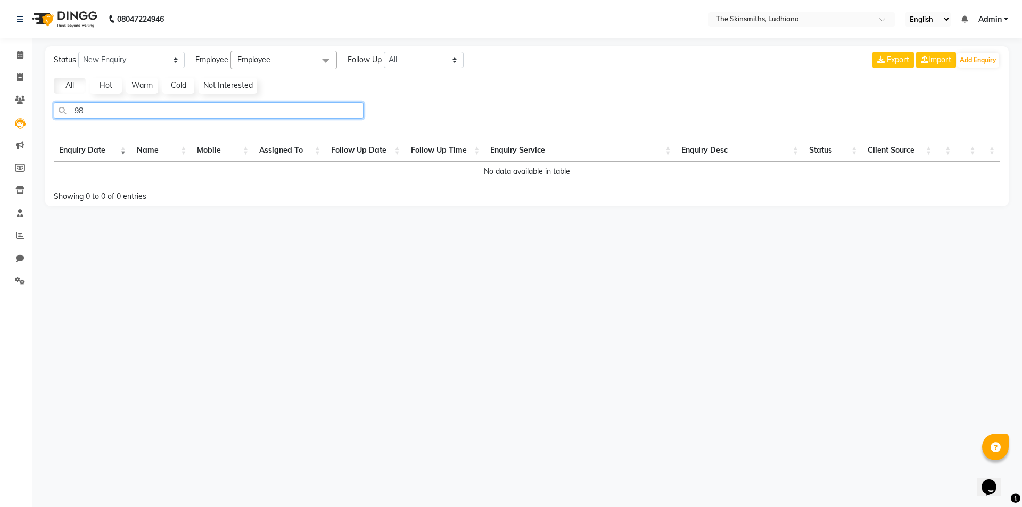
type input "9"
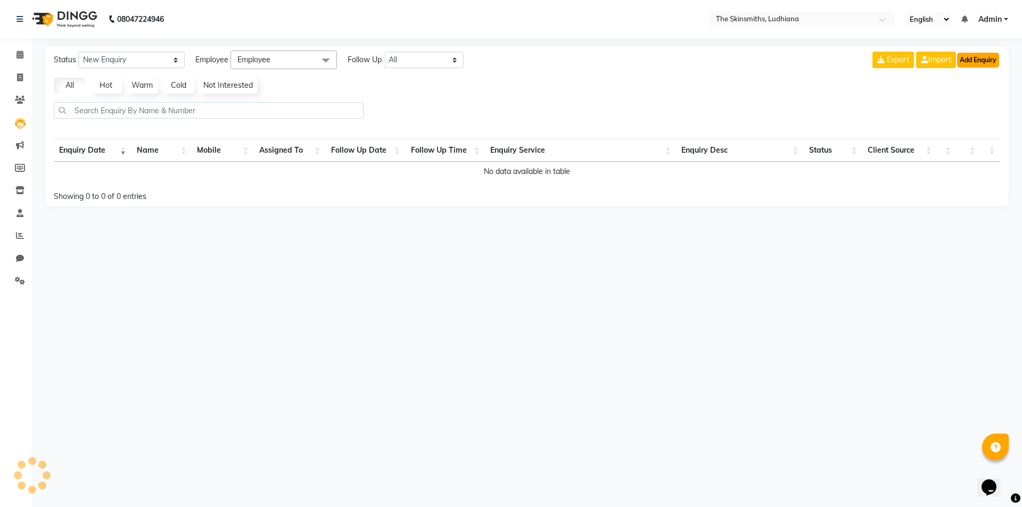
click at [975, 57] on button "Add Enquiry" at bounding box center [978, 60] width 42 height 15
select select "10"
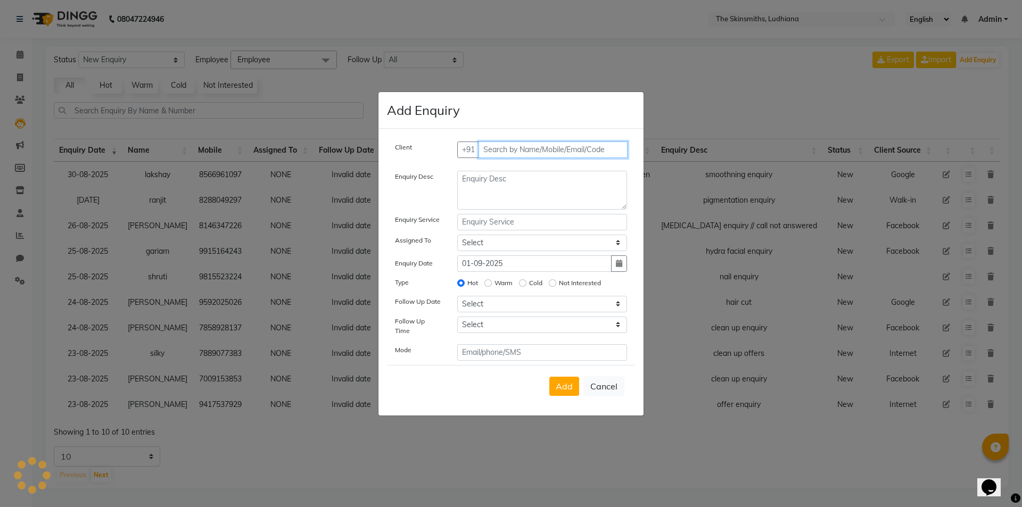
click at [519, 150] on input "text" at bounding box center [553, 150] width 150 height 16
type input "9877058304"
click at [608, 391] on button "Cancel" at bounding box center [603, 386] width 41 height 20
select select
radio input "false"
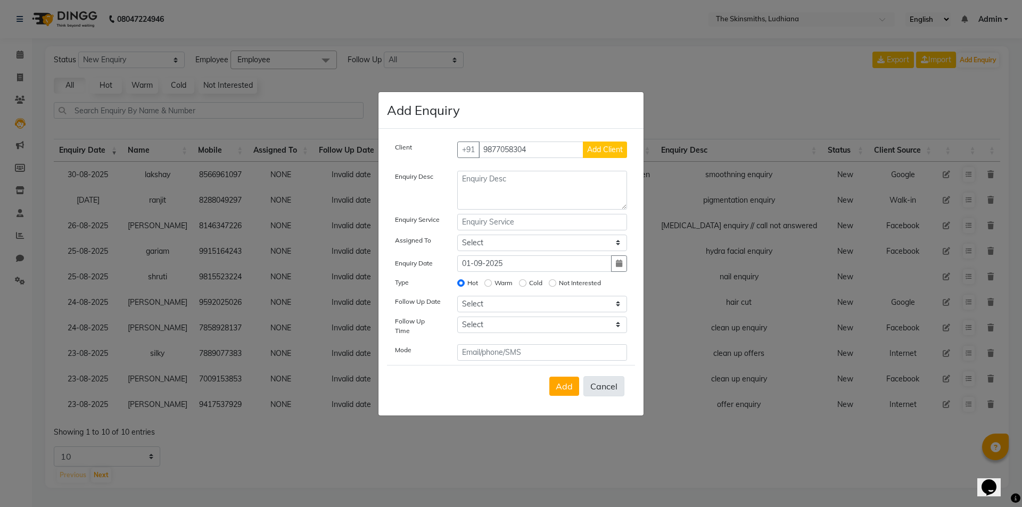
select select
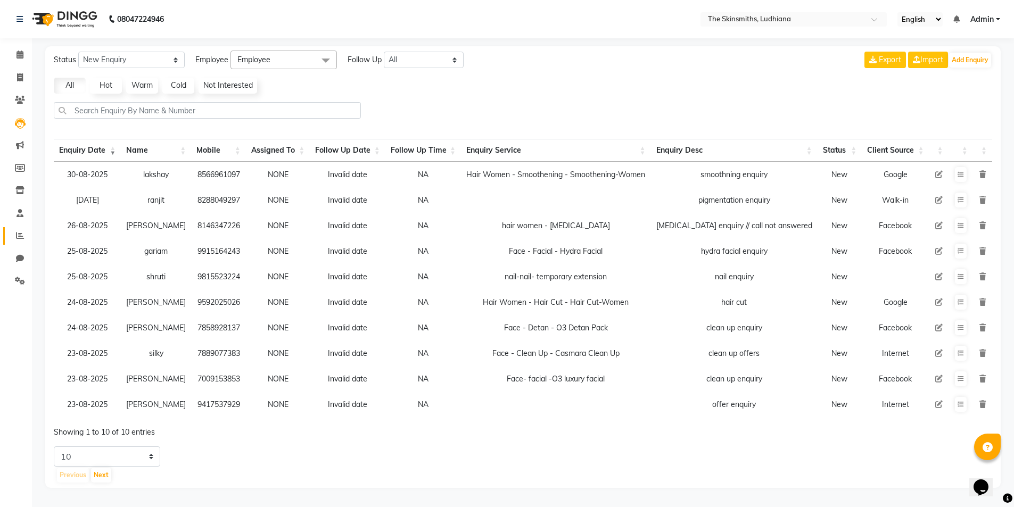
click at [20, 235] on icon at bounding box center [20, 235] width 8 height 8
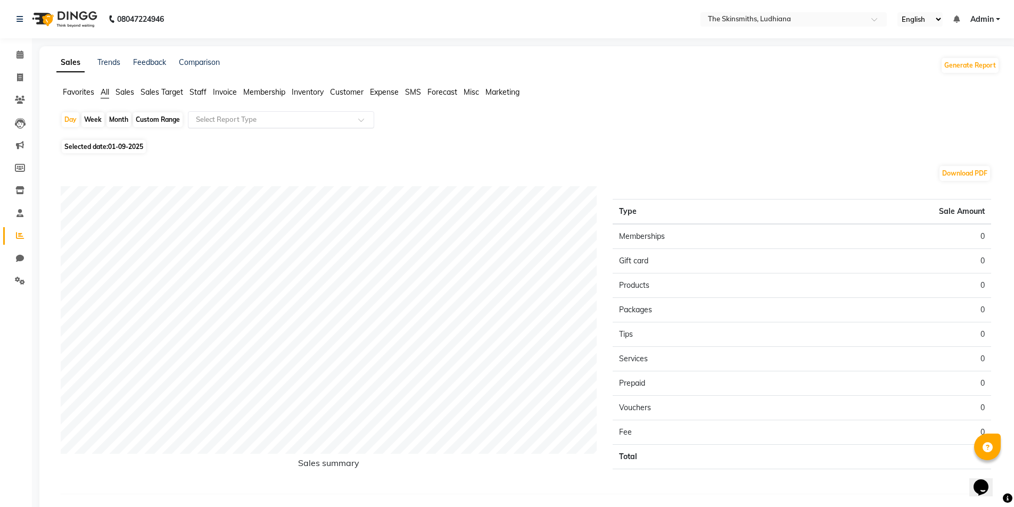
click at [280, 119] on input "text" at bounding box center [270, 119] width 153 height 11
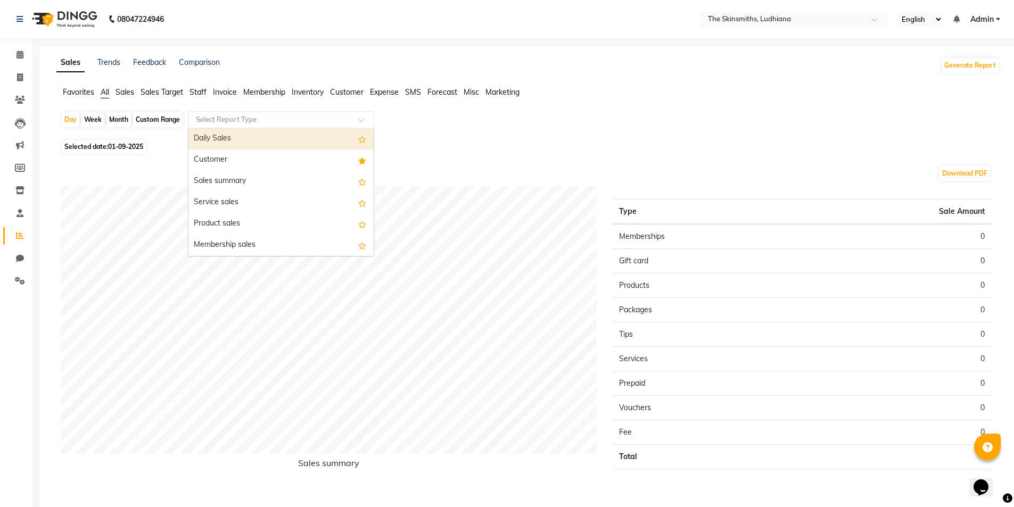
click at [235, 163] on div "Customer" at bounding box center [280, 160] width 185 height 21
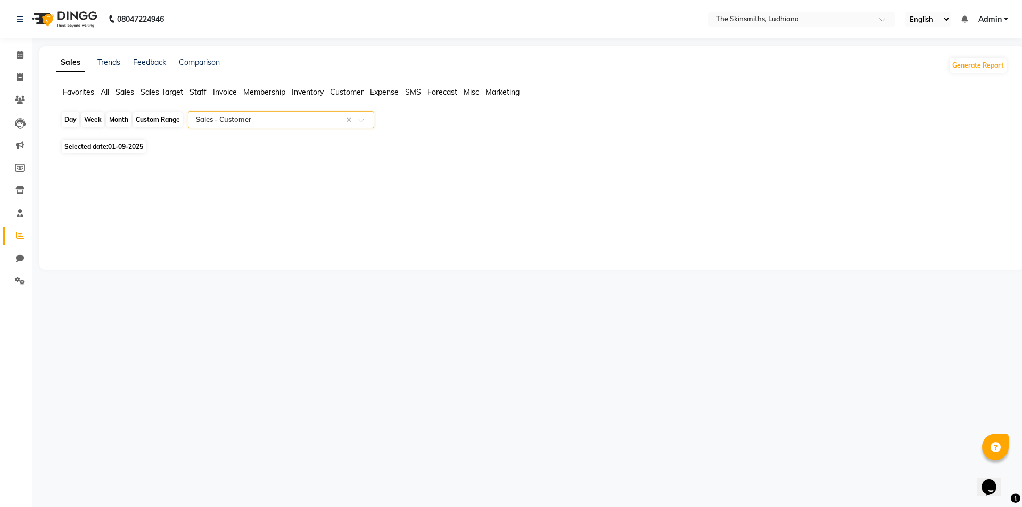
click at [76, 120] on div "Day" at bounding box center [71, 119] width 18 height 15
select select "9"
select select "2025"
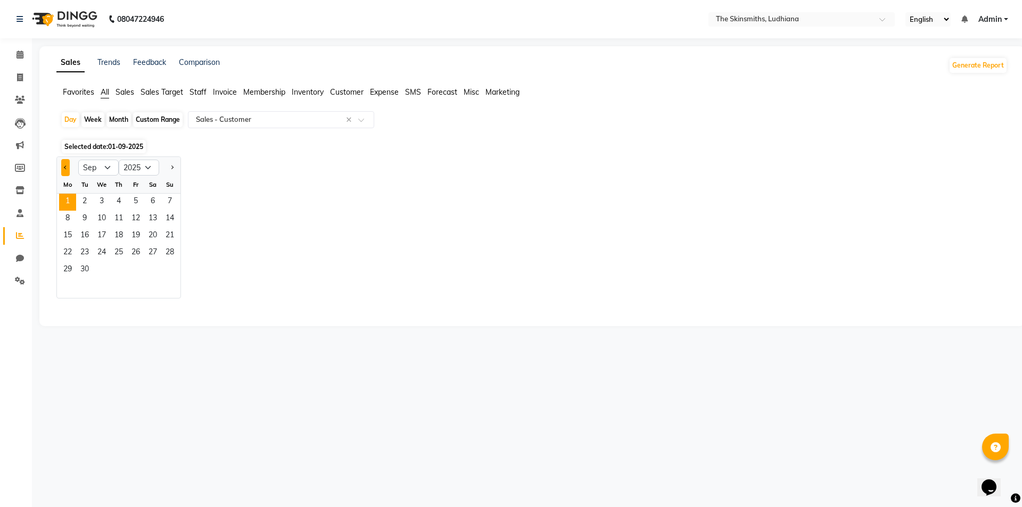
click at [65, 167] on span "Previous month" at bounding box center [66, 167] width 4 height 4
select select "8"
click at [170, 270] on span "31" at bounding box center [169, 270] width 17 height 17
select select "full_report"
select select "csv"
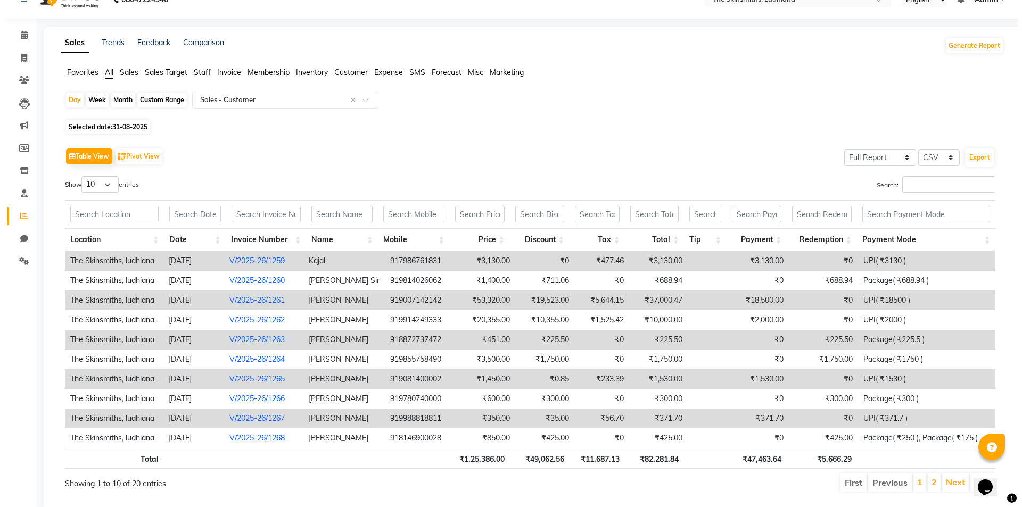
scroll to position [46, 0]
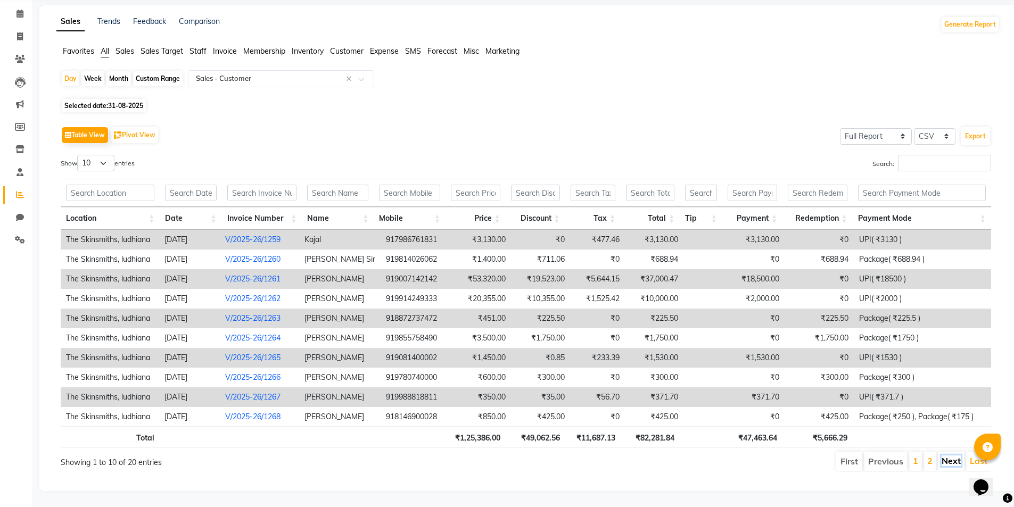
click at [956, 456] on link "Next" at bounding box center [950, 461] width 19 height 11
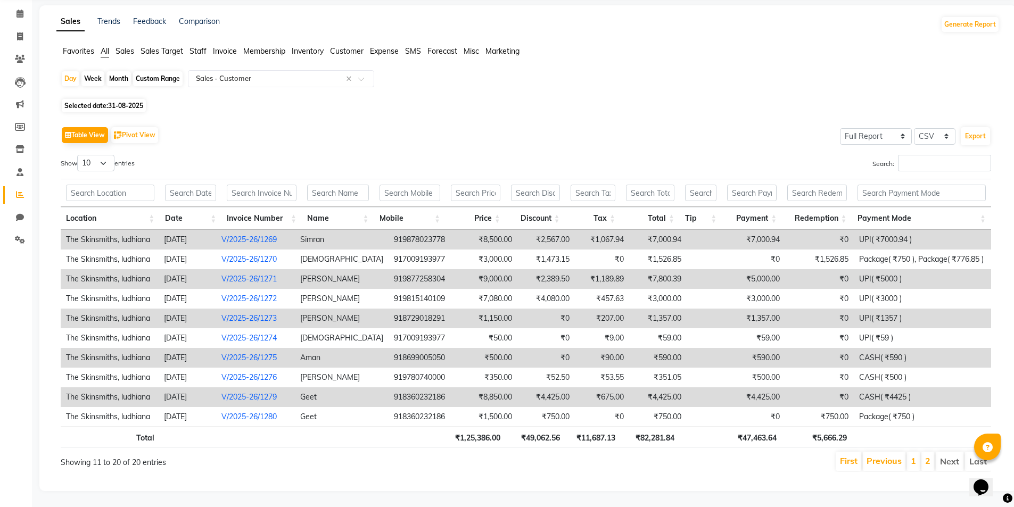
click at [436, 271] on td "919877258304" at bounding box center [423, 279] width 70 height 20
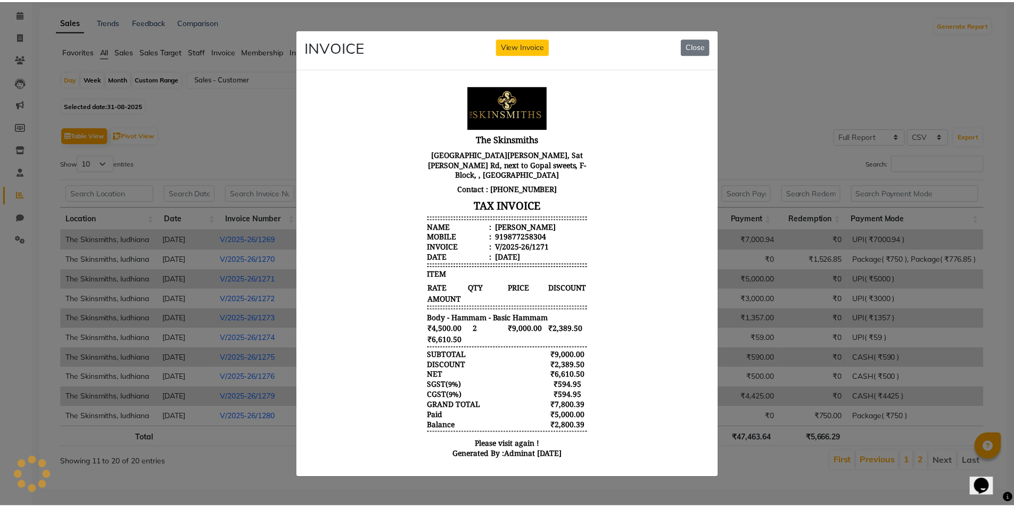
scroll to position [0, 0]
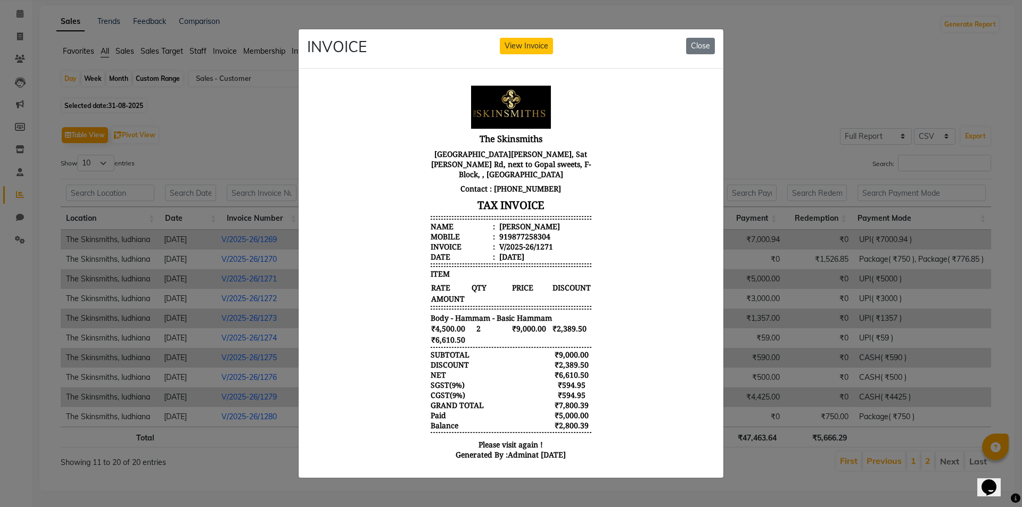
click at [24, 74] on ngb-modal-window "INVOICE View Invoice Close" at bounding box center [511, 253] width 1022 height 507
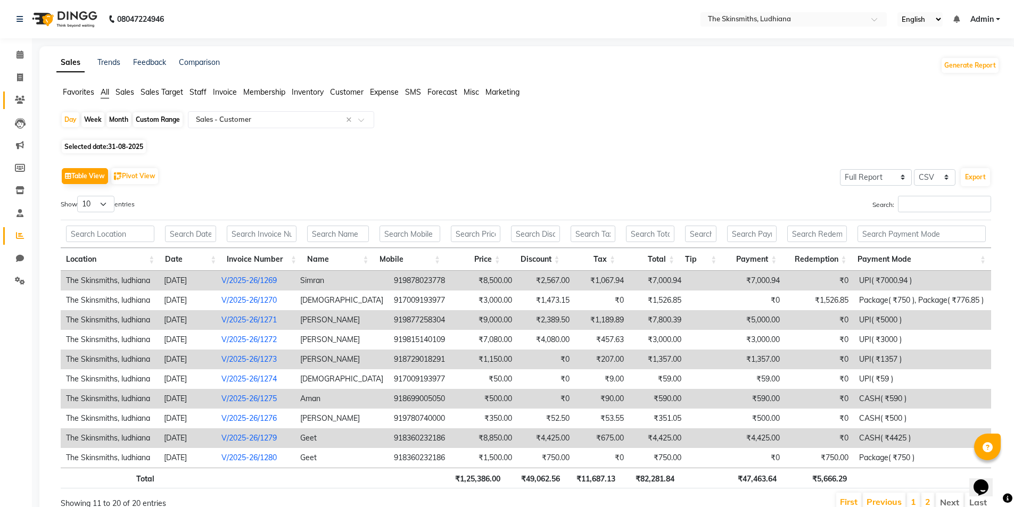
click at [19, 102] on icon at bounding box center [20, 100] width 10 height 8
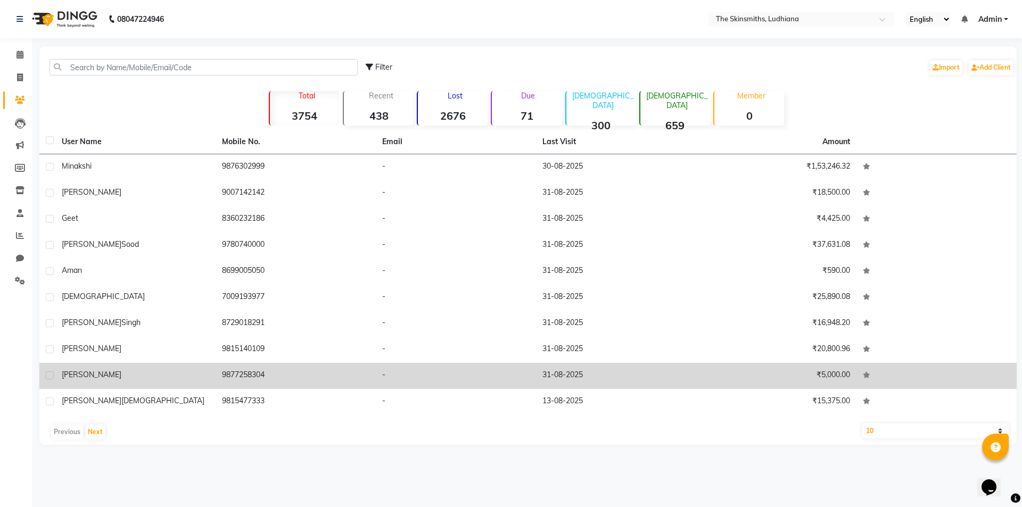
click at [110, 375] on div "[PERSON_NAME]" at bounding box center [135, 374] width 147 height 11
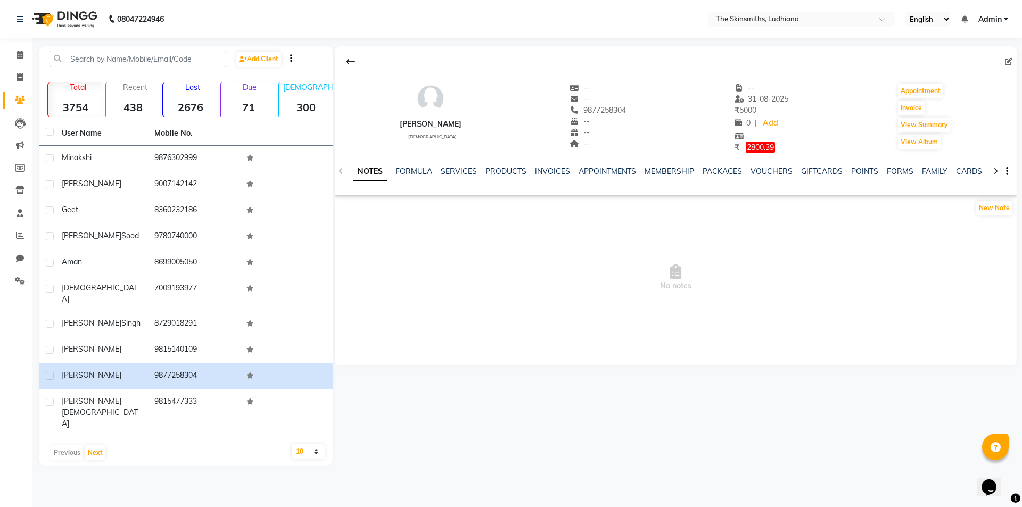
click at [1006, 60] on icon at bounding box center [1008, 61] width 7 height 7
select select "[DEMOGRAPHIC_DATA]"
select select "53827"
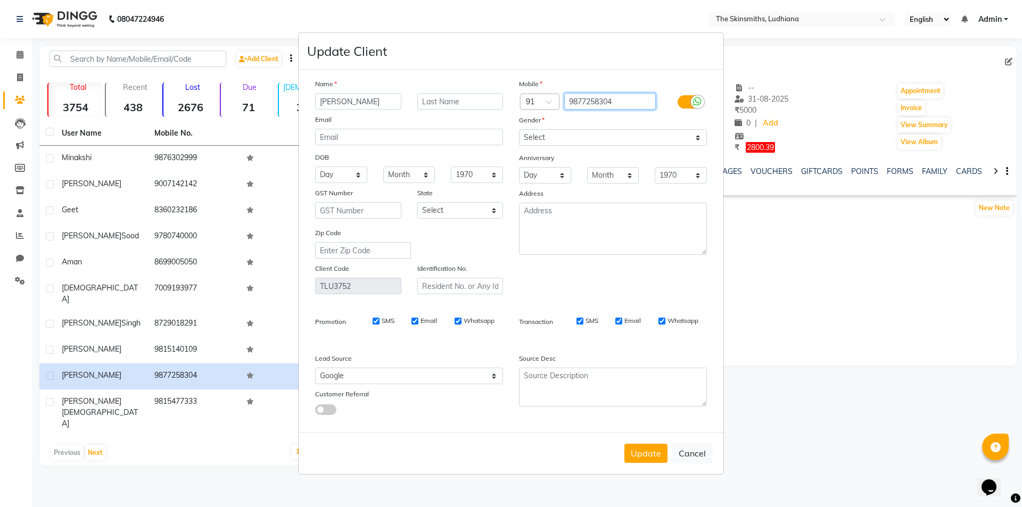
click at [619, 105] on input "9877258304" at bounding box center [610, 101] width 92 height 16
type input "9877058304"
click at [647, 452] on button "Update" at bounding box center [645, 453] width 43 height 19
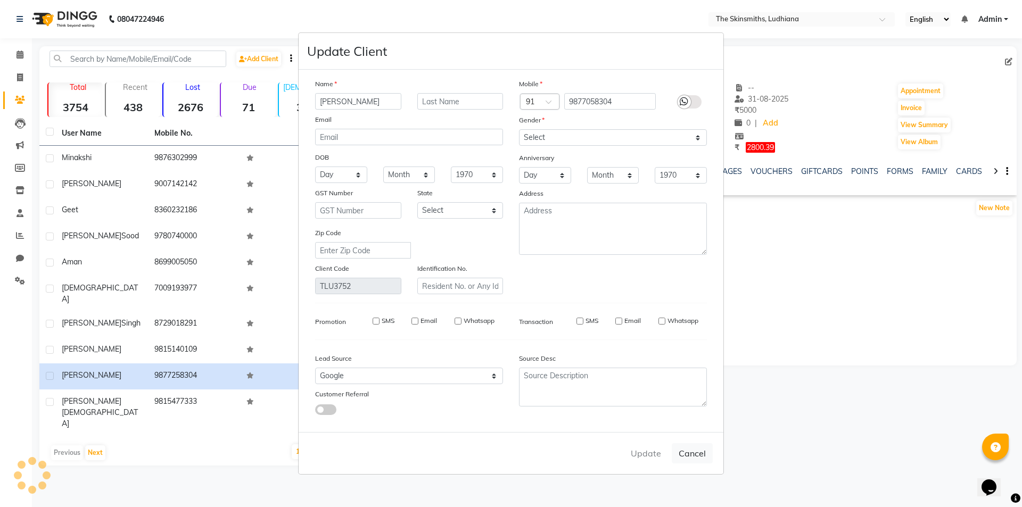
select select
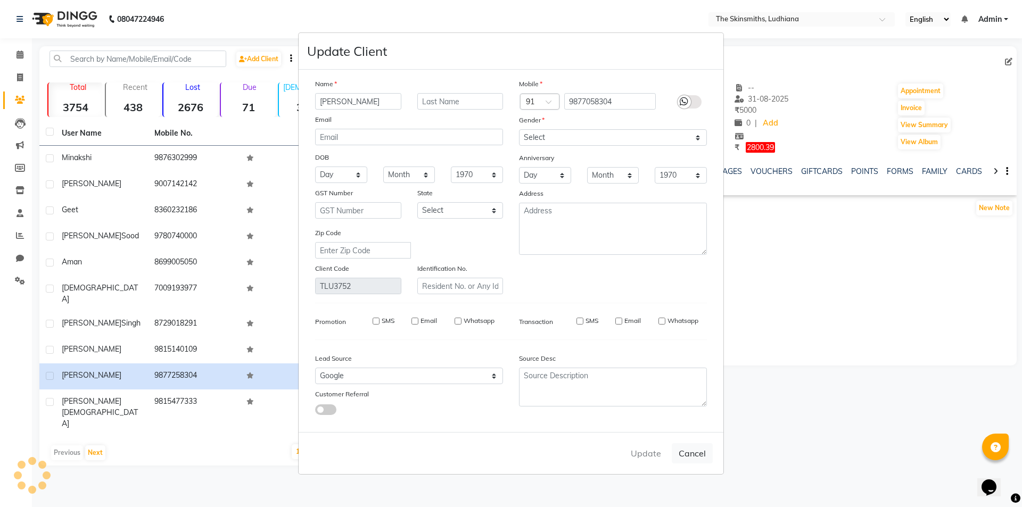
select select
checkbox input "false"
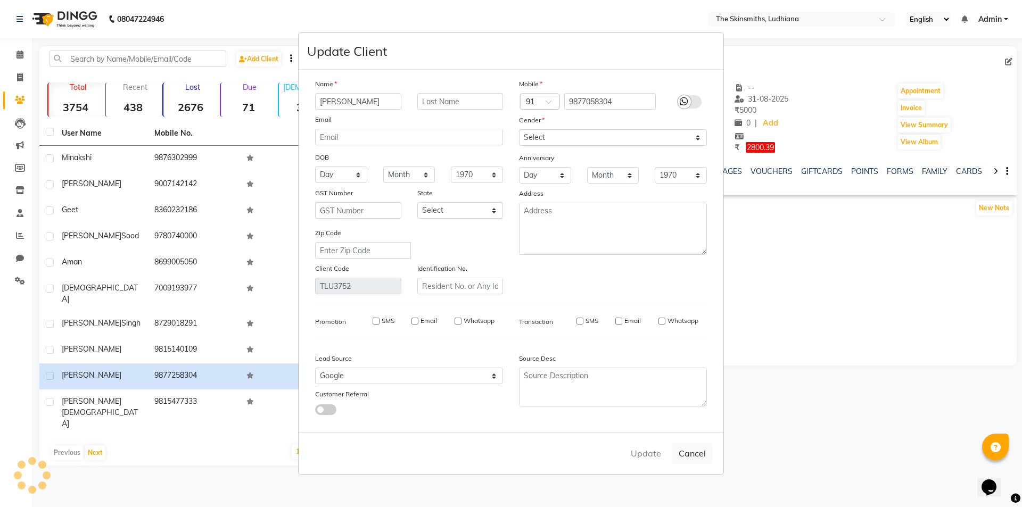
checkbox input "false"
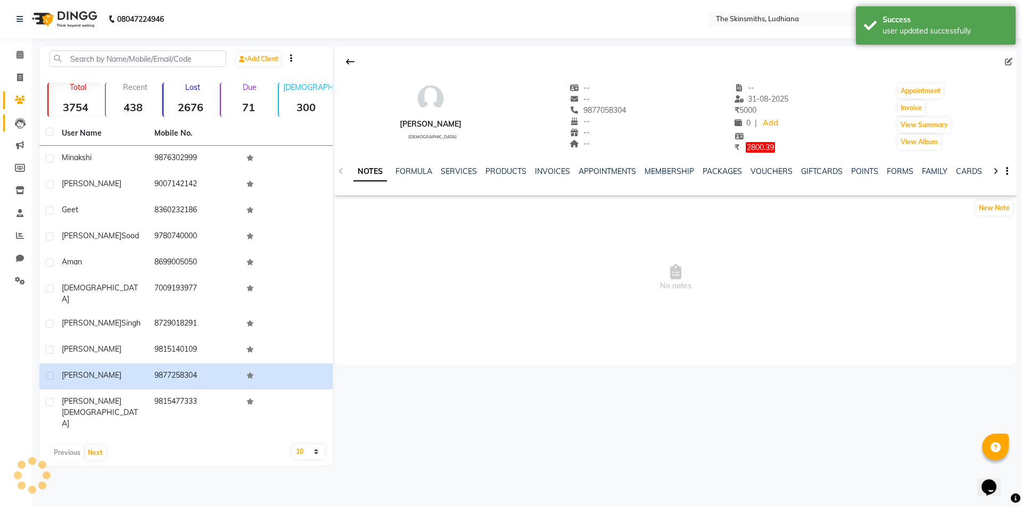
click at [13, 124] on span at bounding box center [20, 123] width 19 height 12
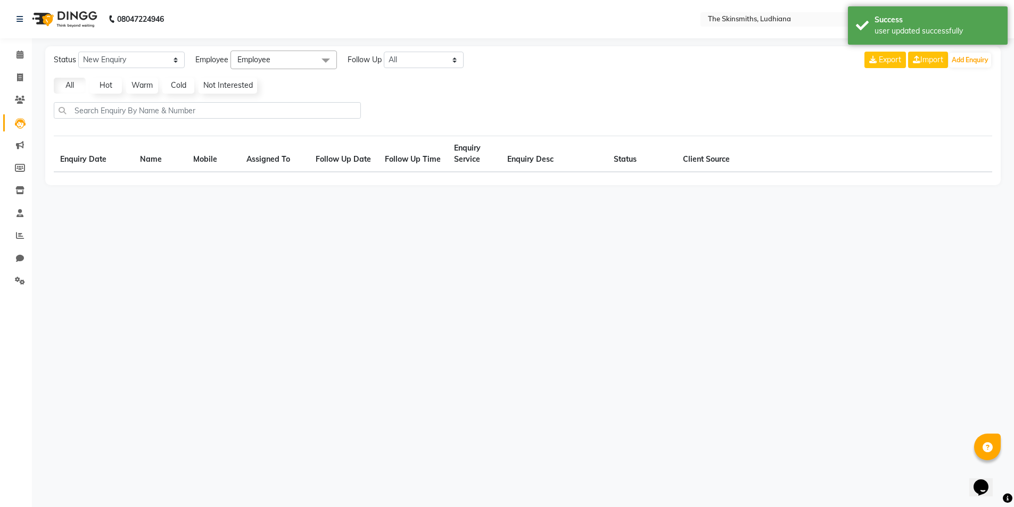
select select "10"
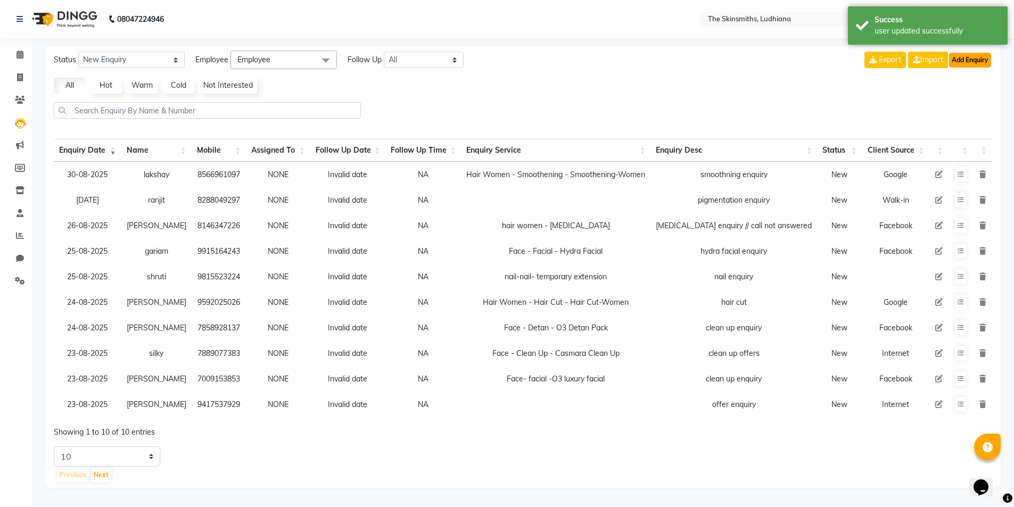
click at [984, 65] on button "Add Enquiry" at bounding box center [970, 60] width 42 height 15
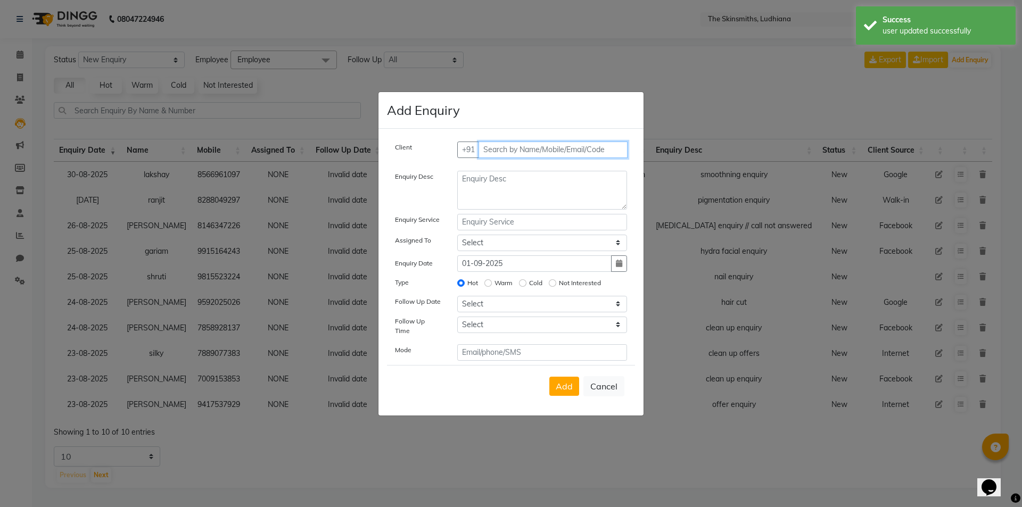
click at [509, 151] on input "text" at bounding box center [553, 150] width 150 height 16
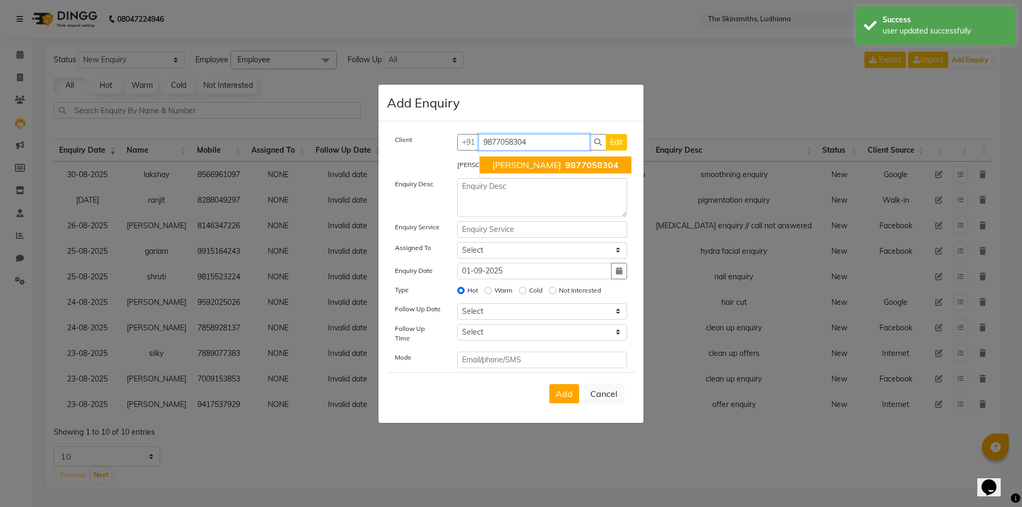
type input "9877058304"
click at [500, 195] on textarea at bounding box center [542, 197] width 170 height 39
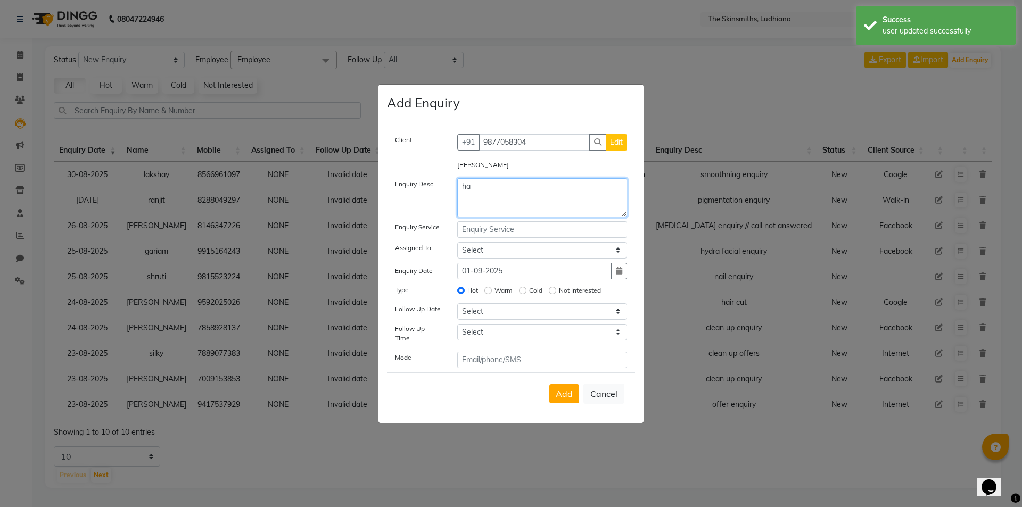
type textarea "h"
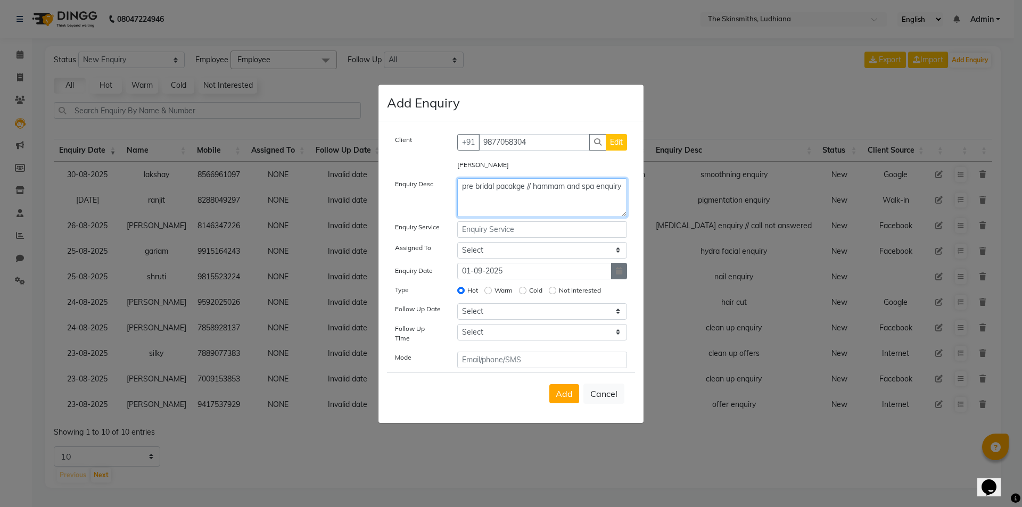
type textarea "pre bridal pacakge // hammam and spa enquiry"
click at [618, 274] on icon "button" at bounding box center [619, 270] width 6 height 7
select select "9"
select select "2025"
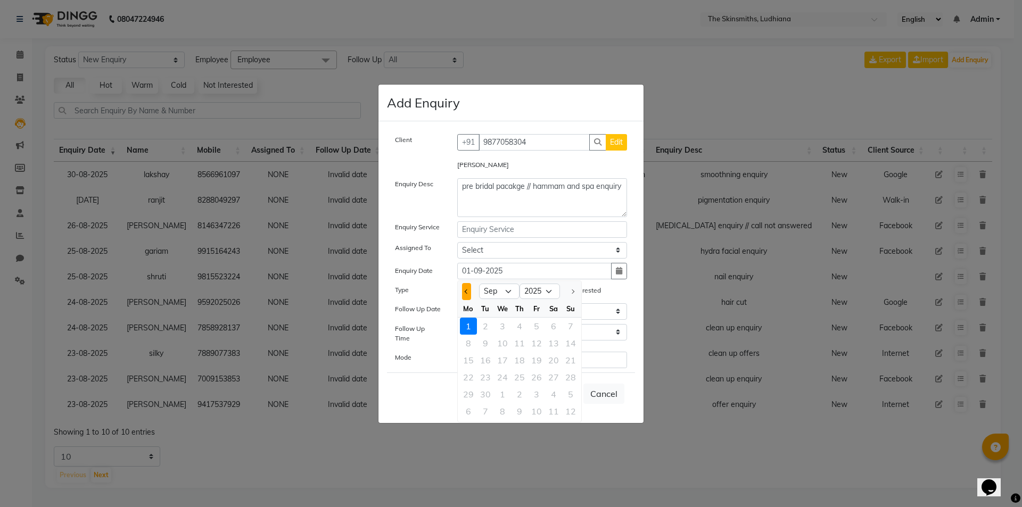
click at [467, 293] on span "Previous month" at bounding box center [466, 291] width 4 height 4
select select "8"
click at [573, 382] on div "24" at bounding box center [570, 377] width 17 height 17
type input "24-08-2025"
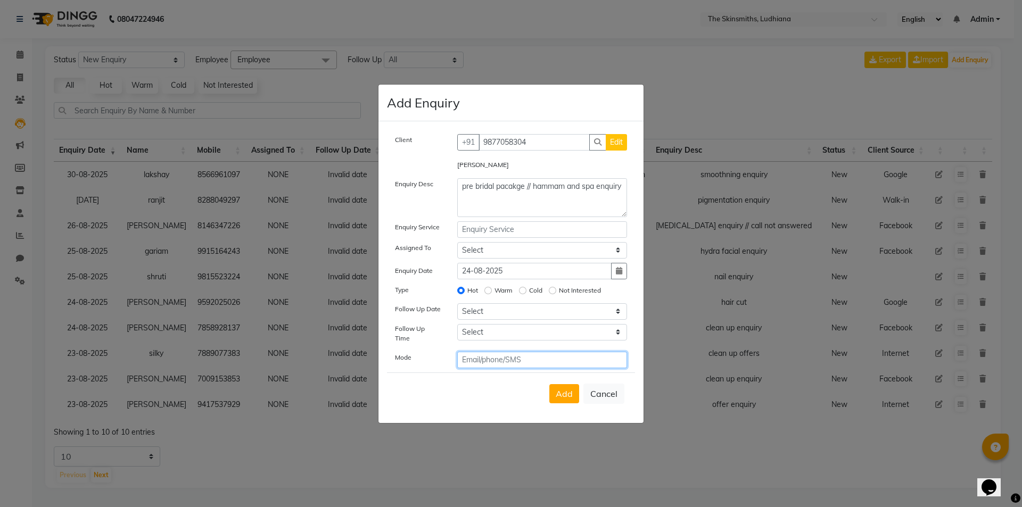
click at [502, 357] on input "text" at bounding box center [542, 360] width 170 height 16
type input "google"
click at [562, 399] on button "Add" at bounding box center [564, 393] width 30 height 19
select select
radio input "false"
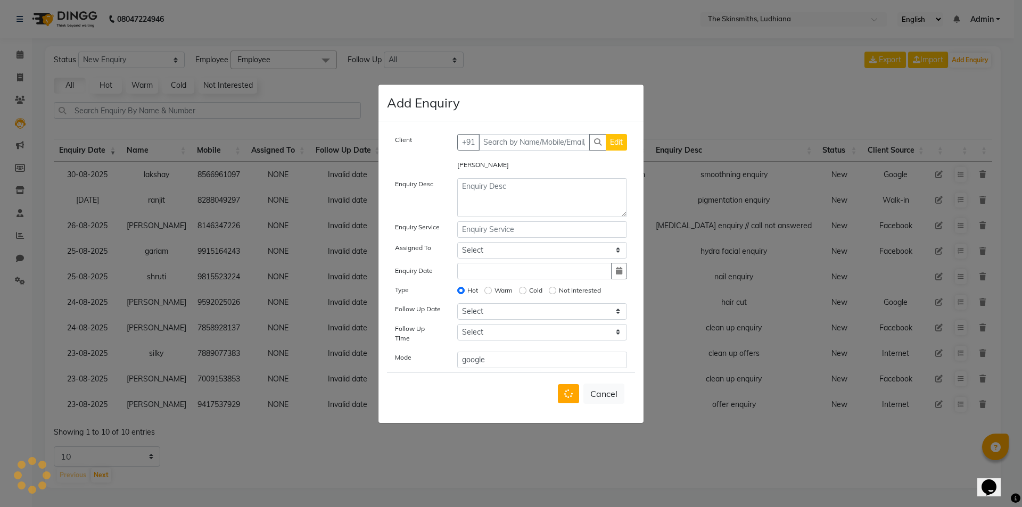
select select
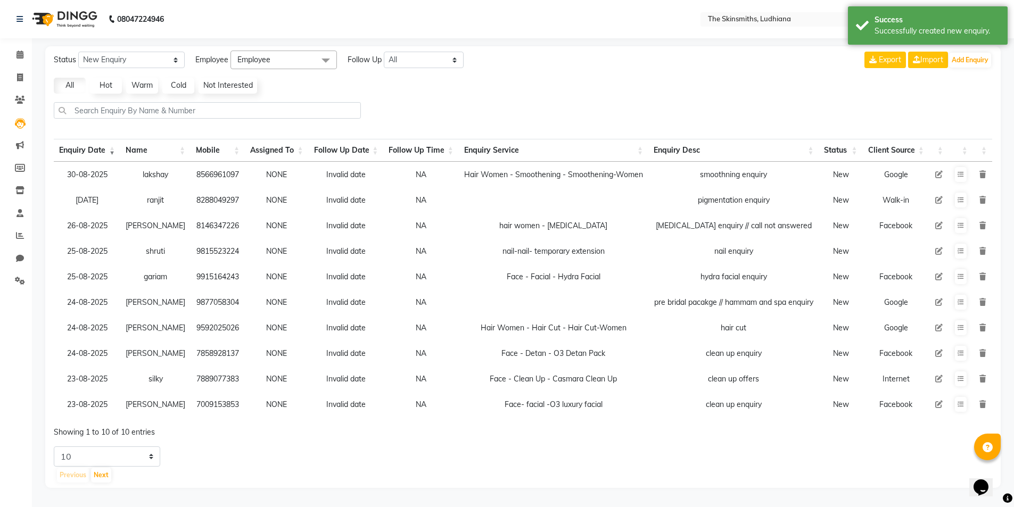
click at [938, 303] on icon at bounding box center [938, 302] width 7 height 7
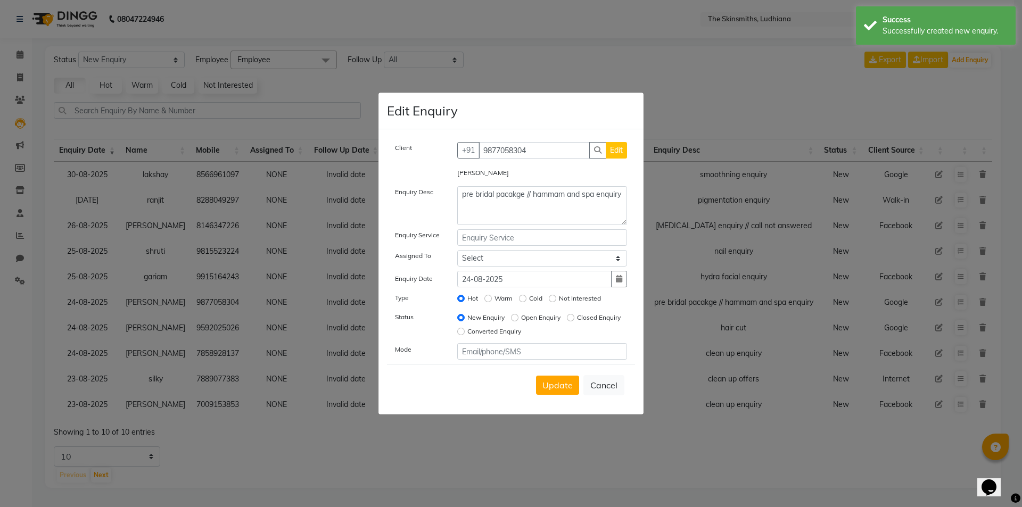
click at [521, 331] on label "Converted Enquiry" at bounding box center [494, 332] width 54 height 10
click at [465, 331] on input "Converted Enquiry" at bounding box center [460, 331] width 7 height 7
radio input "true"
radio input "false"
click at [498, 206] on textarea "pre bridal pacakge // hammam and spa enquiry" at bounding box center [542, 205] width 170 height 39
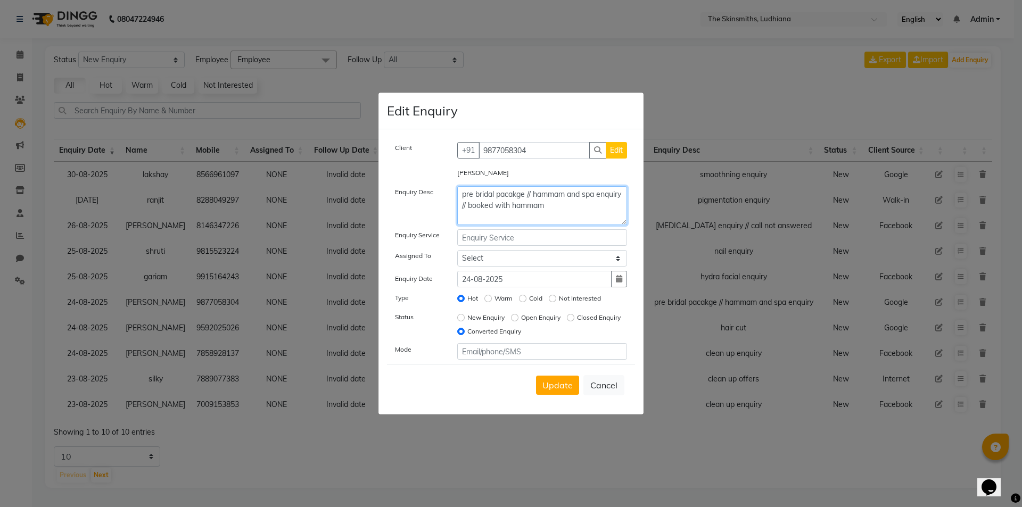
type textarea "pre bridal pacakge // hammam and spa enquiry // booked with hammam"
click at [498, 236] on input "text" at bounding box center [542, 237] width 170 height 16
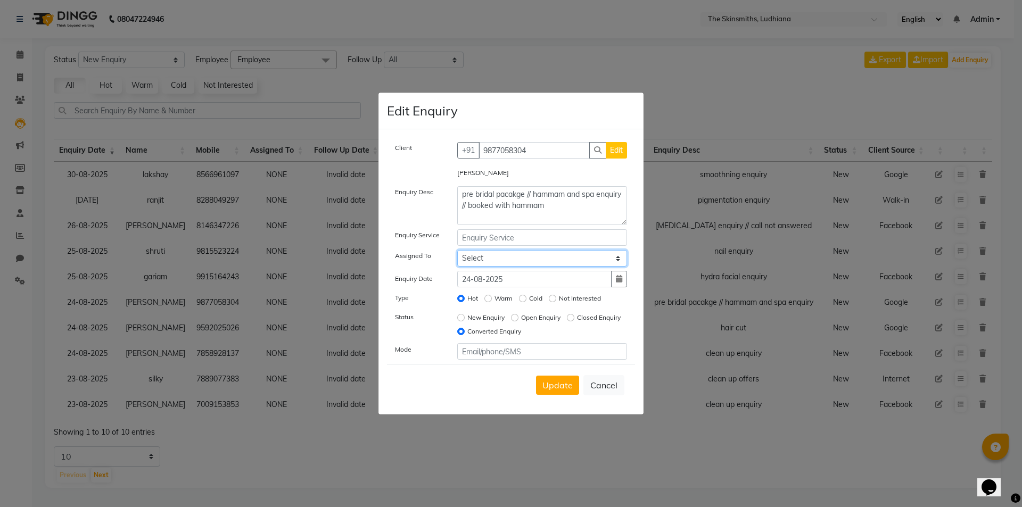
click at [499, 257] on select "Select Admin Ashu Bunty Dishika DIWAKAR Harish Karan Kawal Oberoi Khushi Kuldee…" at bounding box center [542, 258] width 170 height 16
select select "76544"
click at [457, 250] on select "Select Admin Ashu Bunty Dishika DIWAKAR Harish Karan Kawal Oberoi Khushi Kuldee…" at bounding box center [542, 258] width 170 height 16
click at [505, 242] on input "text" at bounding box center [542, 237] width 170 height 16
type input "Body - Hammam - Basic Hammam"
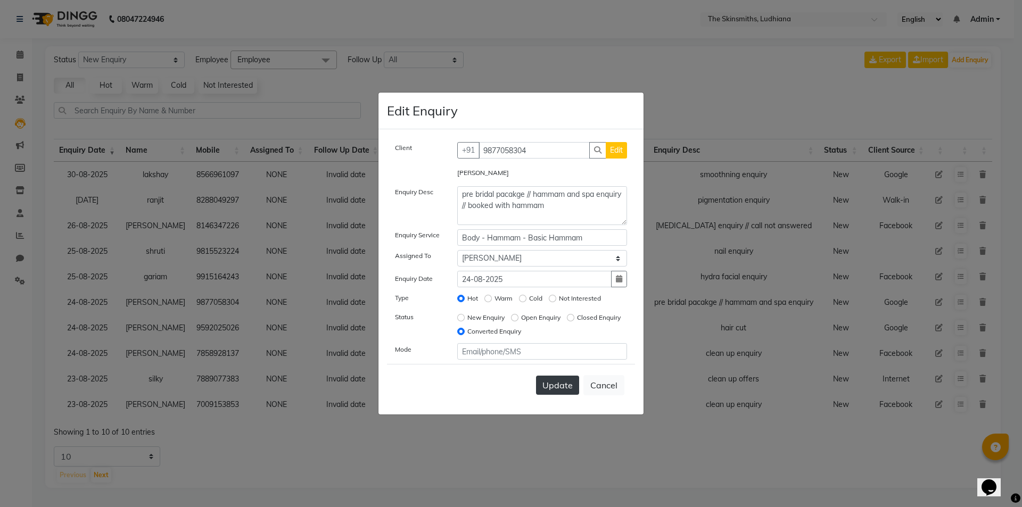
click at [565, 386] on span "Update" at bounding box center [557, 385] width 30 height 11
select select
radio input "false"
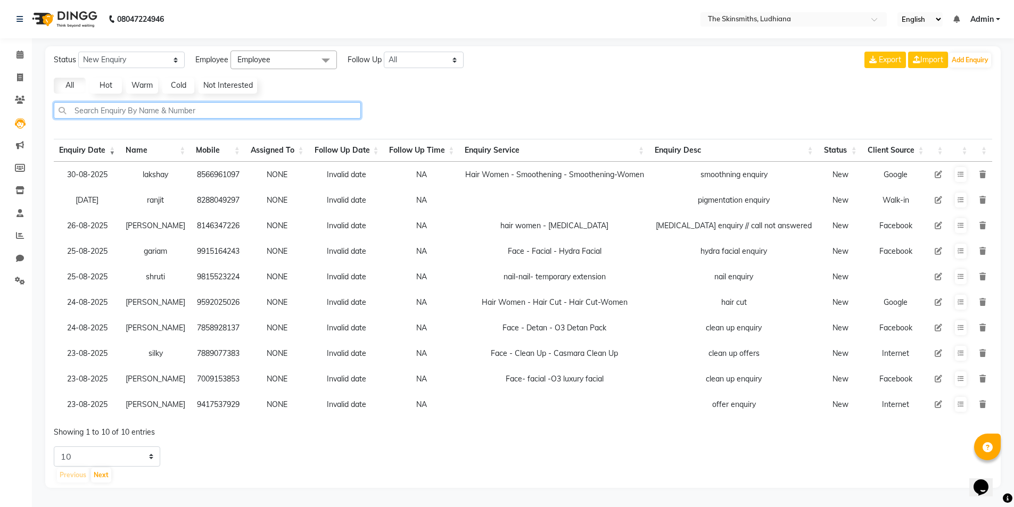
click at [178, 118] on input "text" at bounding box center [207, 110] width 307 height 16
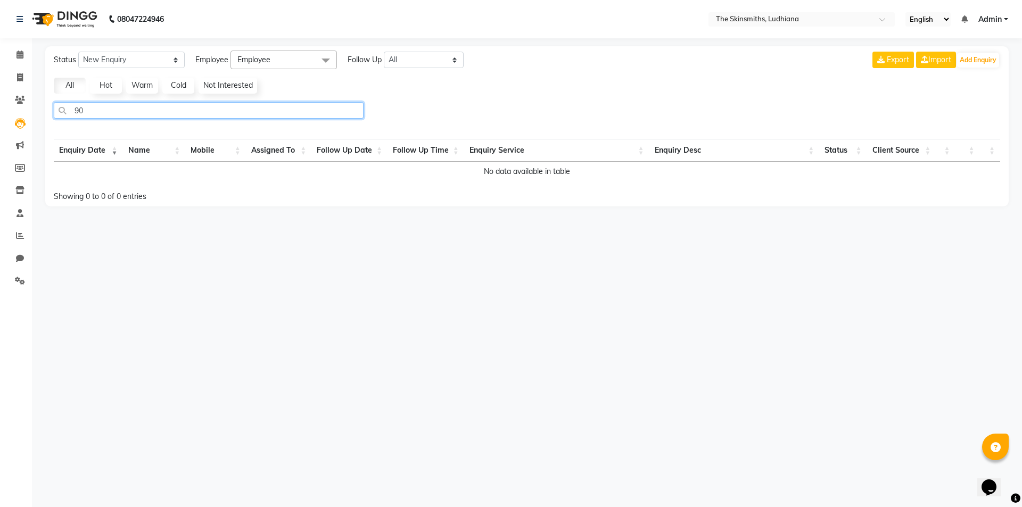
type input "9"
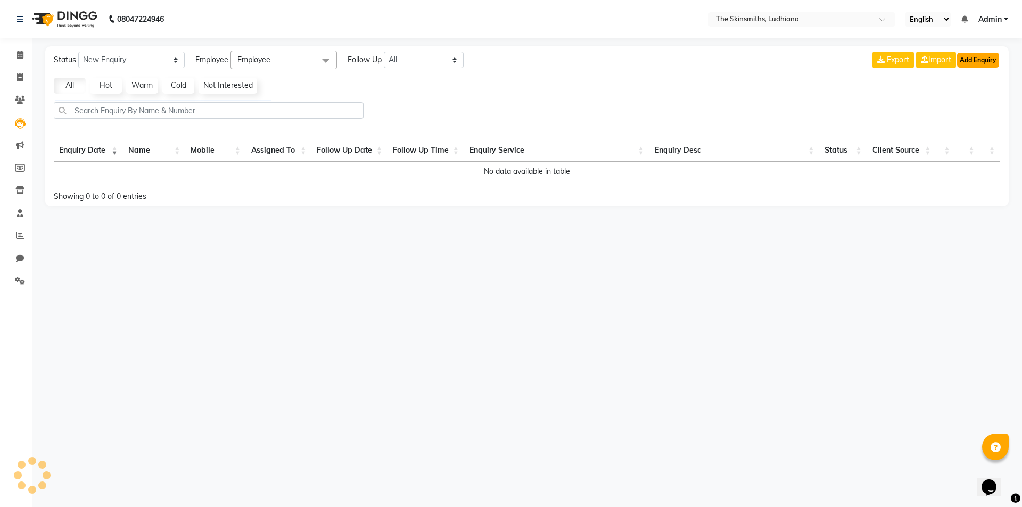
click at [972, 60] on button "Add Enquiry" at bounding box center [978, 60] width 42 height 15
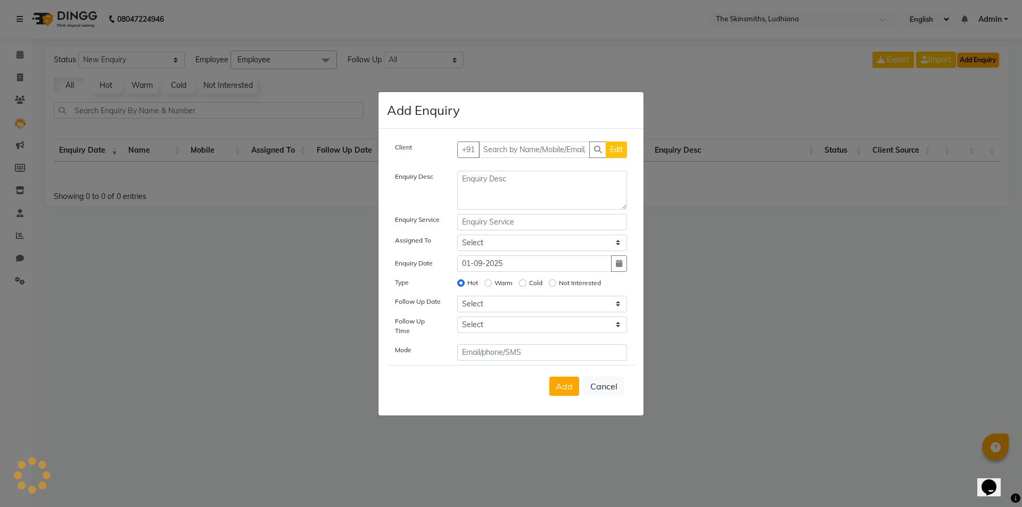
select select "10"
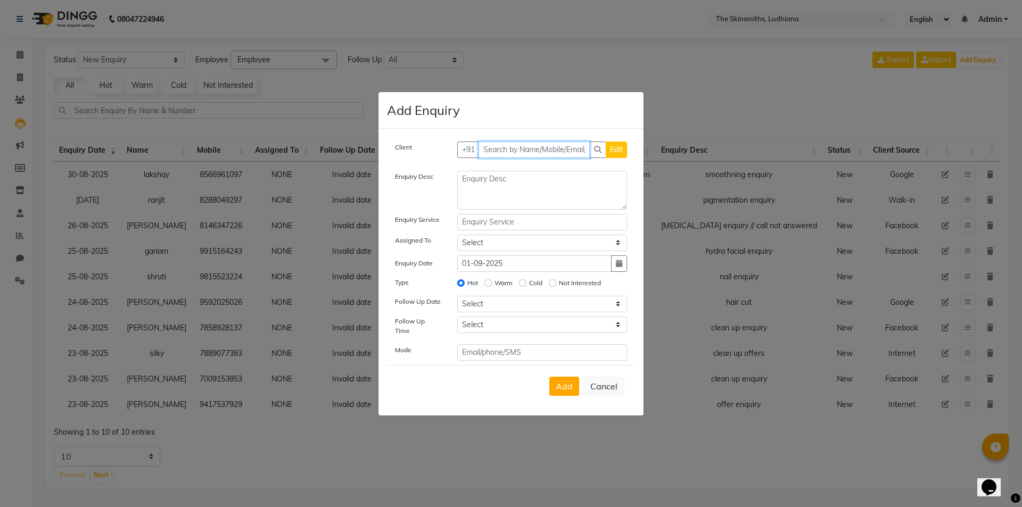
click at [503, 153] on input "text" at bounding box center [534, 150] width 112 height 16
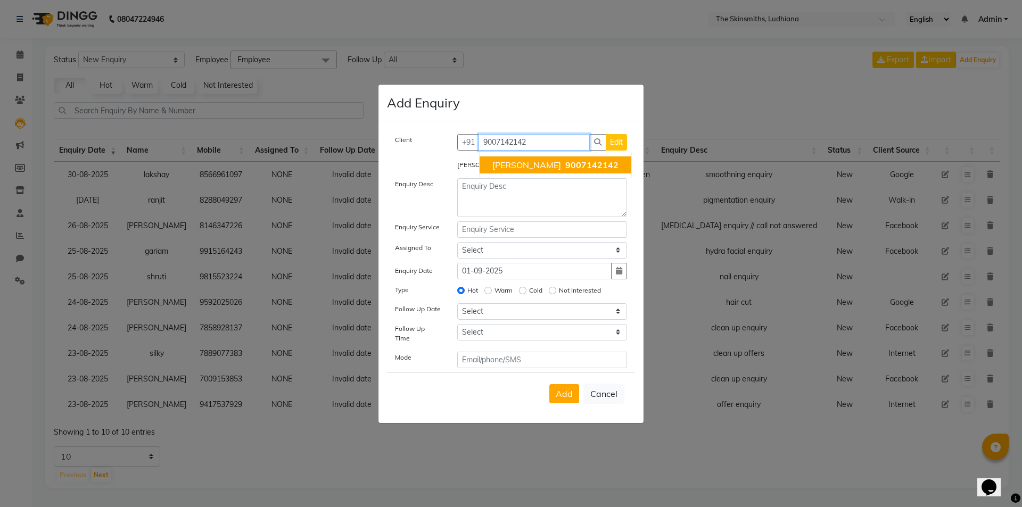
type input "9007142142"
click at [519, 210] on textarea at bounding box center [542, 197] width 170 height 39
click at [617, 274] on button "button" at bounding box center [619, 271] width 16 height 16
select select "9"
select select "2025"
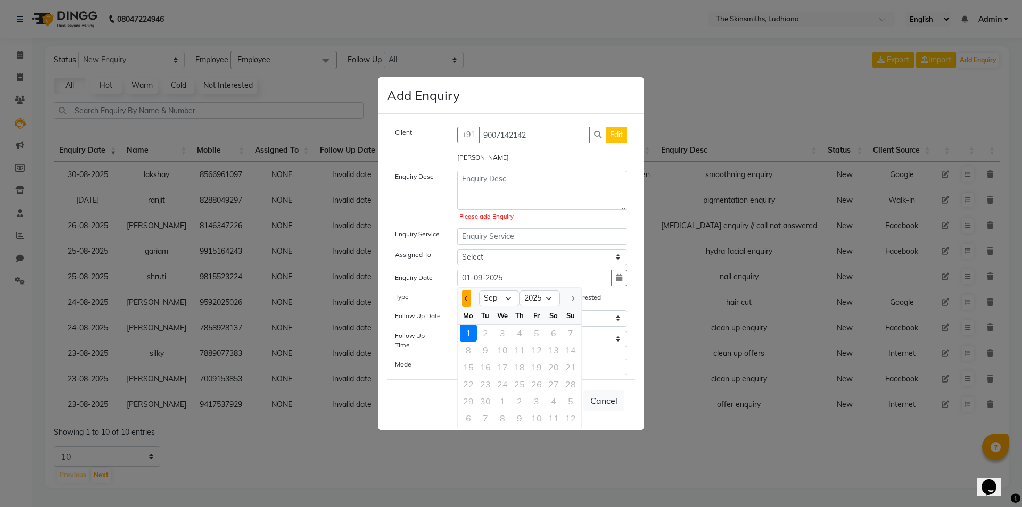
click at [467, 301] on span "Previous month" at bounding box center [466, 298] width 4 height 4
select select "8"
click at [498, 401] on div "27" at bounding box center [502, 401] width 17 height 17
type input "27-08-2025"
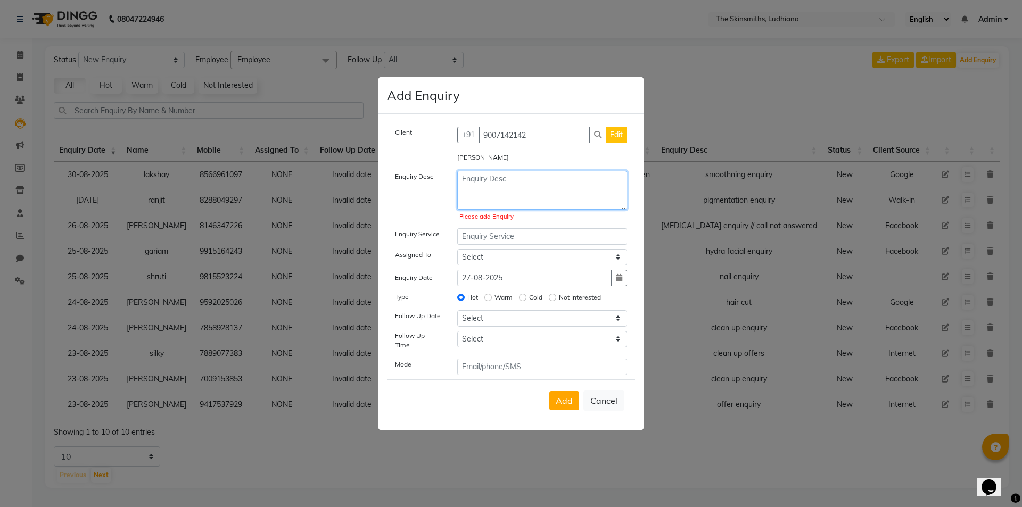
click at [511, 180] on textarea at bounding box center [542, 190] width 170 height 39
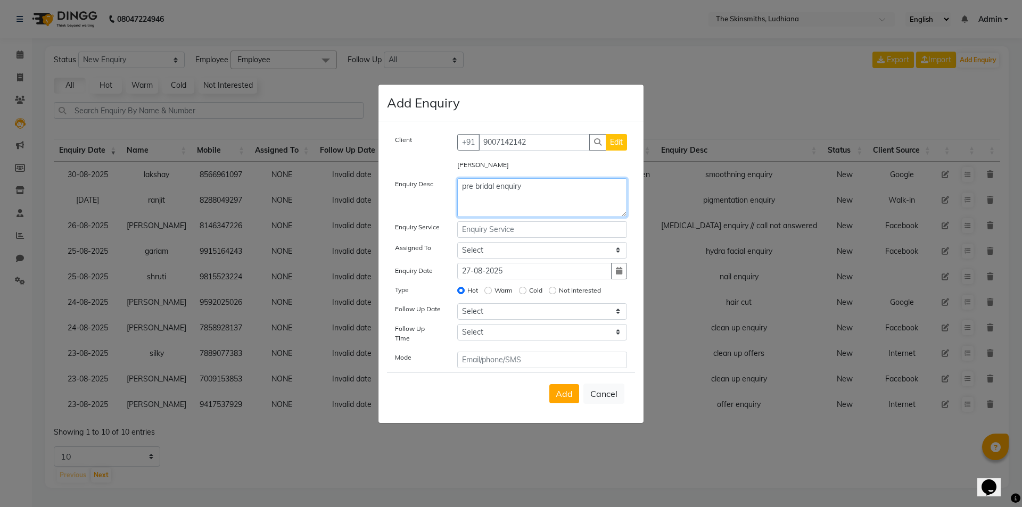
type textarea "pre bridal enquiry"
click at [516, 234] on input "text" at bounding box center [542, 229] width 170 height 16
type input "d"
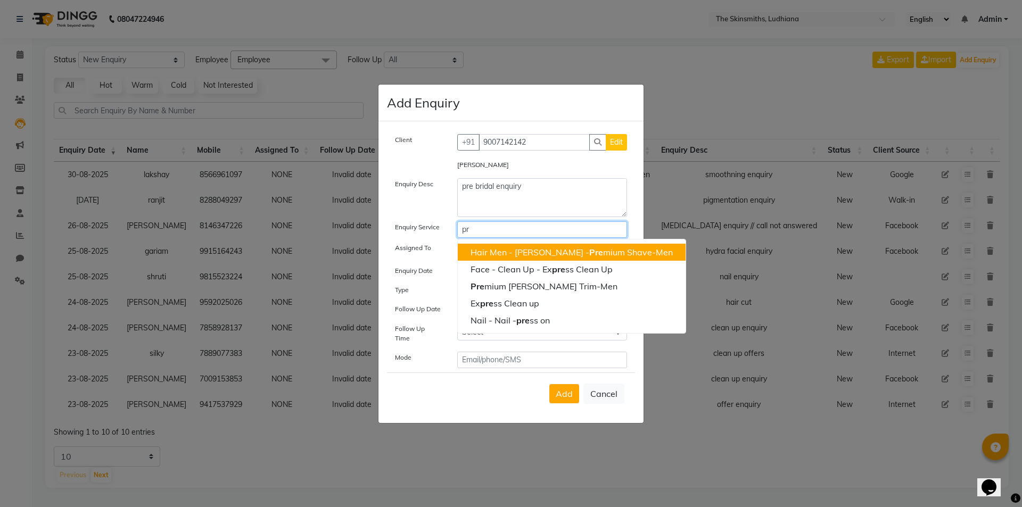
type input "p"
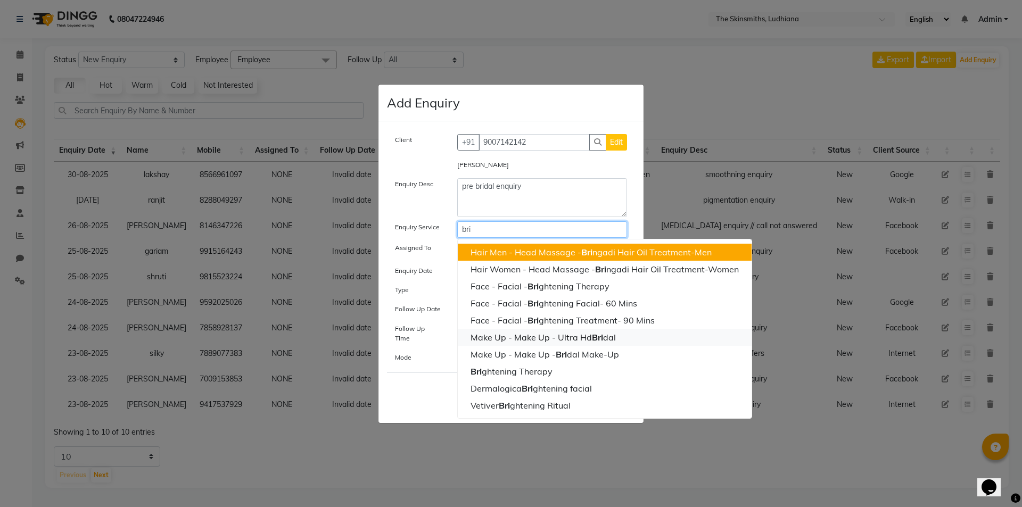
click at [605, 341] on ngb-highlight "Make Up - Make Up - Ultra Hd Bri dal" at bounding box center [542, 337] width 145 height 11
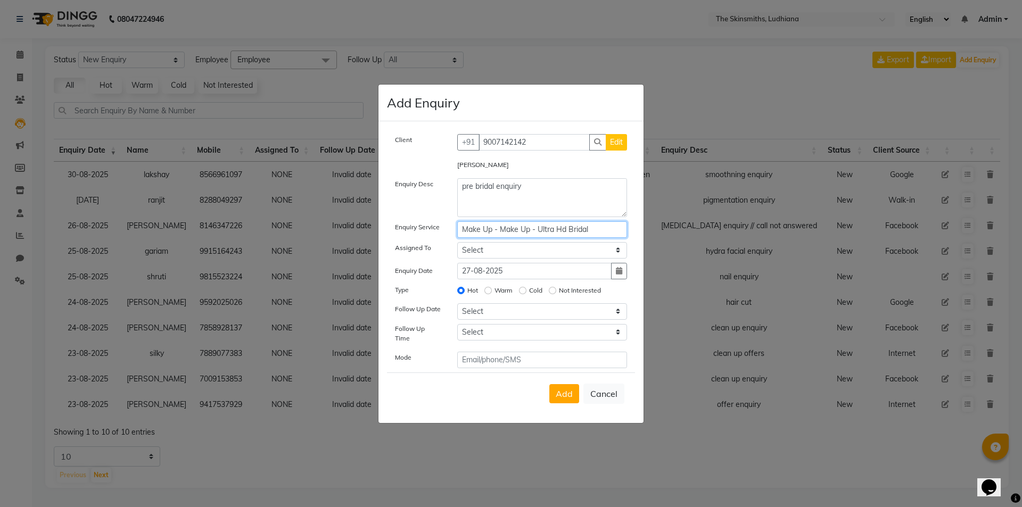
type input "Make Up - Make Up - Ultra Hd Bridal"
click at [520, 253] on select "Select Admin Ashu Bunty Dishika DIWAKAR Harish Karan Kawal Oberoi Khushi Kuldee…" at bounding box center [542, 250] width 170 height 16
select select "76544"
click at [457, 245] on select "Select Admin Ashu Bunty Dishika DIWAKAR Harish Karan Kawal Oberoi Khushi Kuldee…" at bounding box center [542, 250] width 170 height 16
click at [499, 359] on input "text" at bounding box center [542, 360] width 170 height 16
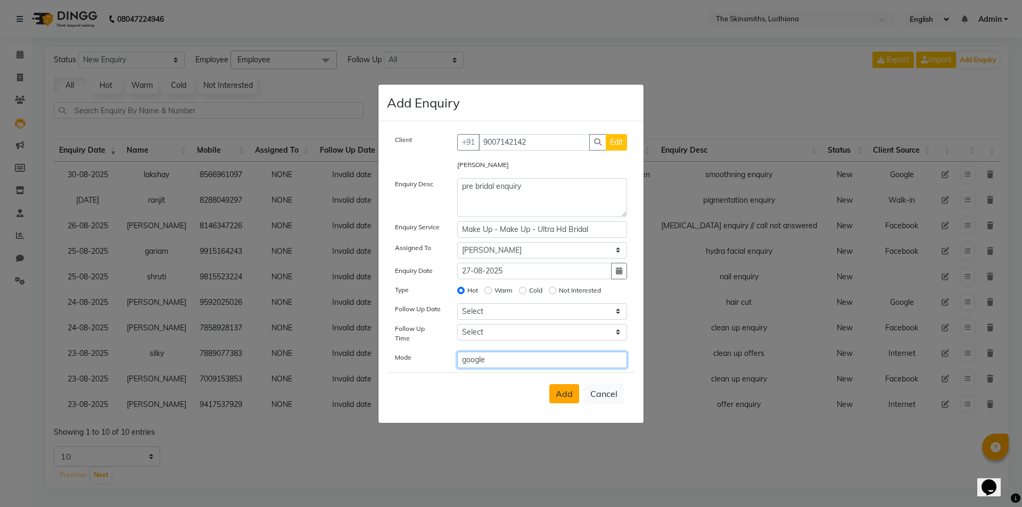
type input "google"
click at [562, 397] on button "Add" at bounding box center [564, 393] width 30 height 19
select select
radio input "false"
select select
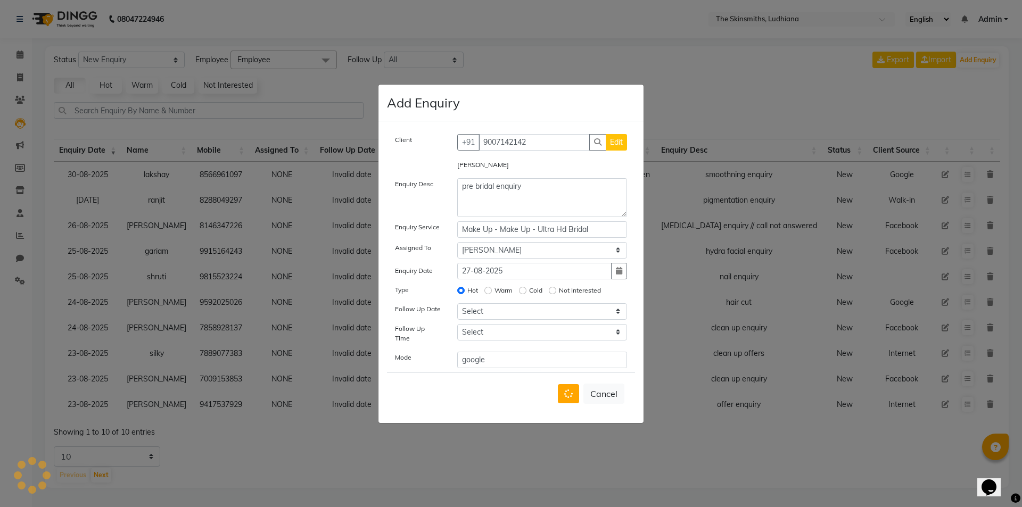
select select
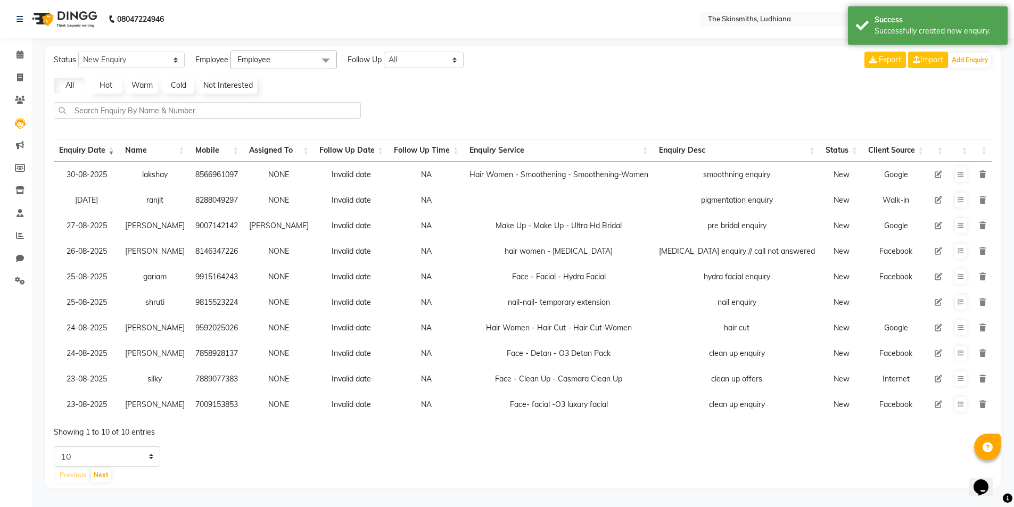
click at [940, 228] on icon at bounding box center [937, 225] width 7 height 7
select select "76544"
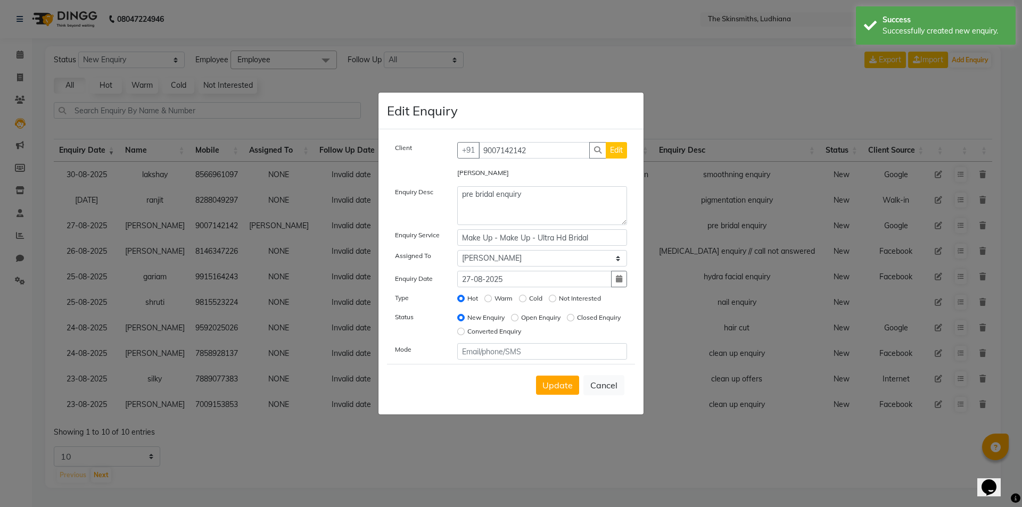
click at [521, 327] on label "Converted Enquiry" at bounding box center [494, 332] width 54 height 10
click at [465, 328] on input "Converted Enquiry" at bounding box center [460, 331] width 7 height 7
radio input "true"
radio input "false"
click at [485, 352] on input "text" at bounding box center [542, 351] width 170 height 16
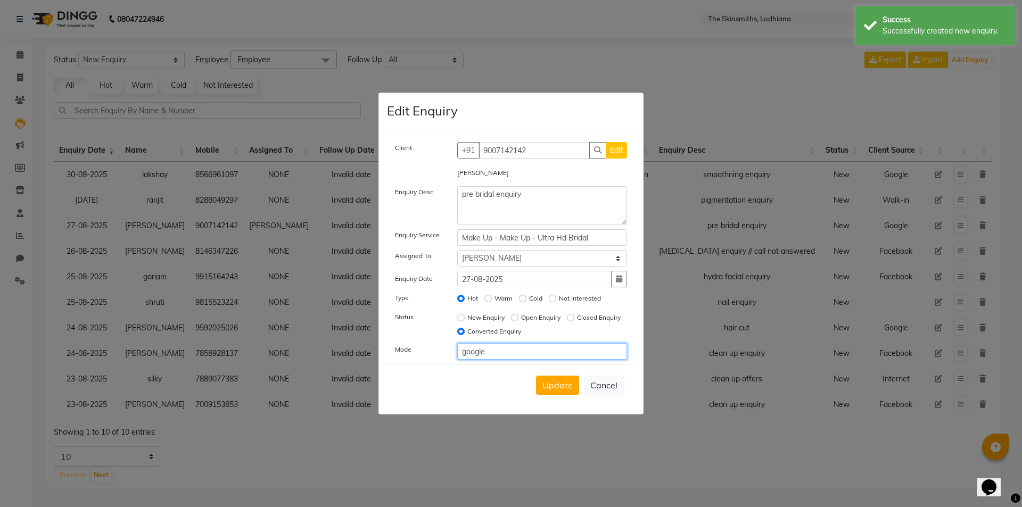
type input "google"
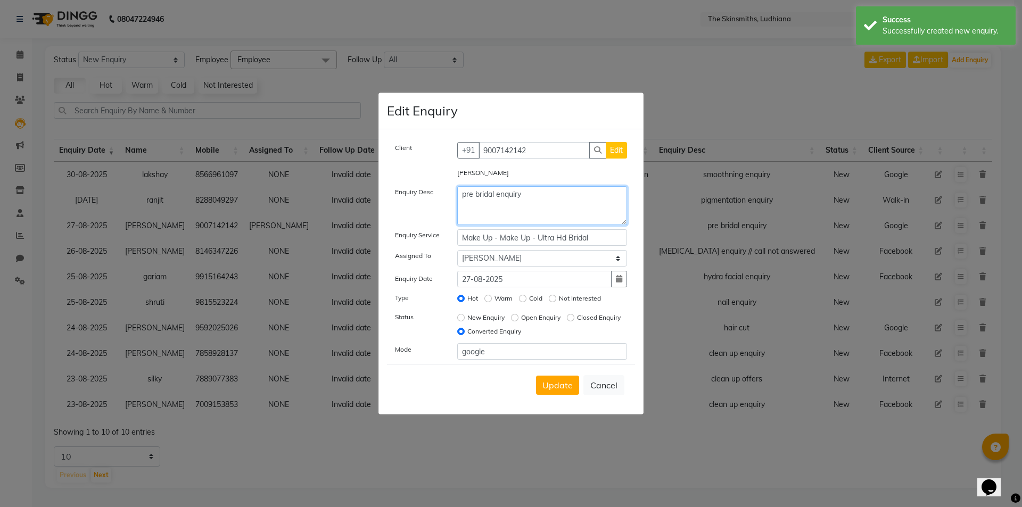
click at [537, 197] on textarea "pre bridal enquiry" at bounding box center [542, 205] width 170 height 39
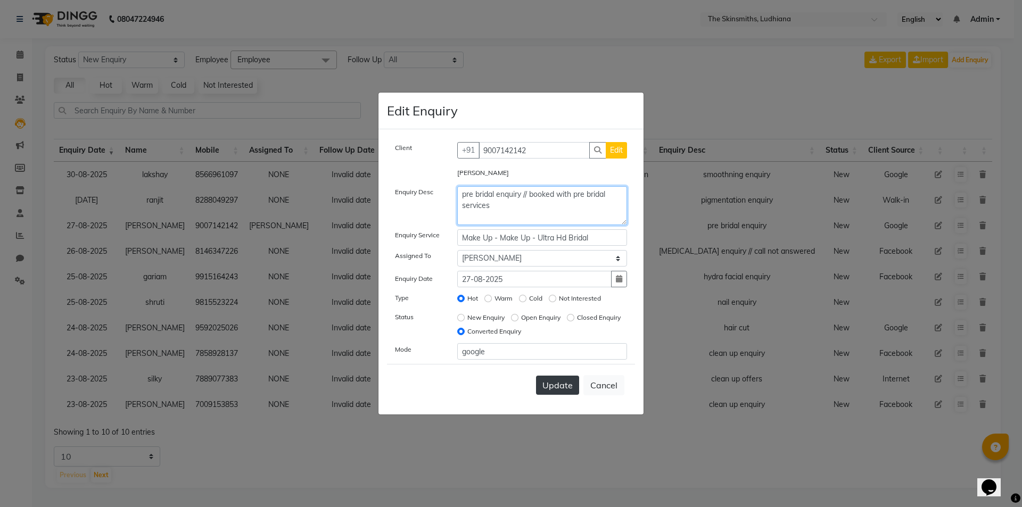
type textarea "pre bridal enquiry // booked with pre bridal services"
click at [556, 388] on span "Update" at bounding box center [557, 385] width 30 height 11
select select
radio input "false"
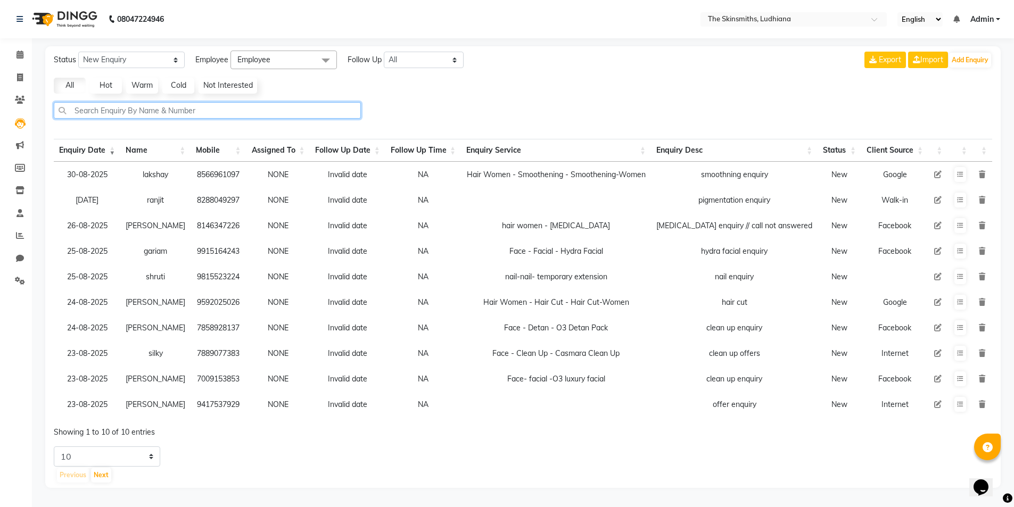
click at [198, 112] on input "text" at bounding box center [207, 110] width 307 height 16
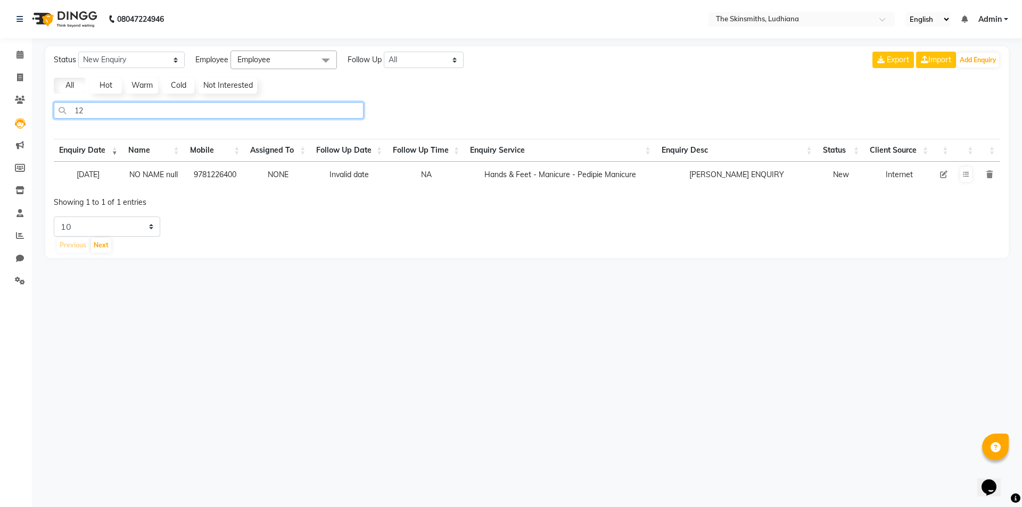
type input "1"
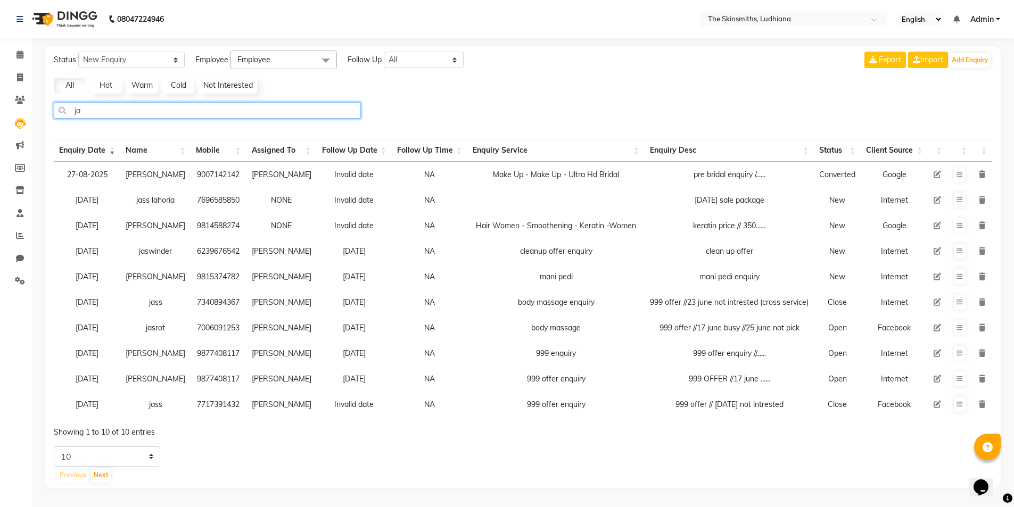
type input "j"
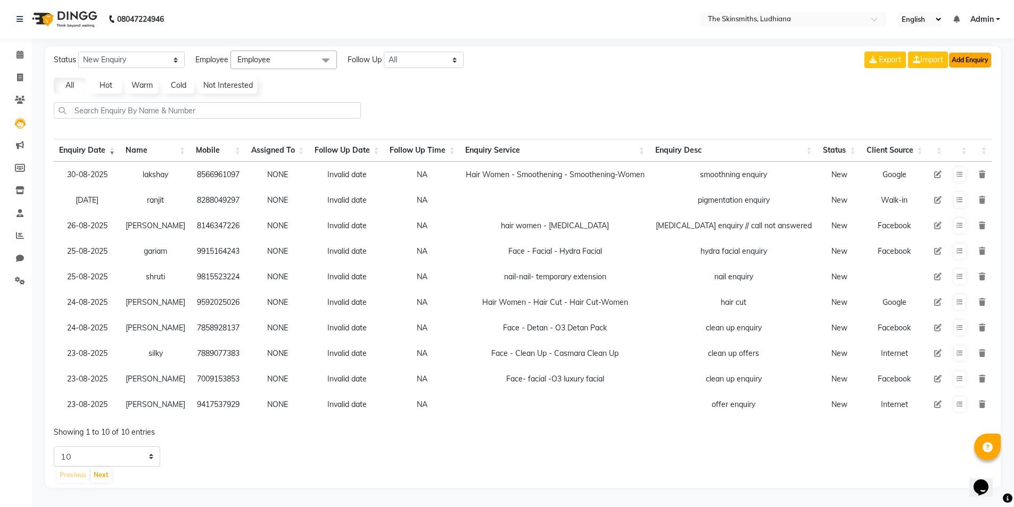
click at [976, 63] on button "Add Enquiry" at bounding box center [970, 60] width 42 height 15
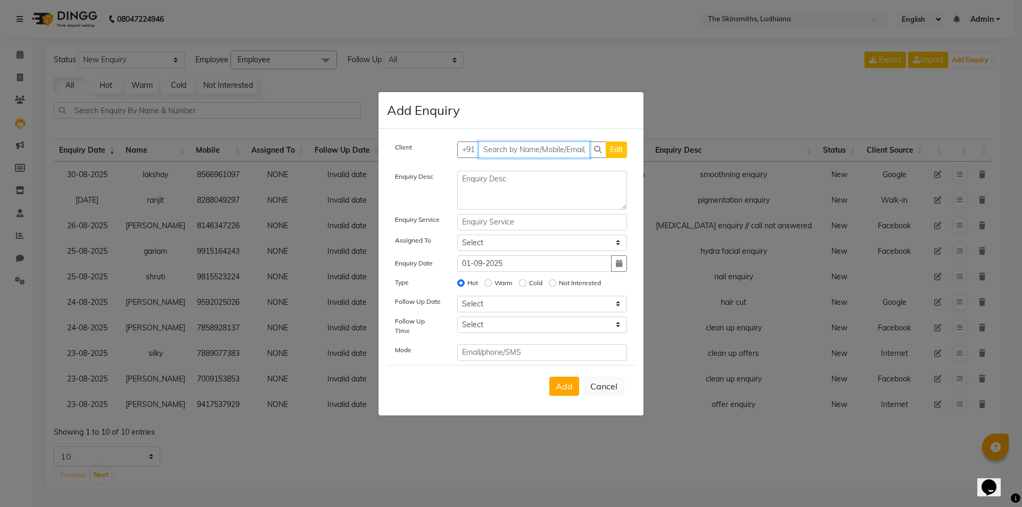
click at [507, 152] on input "text" at bounding box center [534, 150] width 112 height 16
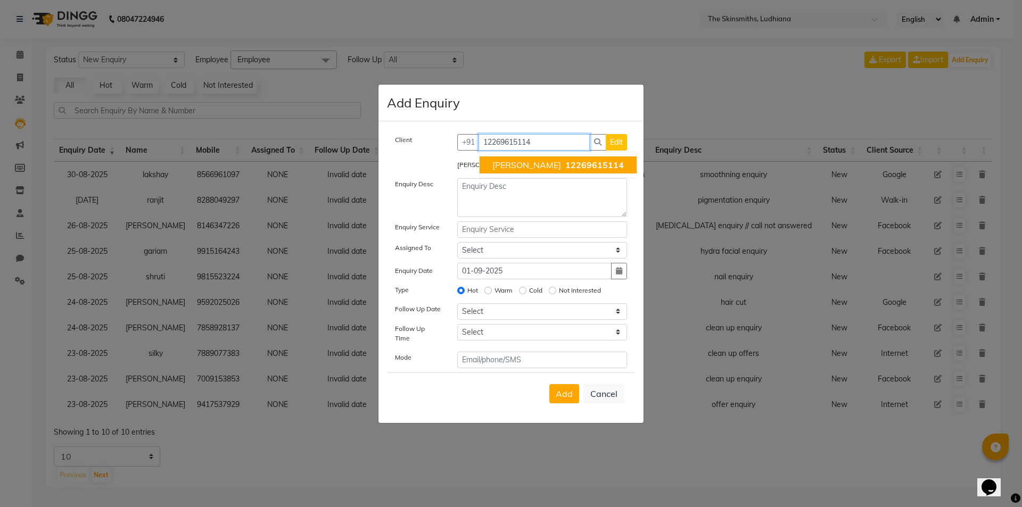
type input "12269615114"
click at [491, 204] on textarea at bounding box center [542, 197] width 170 height 39
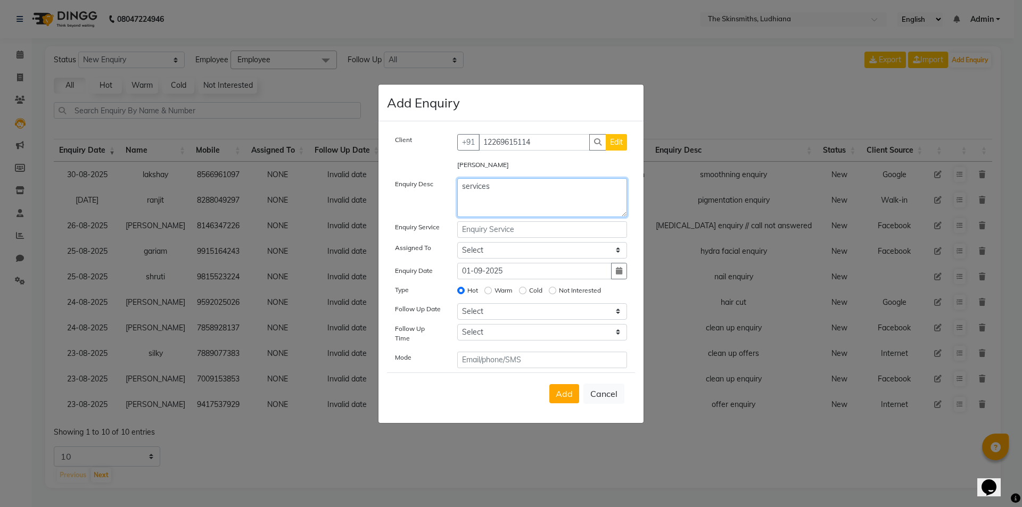
type textarea "services"
click at [515, 230] on input "text" at bounding box center [542, 229] width 170 height 16
type input "Body - Wax - Full Body- Luxury Line"
click at [611, 276] on button "button" at bounding box center [619, 271] width 16 height 16
select select "9"
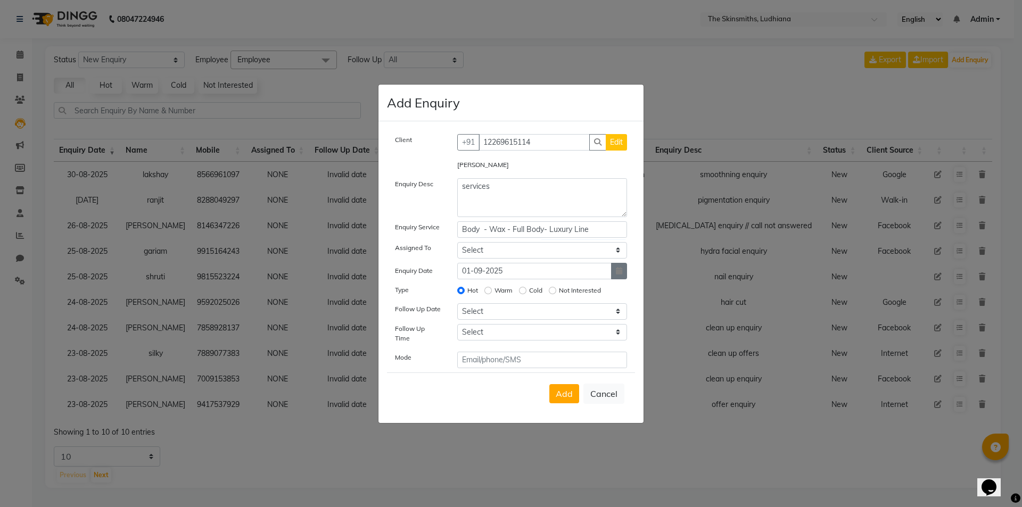
select select "2025"
click at [467, 293] on span "Previous month" at bounding box center [466, 291] width 4 height 4
select select "8"
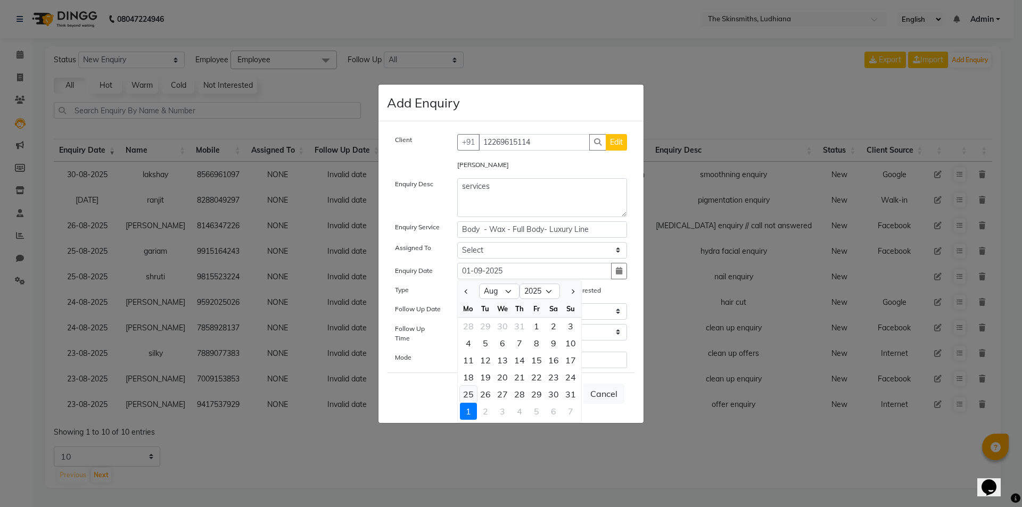
click at [469, 398] on div "25" at bounding box center [468, 394] width 17 height 17
type input "25-08-2025"
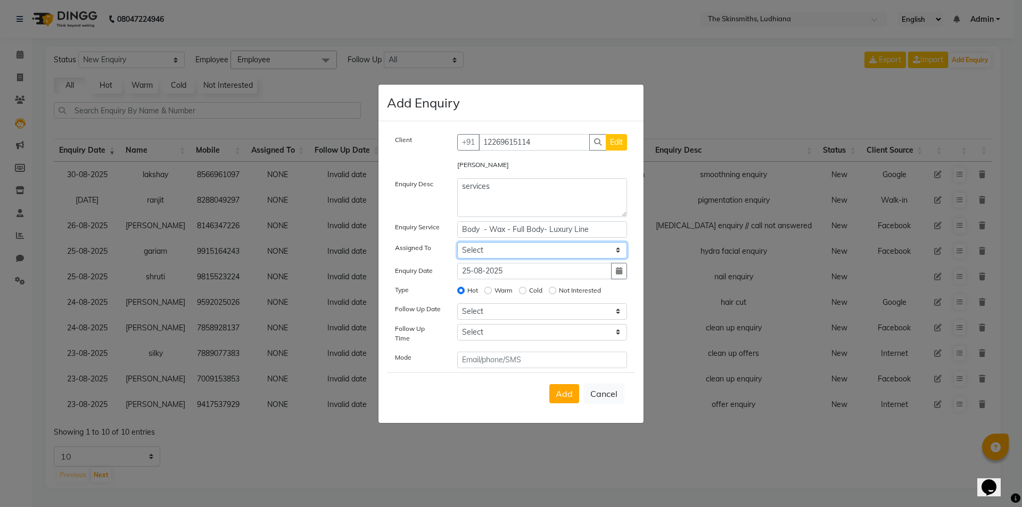
click at [496, 249] on select "Select Admin Ashu Bunty Dishika DIWAKAR Harish Karan Kawal Oberoi Khushi Kuldee…" at bounding box center [542, 250] width 170 height 16
select select "80364"
click at [457, 245] on select "Select Admin Ashu Bunty Dishika DIWAKAR Harish Karan Kawal Oberoi Khushi Kuldee…" at bounding box center [542, 250] width 170 height 16
click at [482, 357] on input "text" at bounding box center [542, 360] width 170 height 16
type input "google"
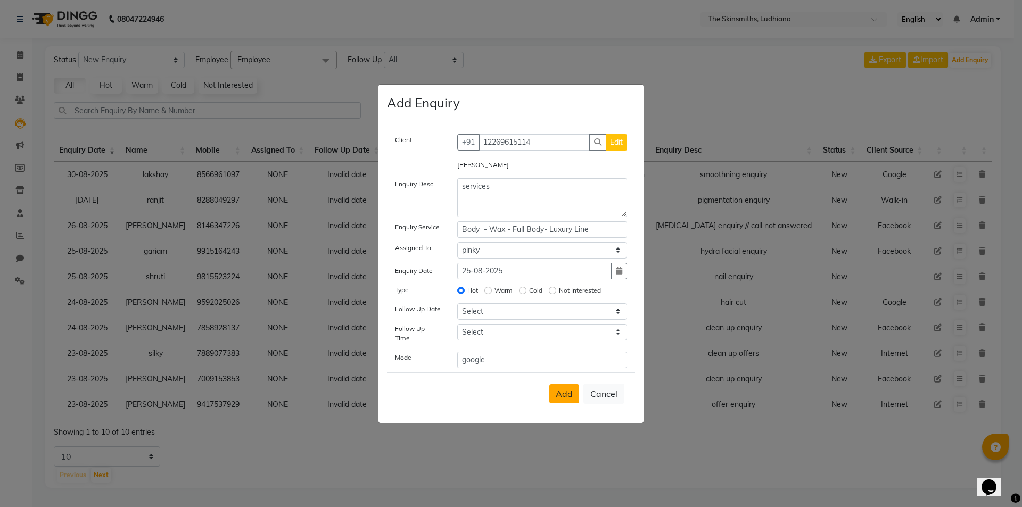
click at [556, 393] on button "Add" at bounding box center [564, 393] width 30 height 19
select select
radio input "false"
select select
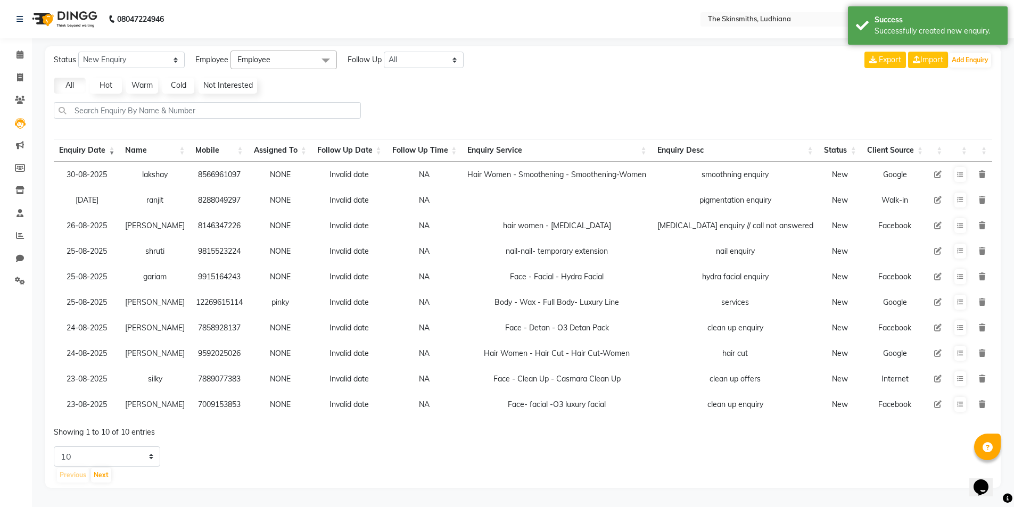
click at [934, 302] on icon at bounding box center [937, 302] width 7 height 7
select select "80364"
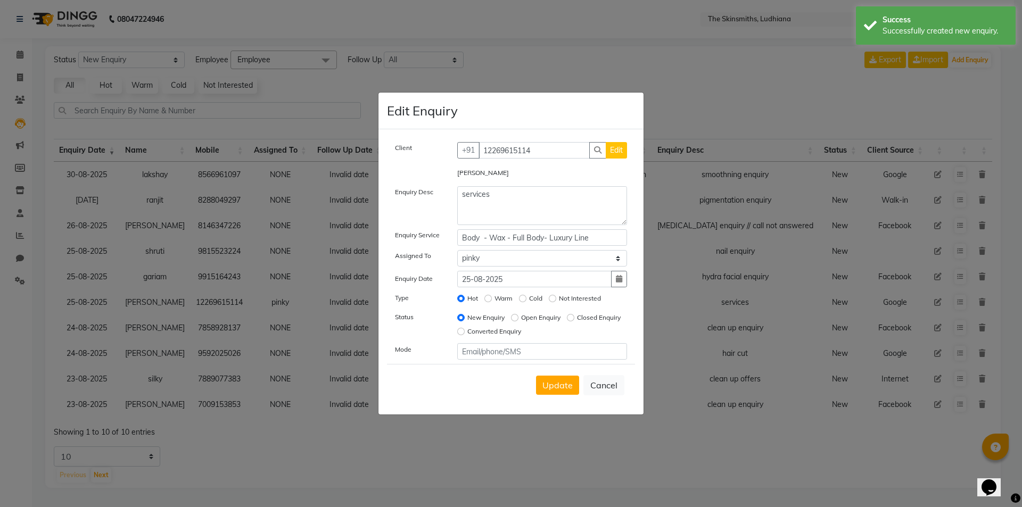
click at [521, 333] on label "Converted Enquiry" at bounding box center [494, 332] width 54 height 10
click at [465, 333] on input "Converted Enquiry" at bounding box center [460, 331] width 7 height 7
radio input "true"
radio input "false"
click at [493, 193] on textarea "services" at bounding box center [542, 205] width 170 height 39
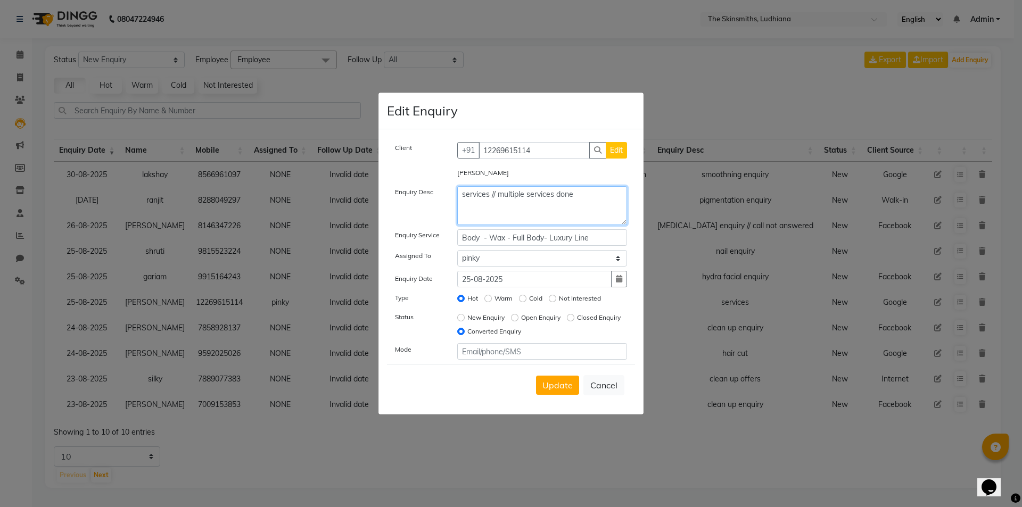
type textarea "services // multiple services done"
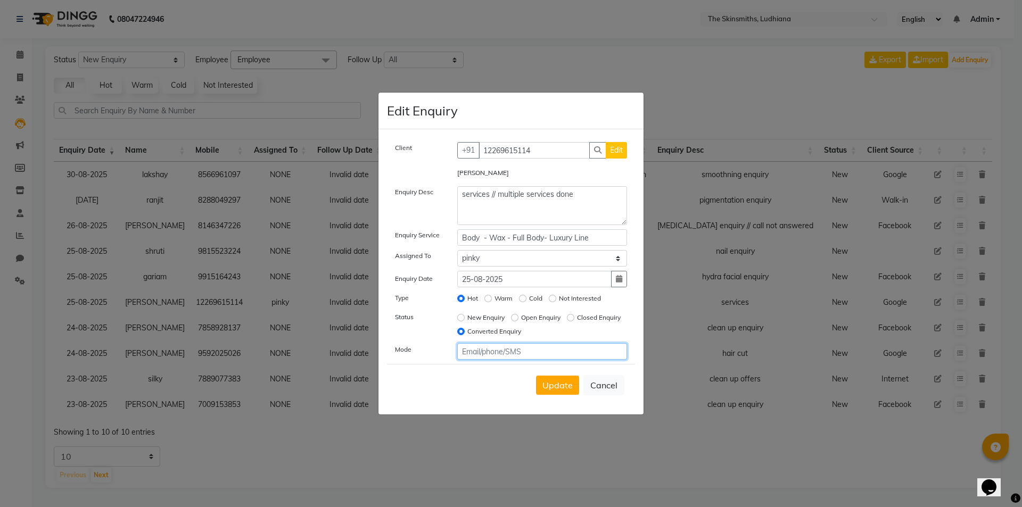
click at [516, 353] on input "text" at bounding box center [542, 351] width 170 height 16
type input "google"
click at [570, 389] on span "Update" at bounding box center [557, 385] width 30 height 11
select select
radio input "false"
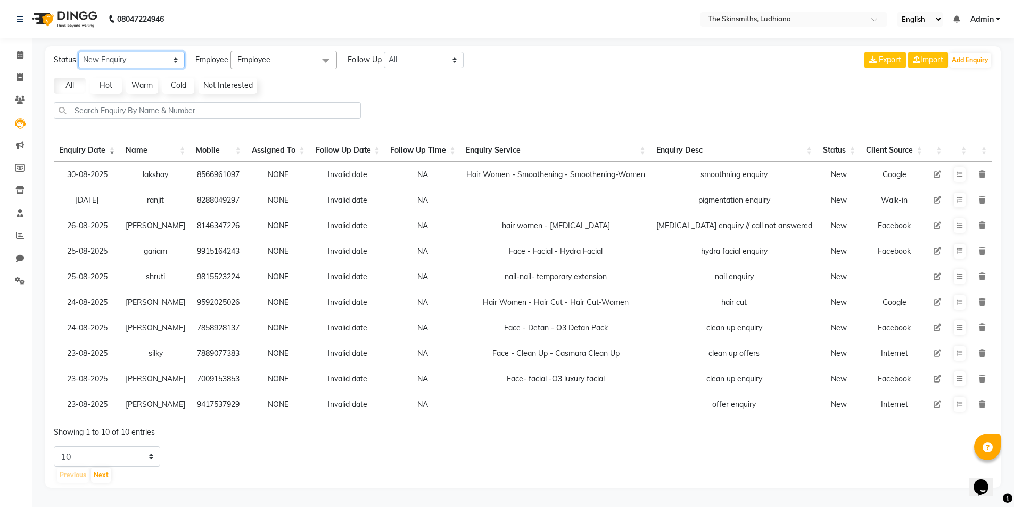
click at [113, 59] on select "New Enquiry Open Enquiry Converted Enquiry All" at bounding box center [131, 60] width 106 height 16
click at [78, 52] on select "New Enquiry Open Enquiry Converted Enquiry All" at bounding box center [131, 60] width 106 height 16
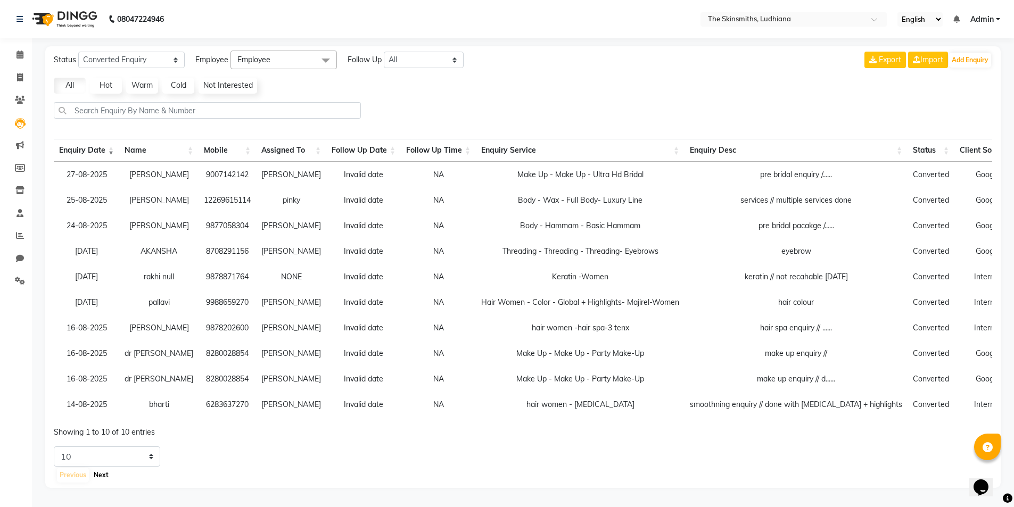
click at [102, 481] on button "Next" at bounding box center [101, 475] width 20 height 15
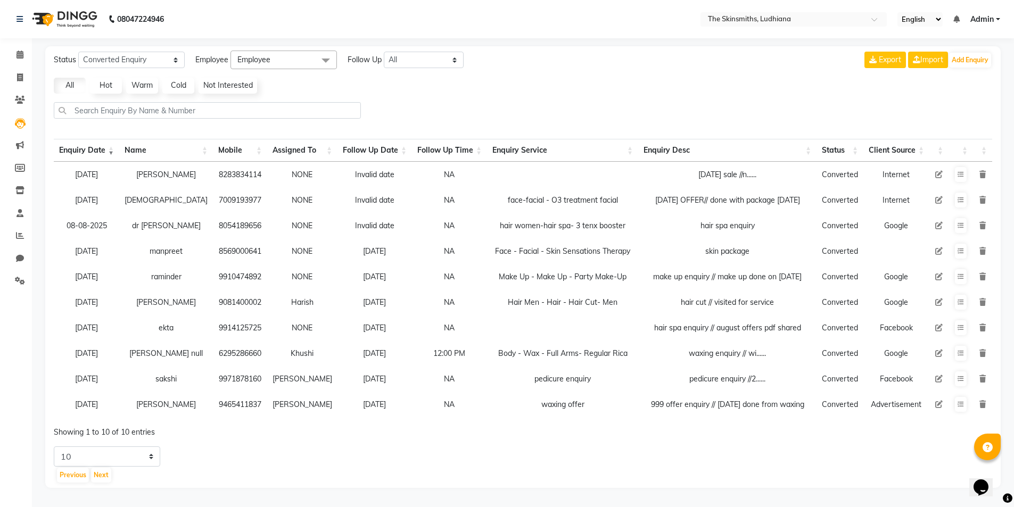
click at [167, 254] on td "manpreet" at bounding box center [166, 251] width 94 height 26
click at [171, 280] on td "raminder" at bounding box center [166, 277] width 94 height 26
click at [72, 483] on button "Previous" at bounding box center [73, 475] width 32 height 15
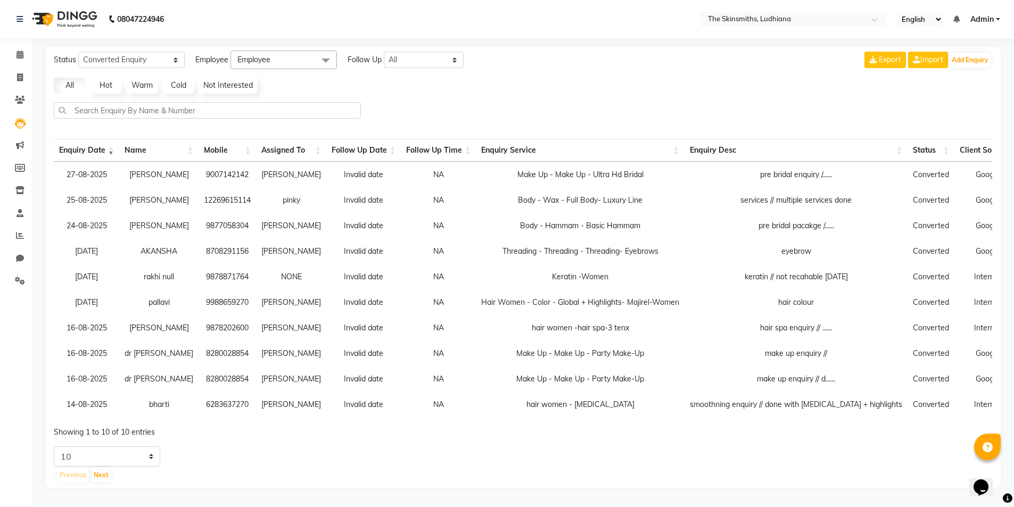
click at [220, 355] on td "8280028854" at bounding box center [226, 354] width 57 height 26
click at [92, 55] on select "New Enquiry Open Enquiry Converted Enquiry All" at bounding box center [131, 60] width 106 height 16
click at [78, 52] on select "New Enquiry Open Enquiry Converted Enquiry All" at bounding box center [131, 60] width 106 height 16
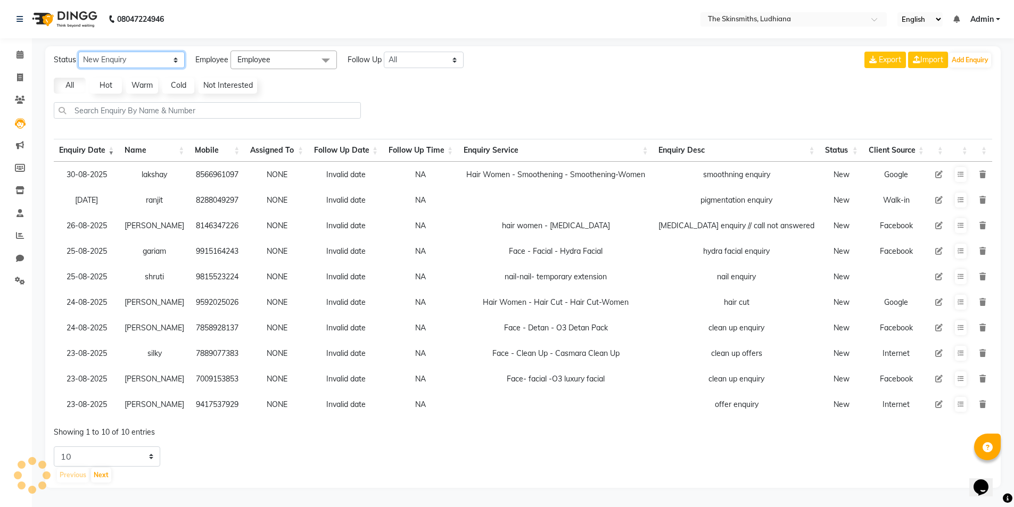
click at [89, 62] on select "New Enquiry Open Enquiry Converted Enquiry All" at bounding box center [131, 60] width 106 height 16
select select "None"
click at [78, 52] on select "New Enquiry Open Enquiry Converted Enquiry All" at bounding box center [131, 60] width 106 height 16
